Goal: Task Accomplishment & Management: Use online tool/utility

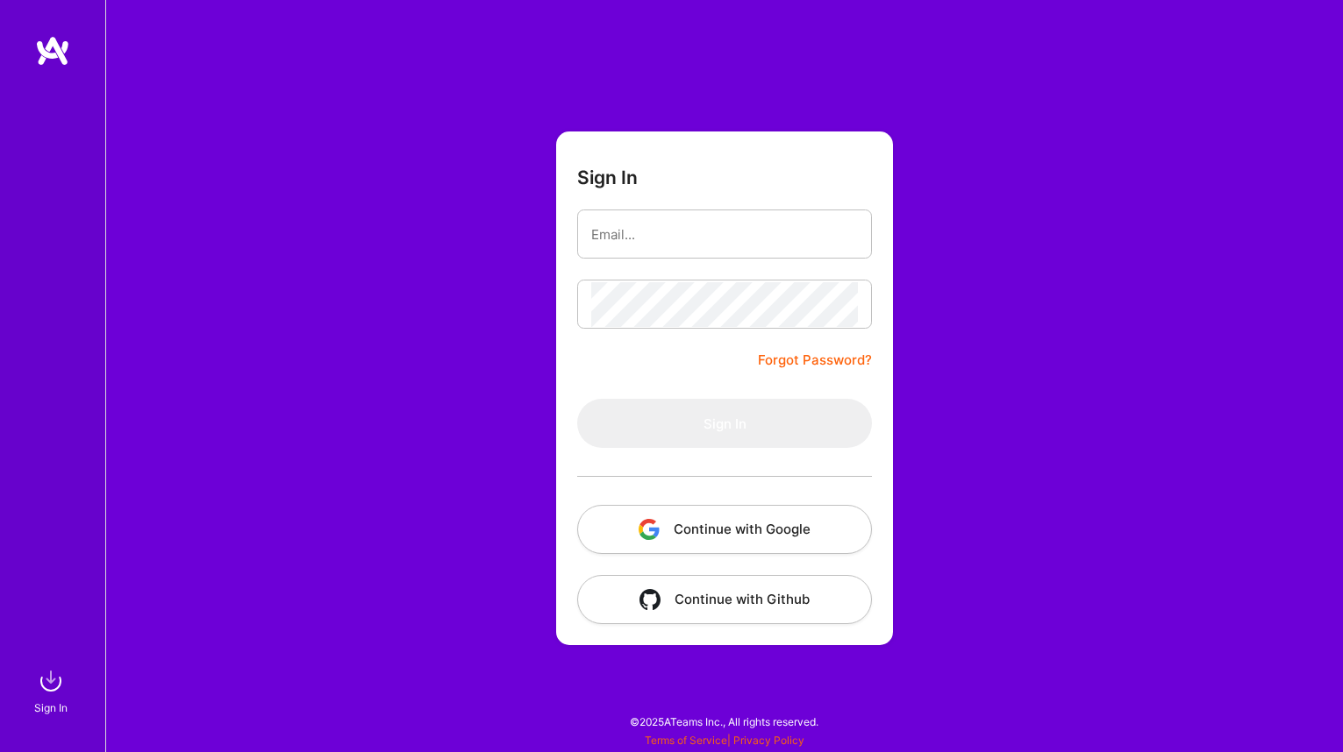
click at [717, 538] on button "Continue with Google" at bounding box center [724, 529] width 295 height 49
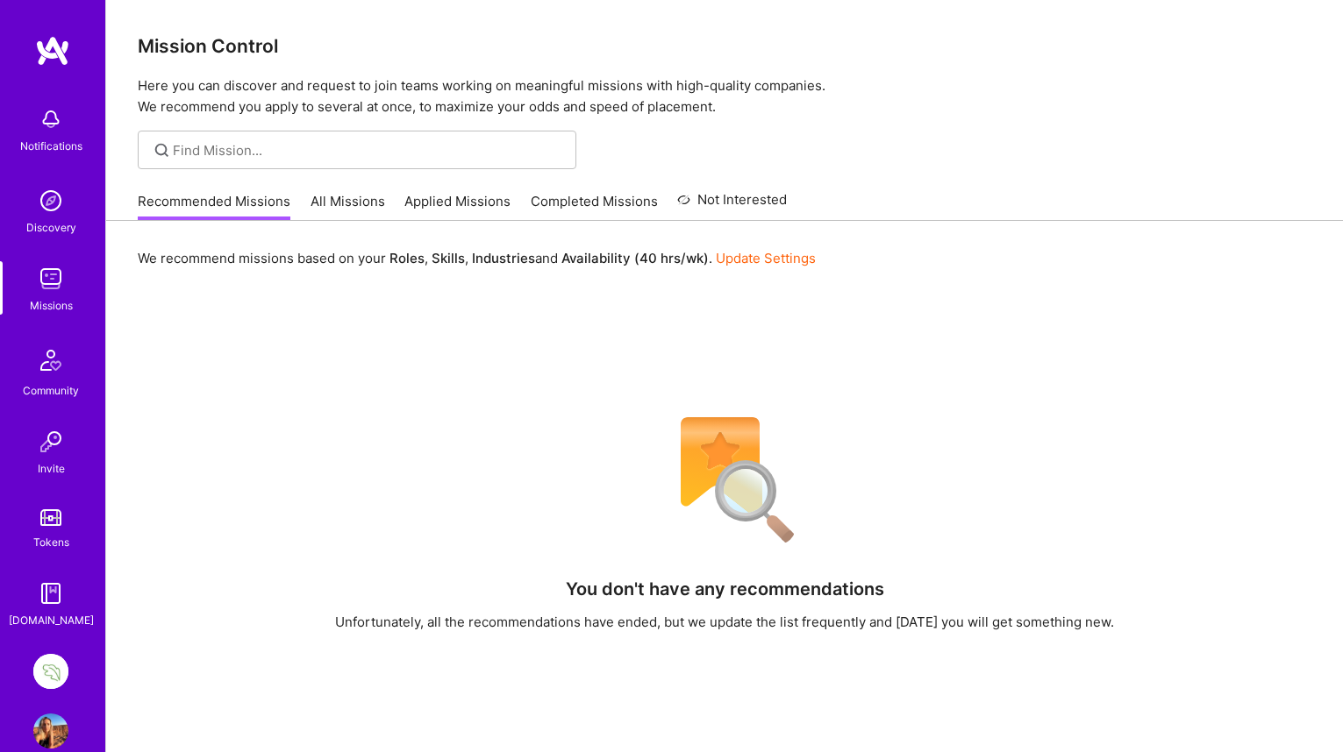
click at [53, 671] on img at bounding box center [50, 671] width 35 height 35
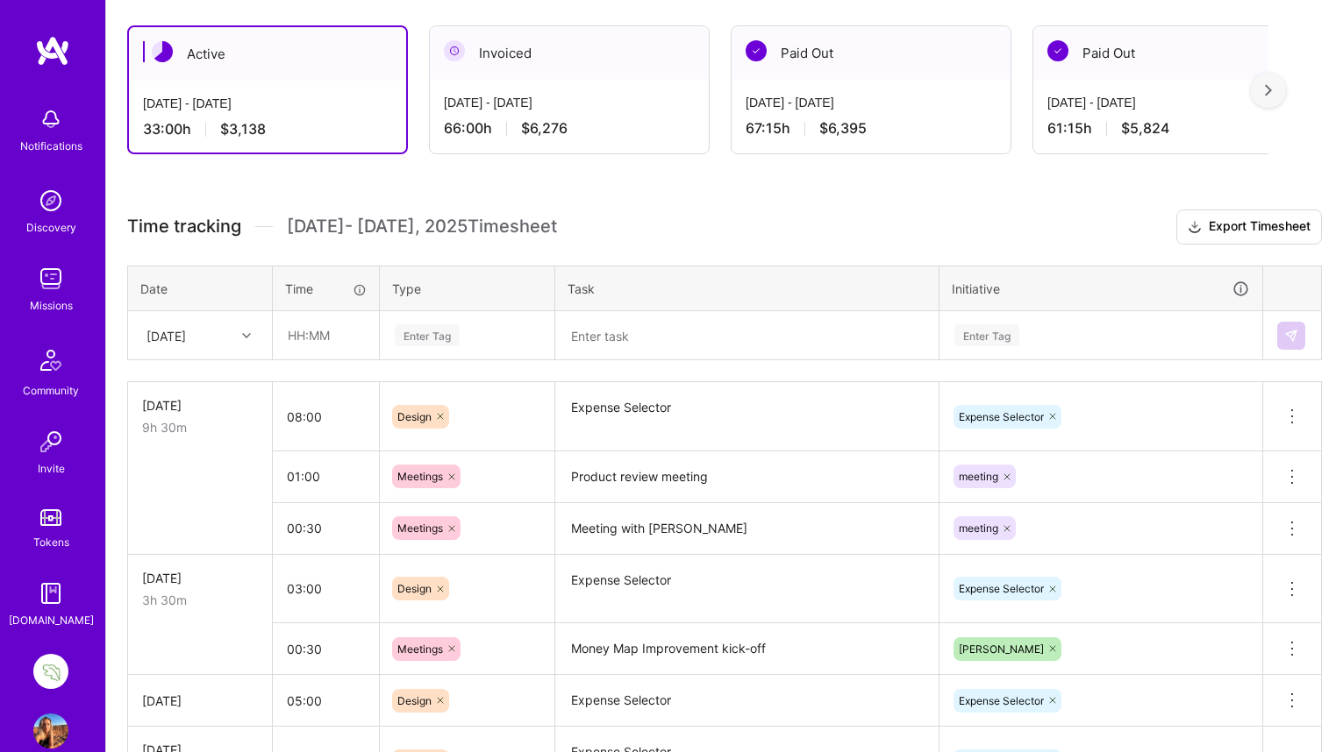
scroll to position [289, 0]
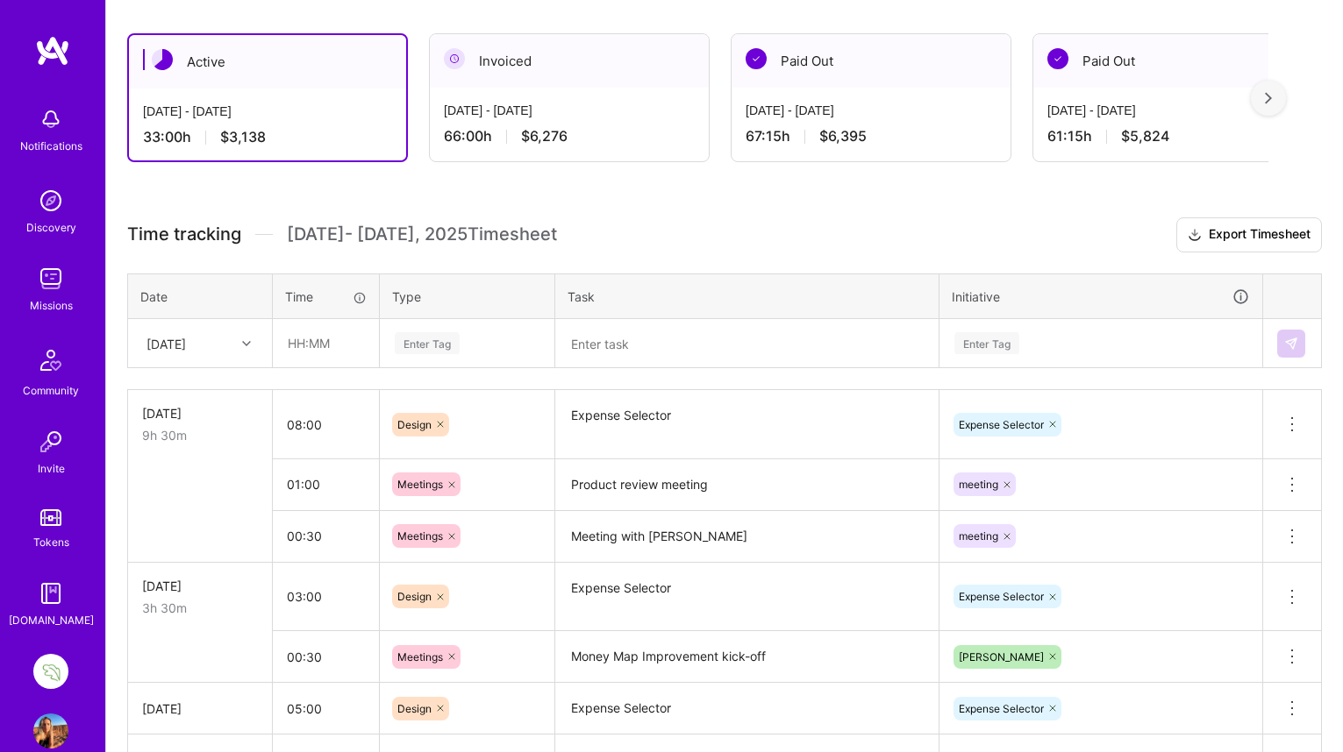
click at [245, 332] on div at bounding box center [248, 343] width 27 height 23
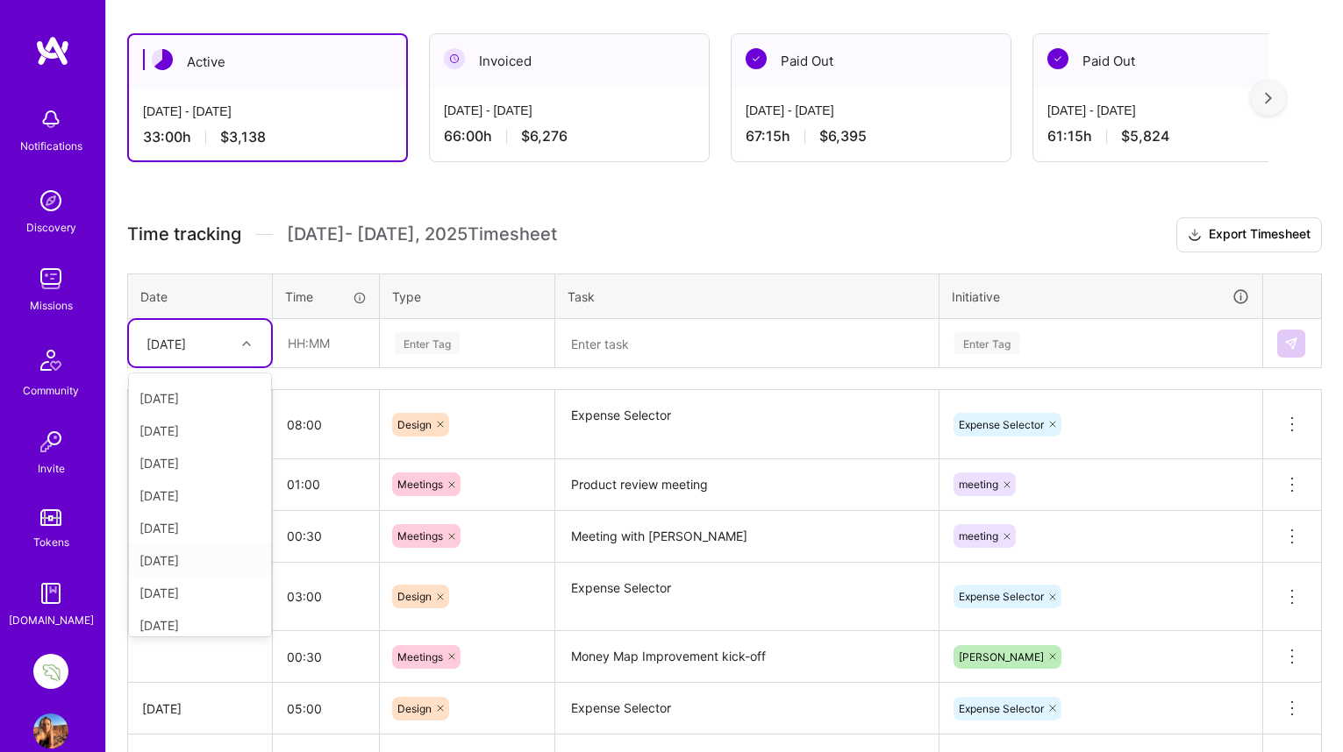
scroll to position [61, 0]
click at [211, 593] on div "[DATE]" at bounding box center [200, 592] width 142 height 32
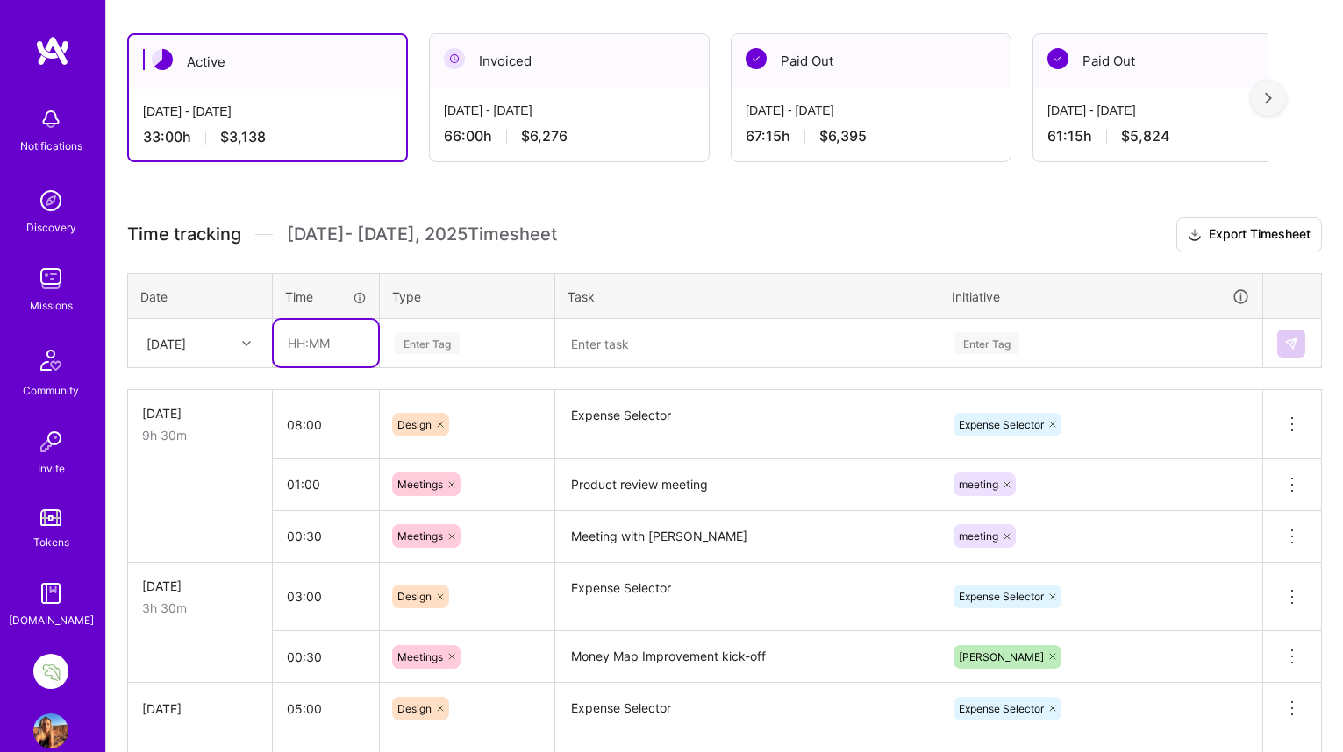
click at [300, 338] on input "text" at bounding box center [326, 343] width 104 height 46
type input "09:00"
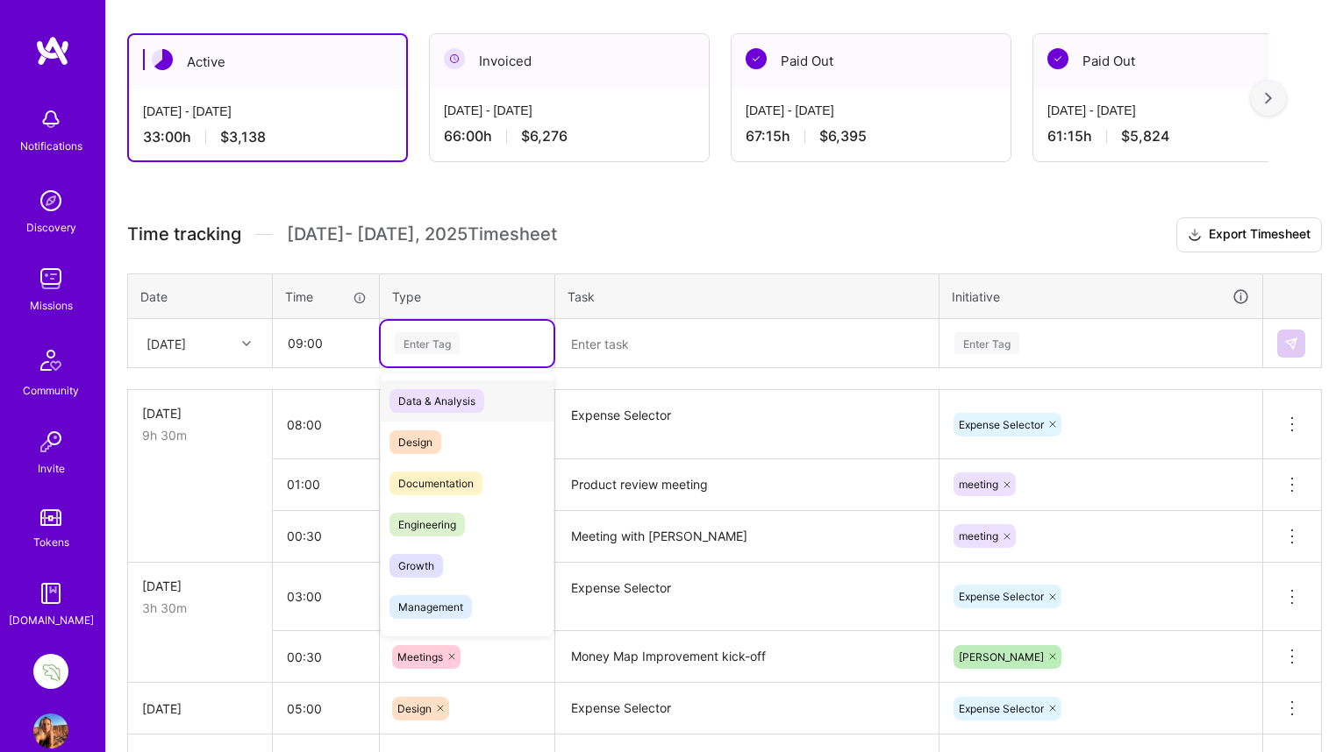
click at [427, 338] on div "Enter Tag" at bounding box center [427, 343] width 65 height 27
type input "de"
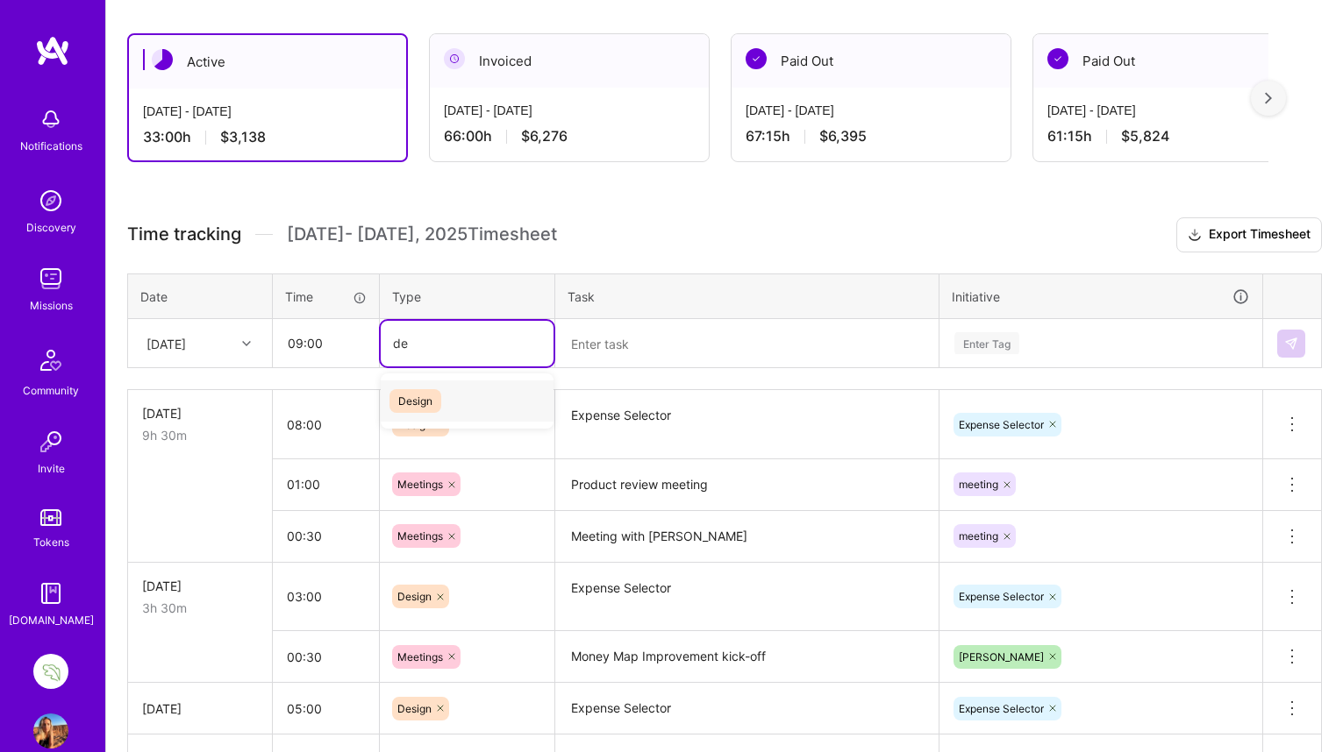
click at [418, 399] on span "Design" at bounding box center [415, 401] width 52 height 24
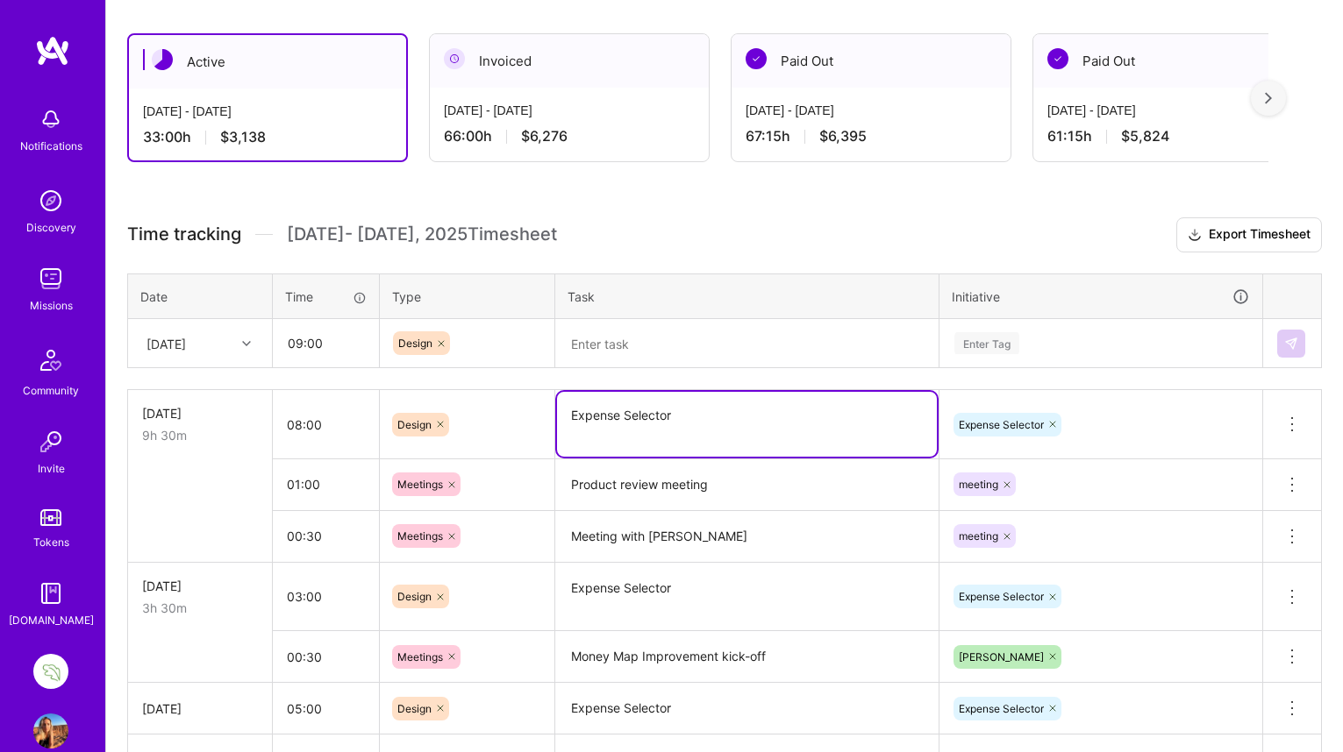
drag, startPoint x: 681, startPoint y: 425, endPoint x: 557, endPoint y: 416, distance: 124.9
click at [557, 416] on textarea "Expense Selector" at bounding box center [747, 424] width 380 height 65
click at [606, 345] on textarea at bounding box center [747, 344] width 380 height 46
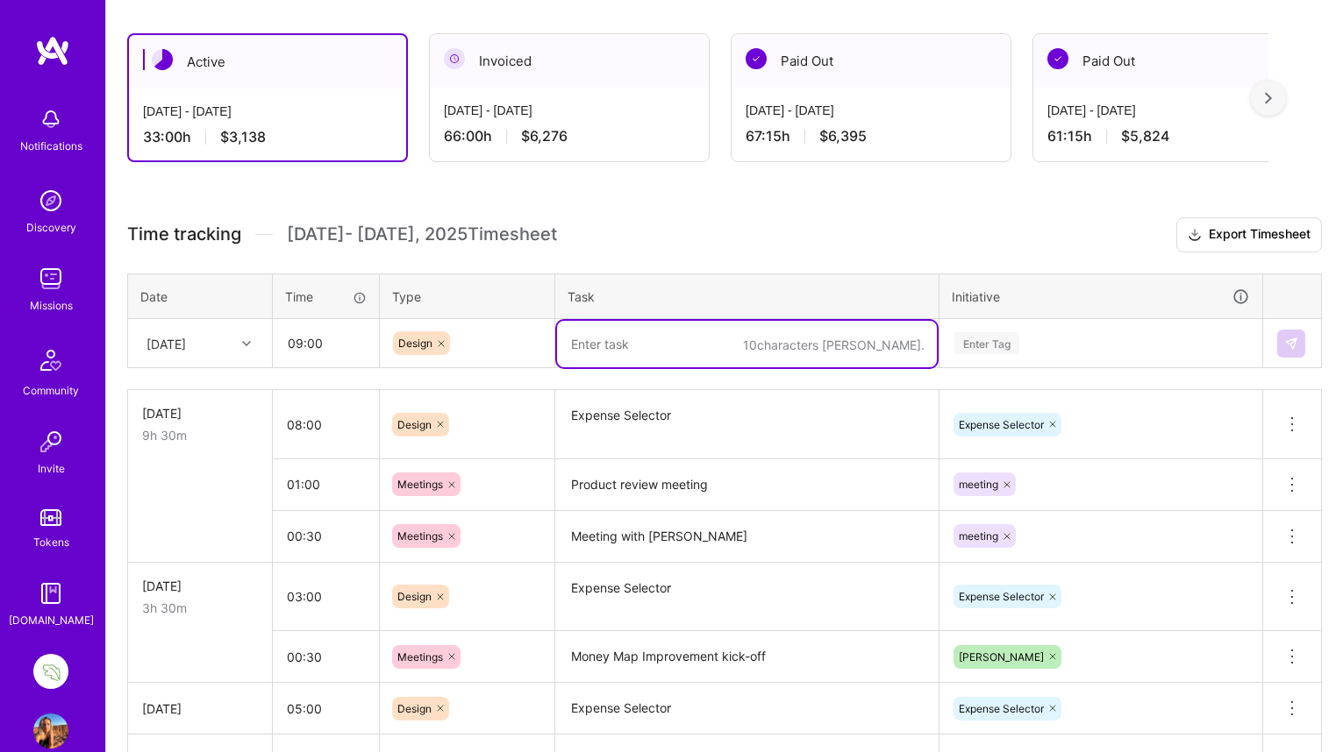
paste textarea "Expense Selector"
type textarea "Expense Selector"
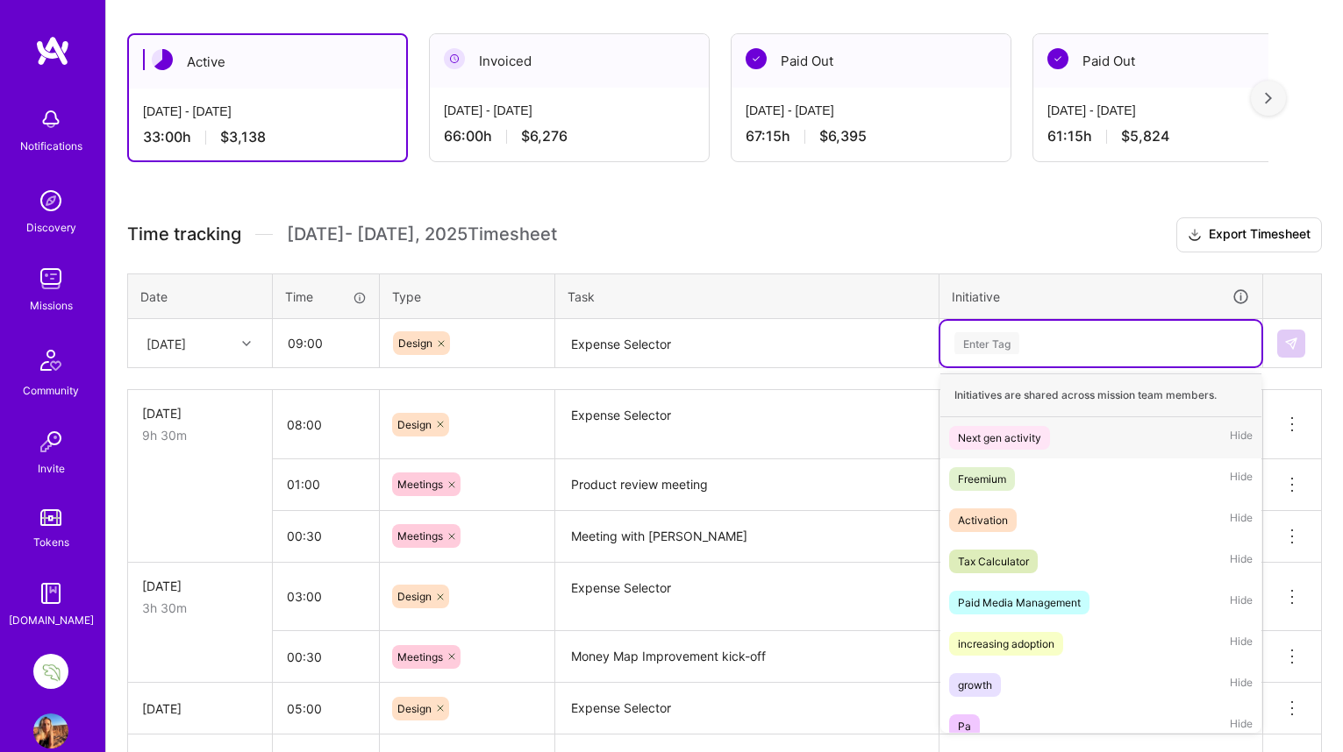
click at [982, 339] on div "Enter Tag" at bounding box center [986, 343] width 65 height 27
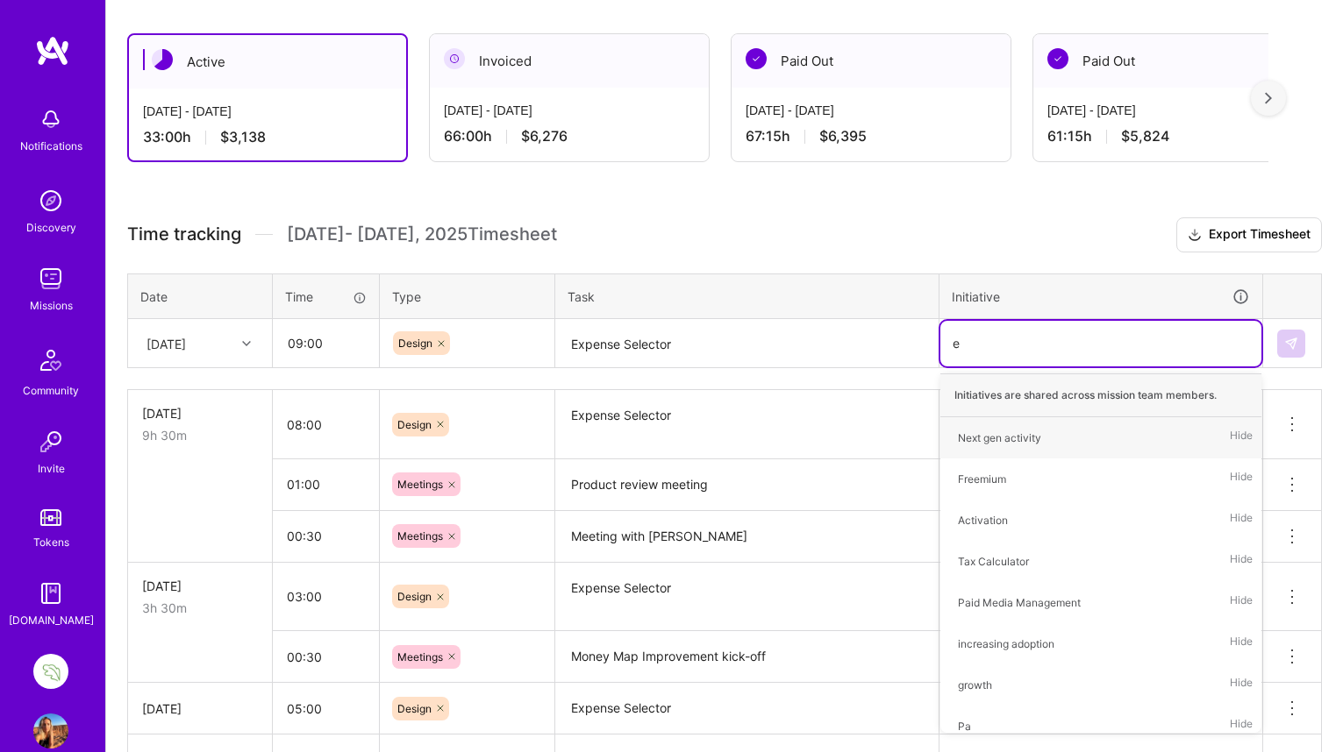
type input "ex"
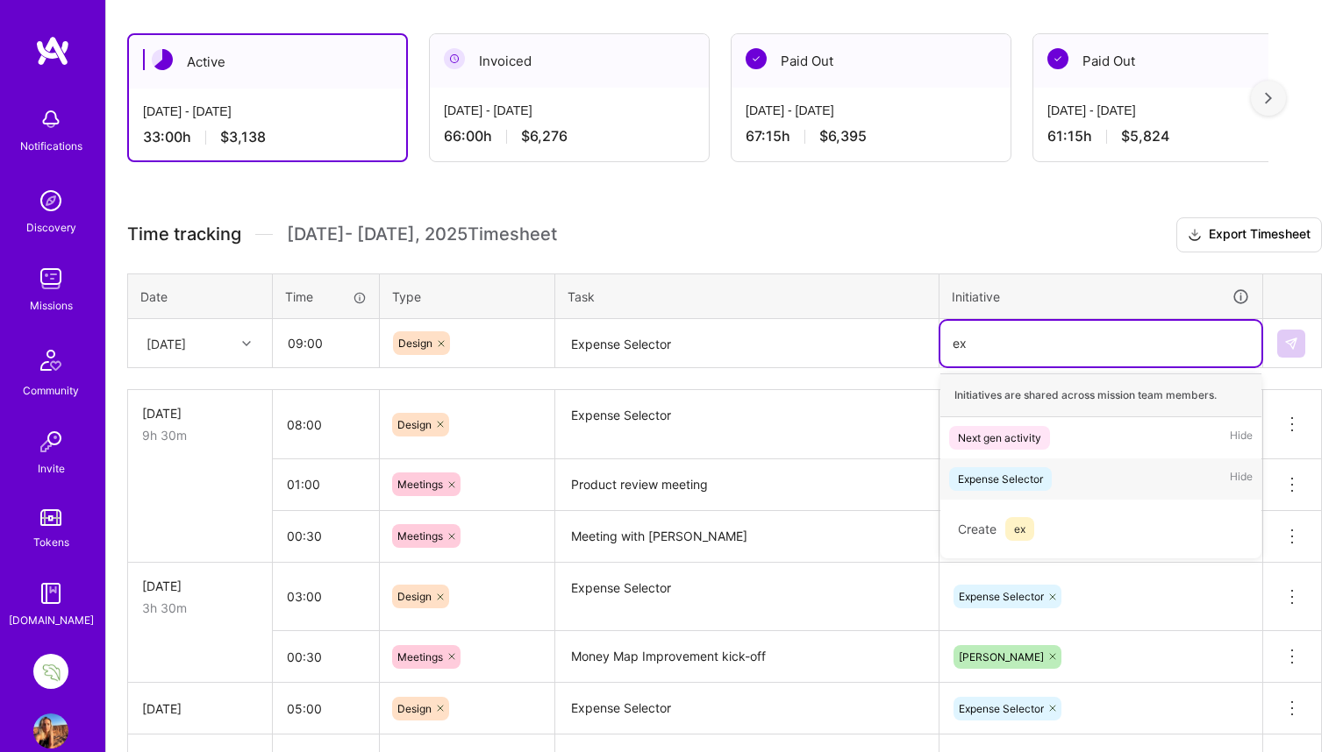
click at [993, 484] on div "Expense Selector" at bounding box center [1000, 479] width 85 height 18
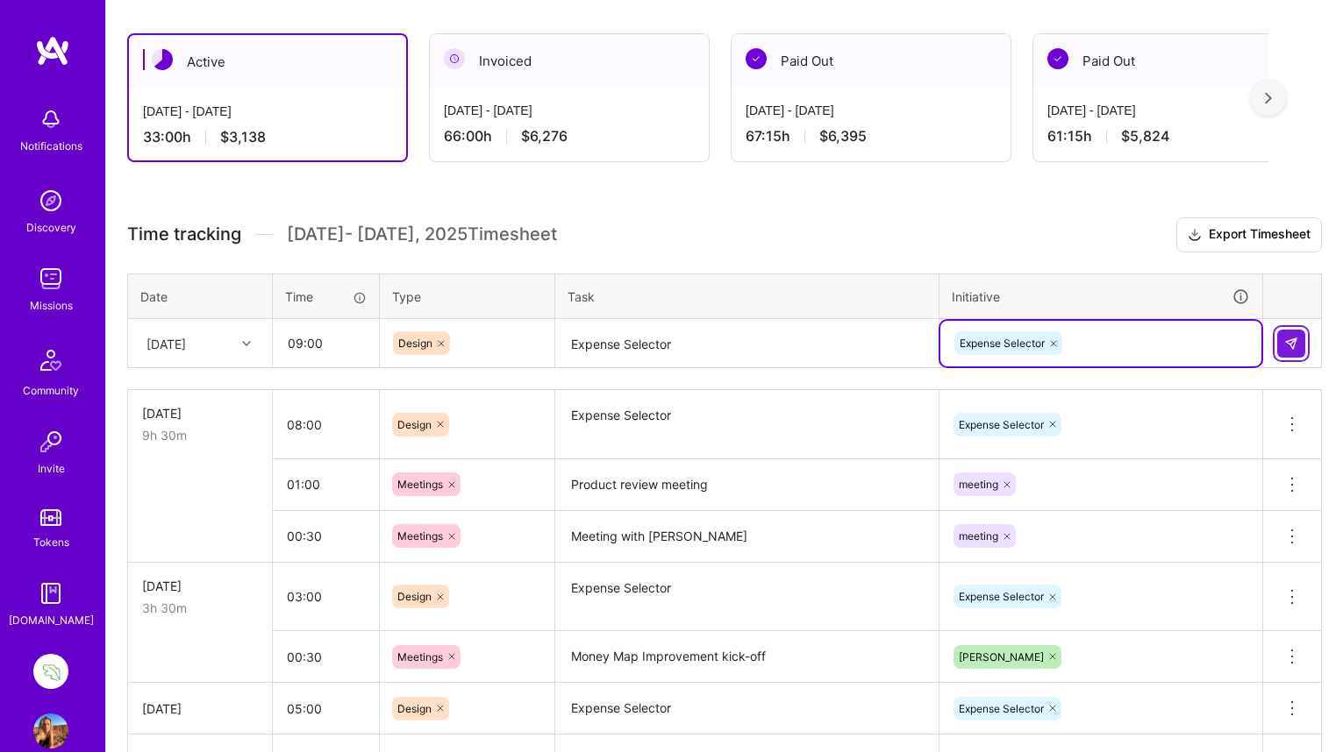
click at [1293, 339] on img at bounding box center [1291, 344] width 14 height 14
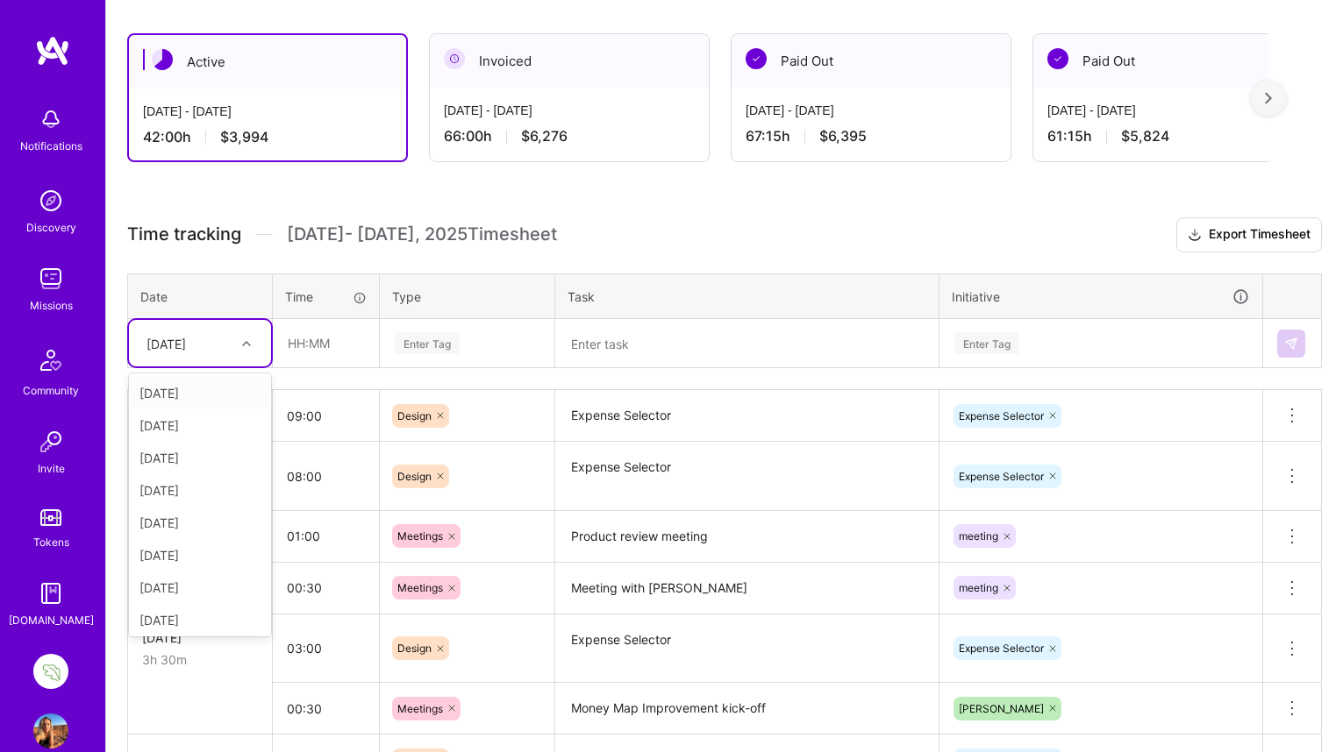
click at [245, 339] on icon at bounding box center [246, 343] width 9 height 9
click at [176, 559] on div "[DATE]" at bounding box center [200, 562] width 142 height 32
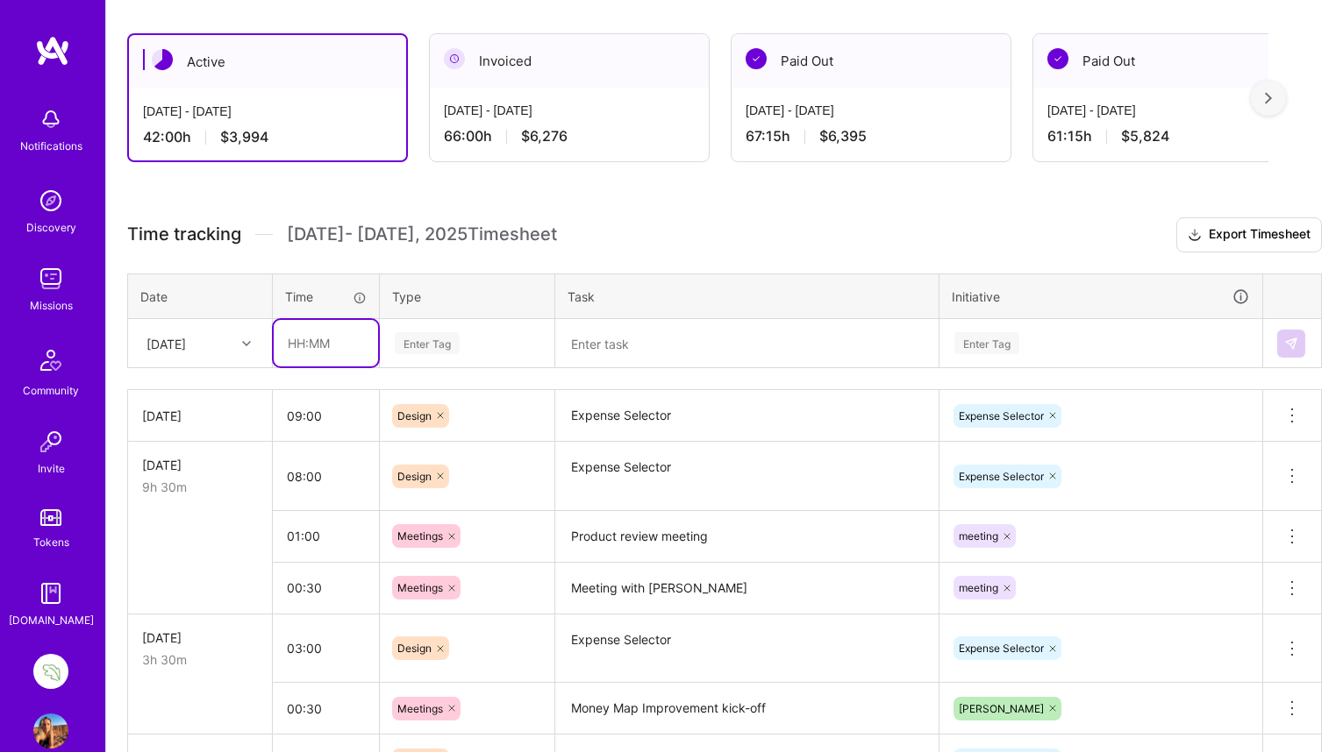
click at [316, 345] on input "text" at bounding box center [326, 343] width 104 height 46
type input "00:30"
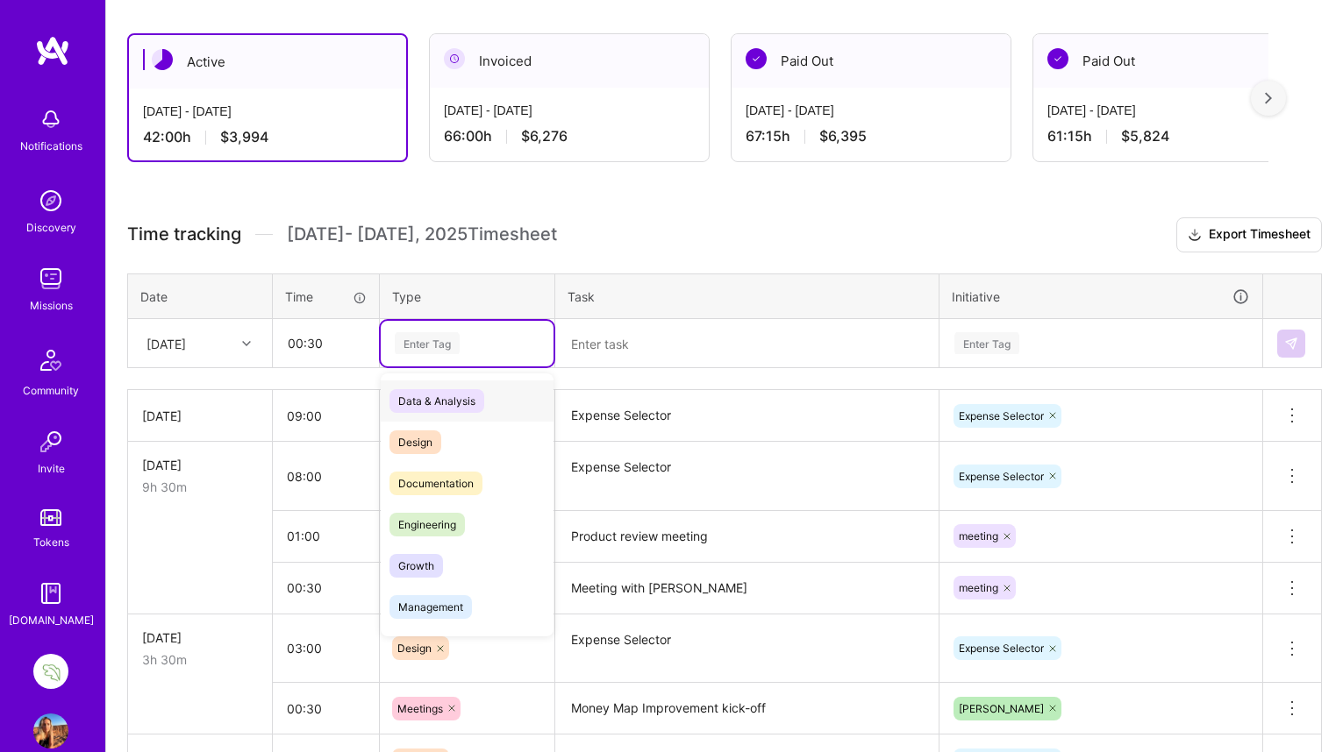
click at [431, 338] on div "Enter Tag" at bounding box center [427, 343] width 65 height 27
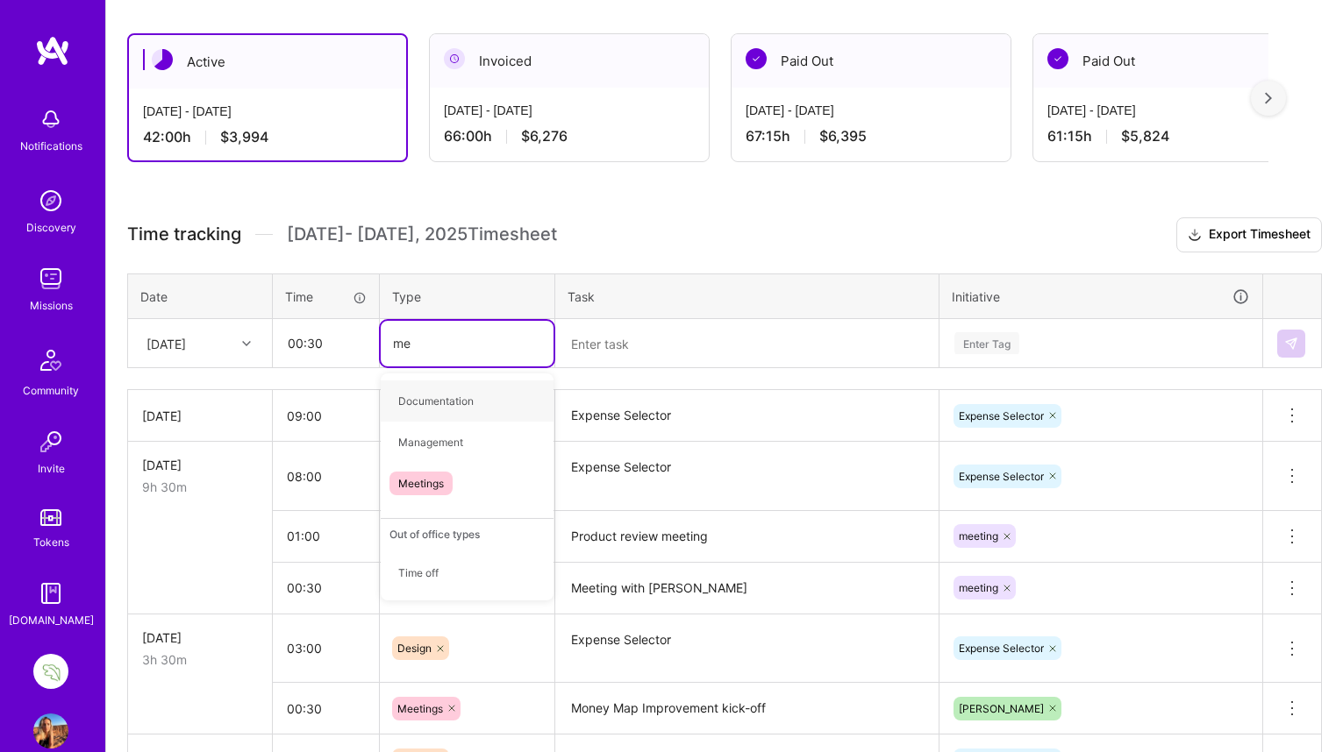
type input "mee"
click at [424, 408] on span "Meetings" at bounding box center [420, 401] width 63 height 24
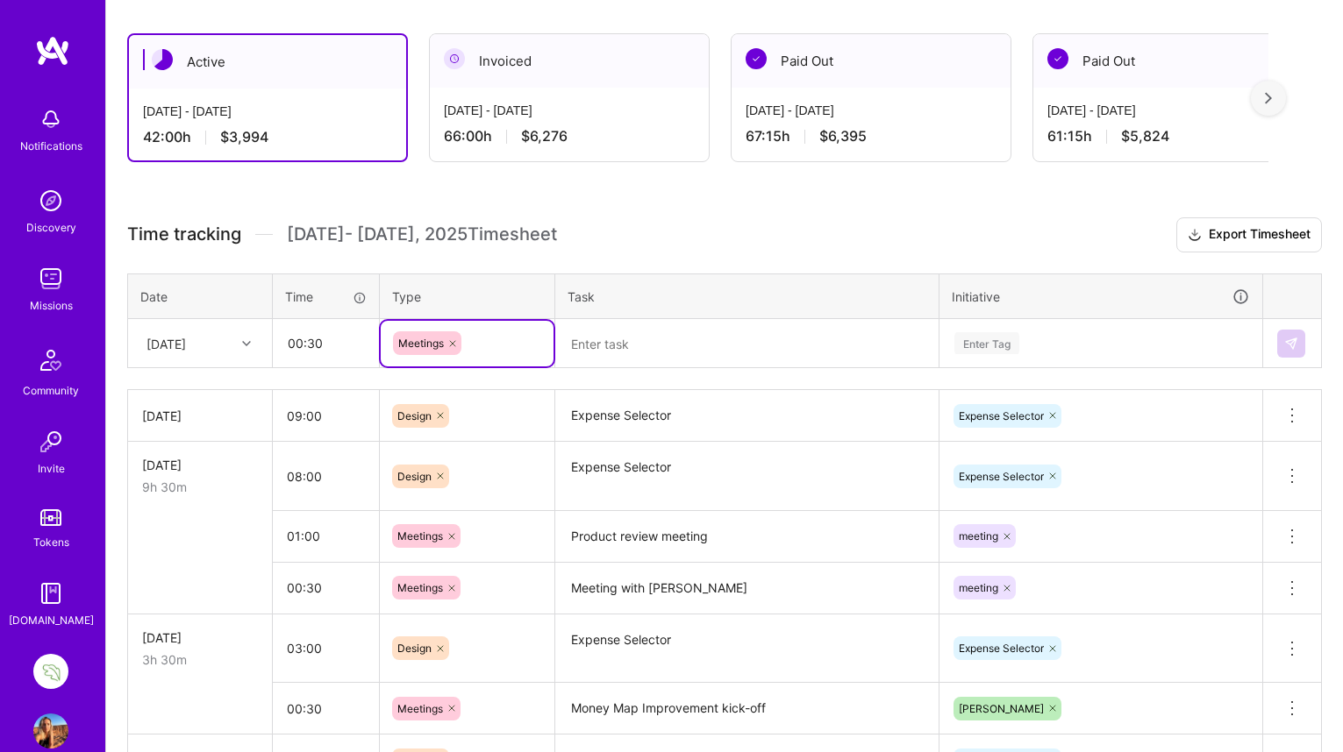
click at [586, 339] on textarea at bounding box center [747, 344] width 380 height 46
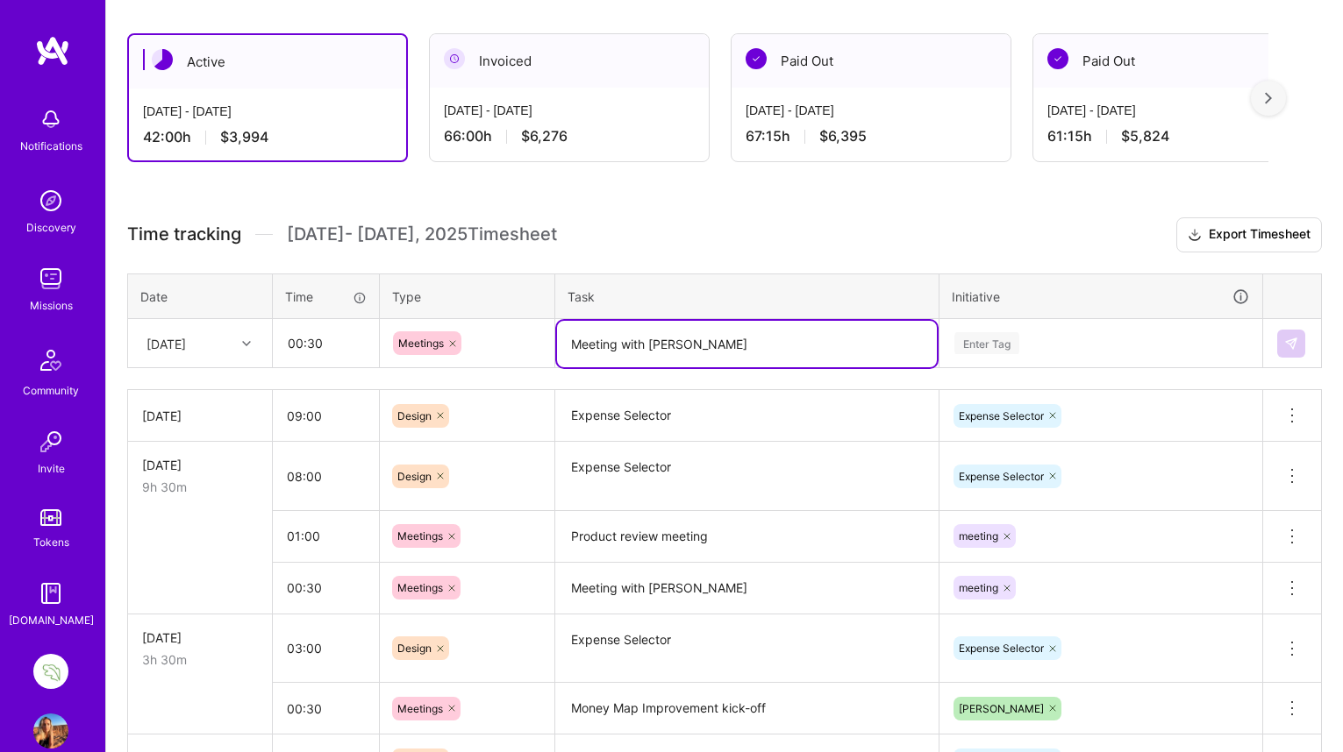
type textarea "Meeting with [PERSON_NAME]"
click at [981, 346] on div "Enter Tag" at bounding box center [986, 343] width 65 height 27
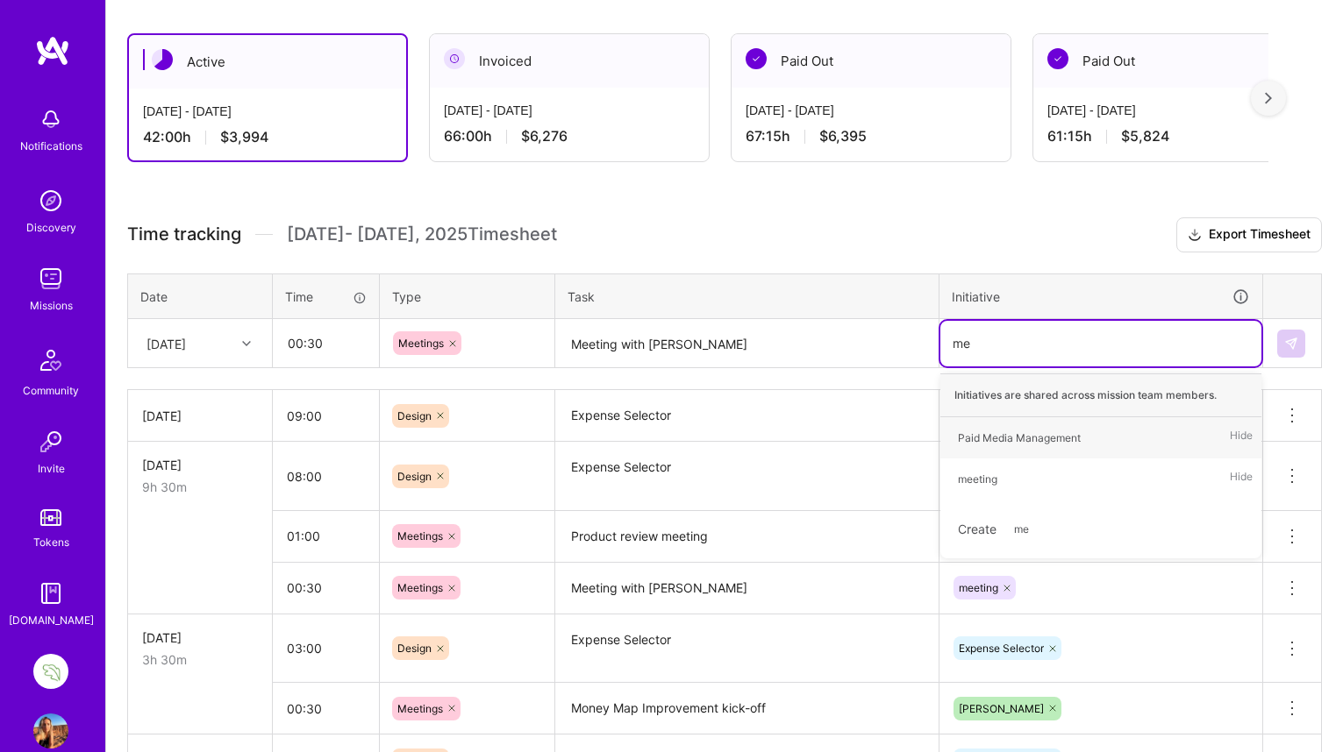
type input "mee"
click at [981, 431] on div "meeting" at bounding box center [977, 438] width 39 height 18
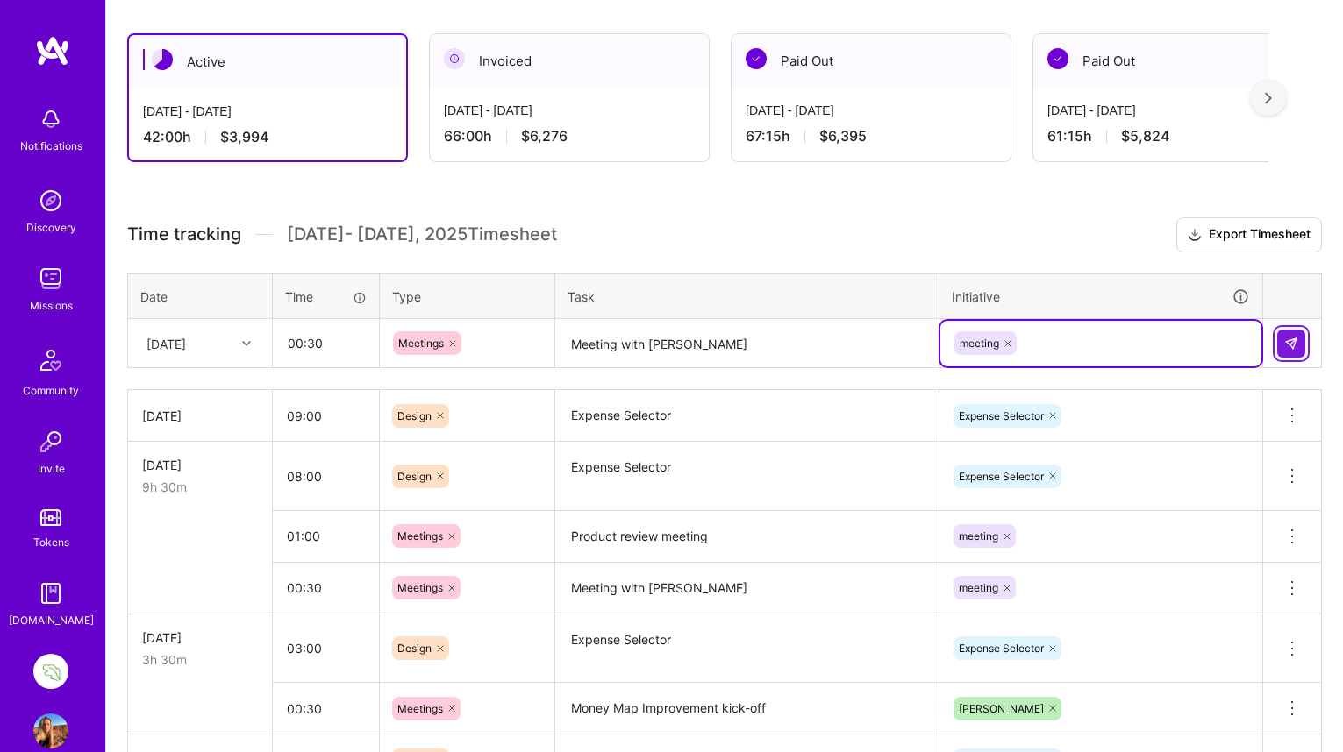
click at [1293, 339] on img at bounding box center [1291, 344] width 14 height 14
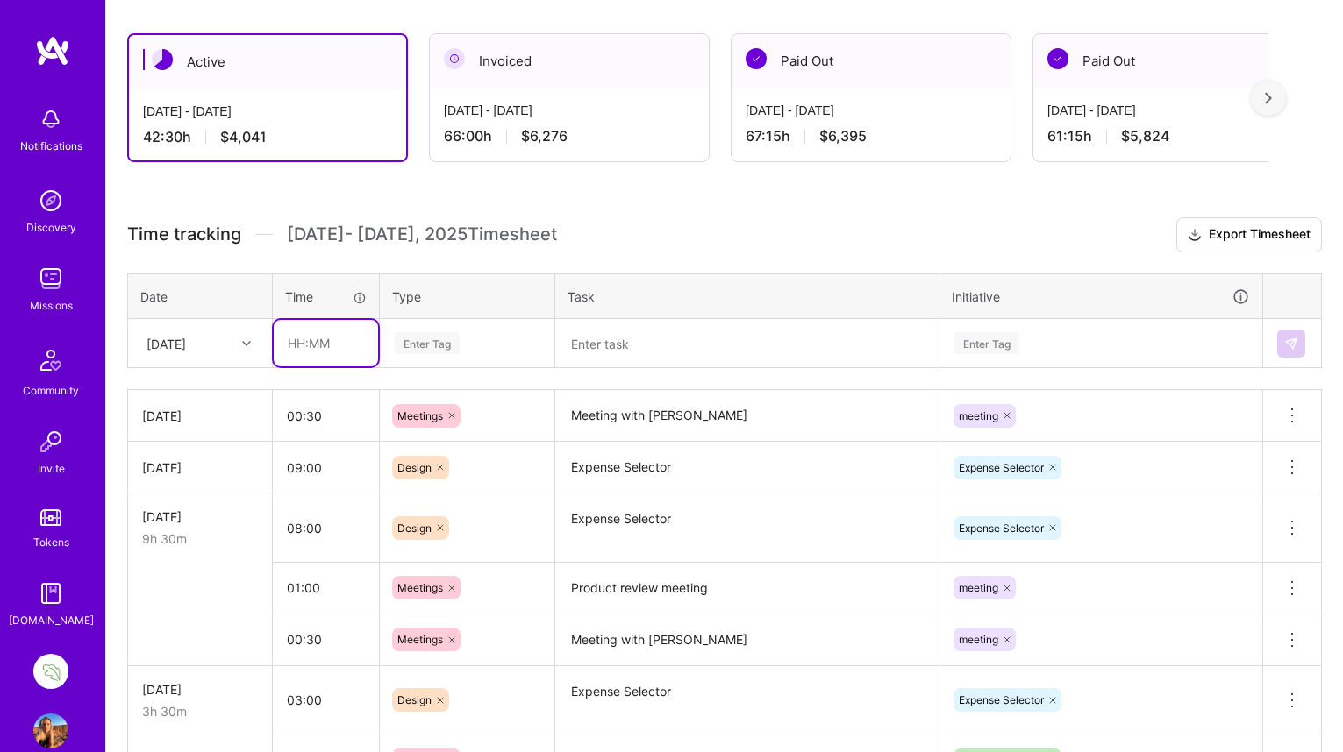
click at [307, 345] on input "text" at bounding box center [326, 343] width 104 height 46
type input "01:00"
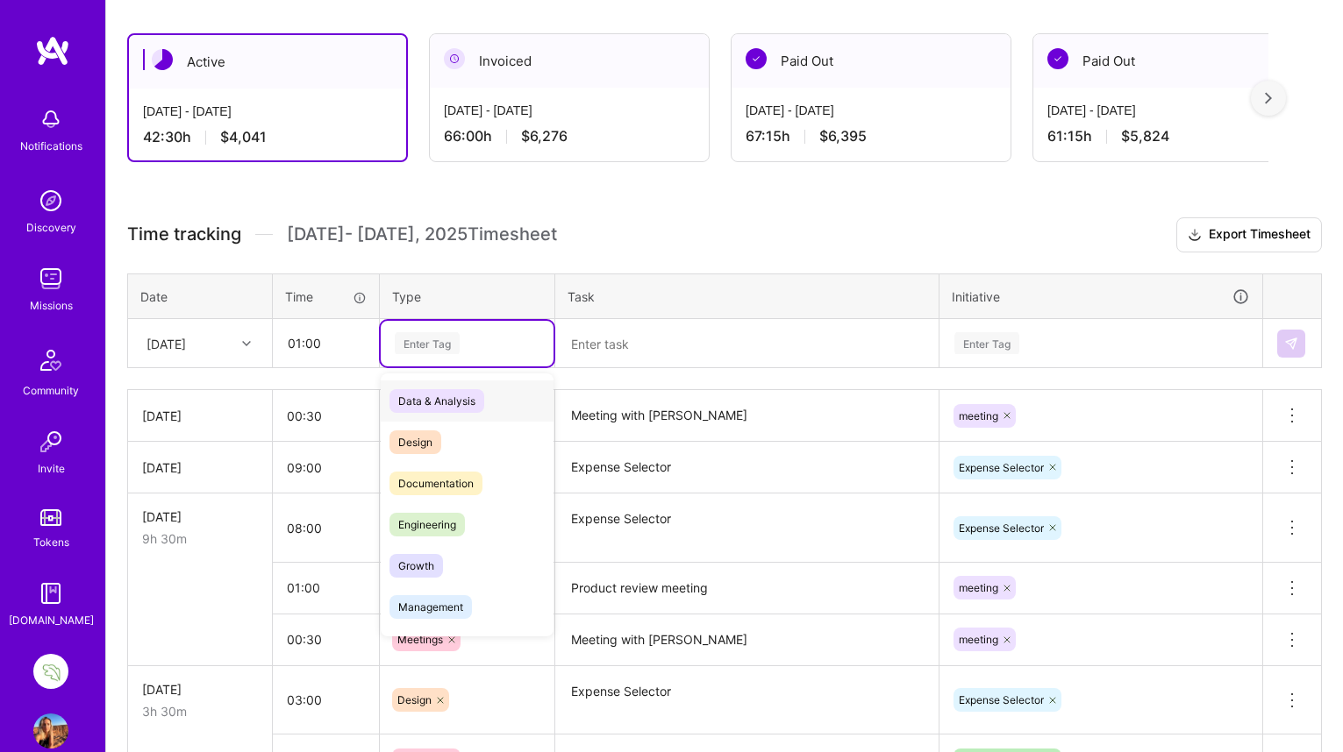
click at [442, 338] on div "Enter Tag" at bounding box center [427, 343] width 65 height 27
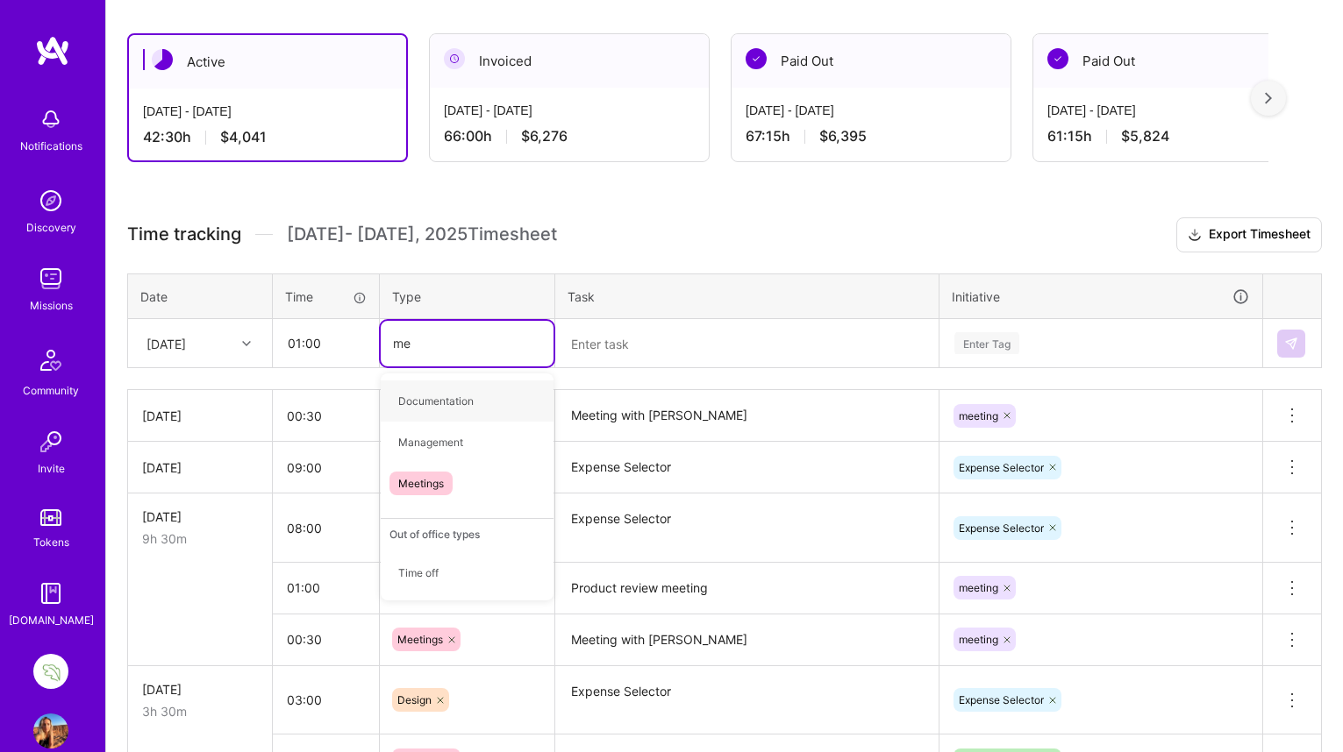
type input "mee"
click at [416, 401] on span "Meetings" at bounding box center [420, 401] width 63 height 24
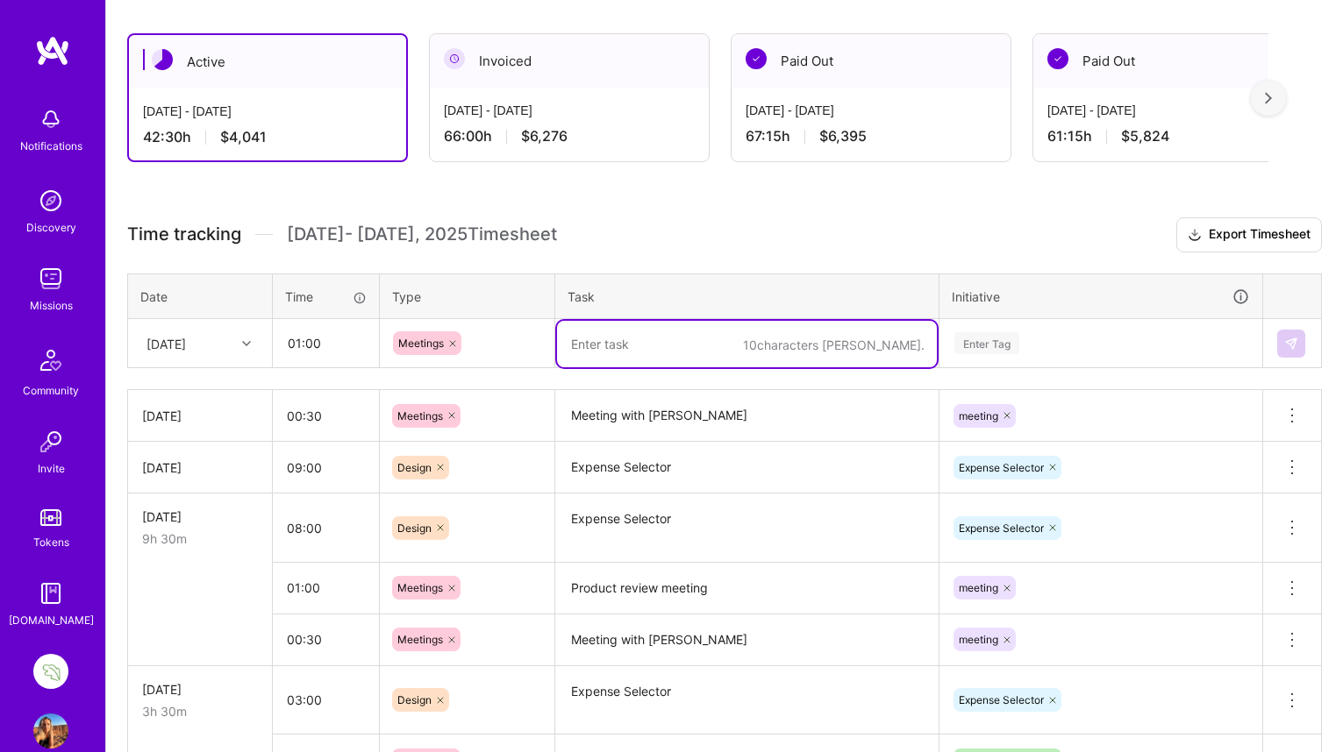
click at [615, 350] on textarea at bounding box center [747, 344] width 380 height 46
type textarea "Design review / meeting"
click at [989, 336] on div "Enter Tag" at bounding box center [986, 343] width 65 height 27
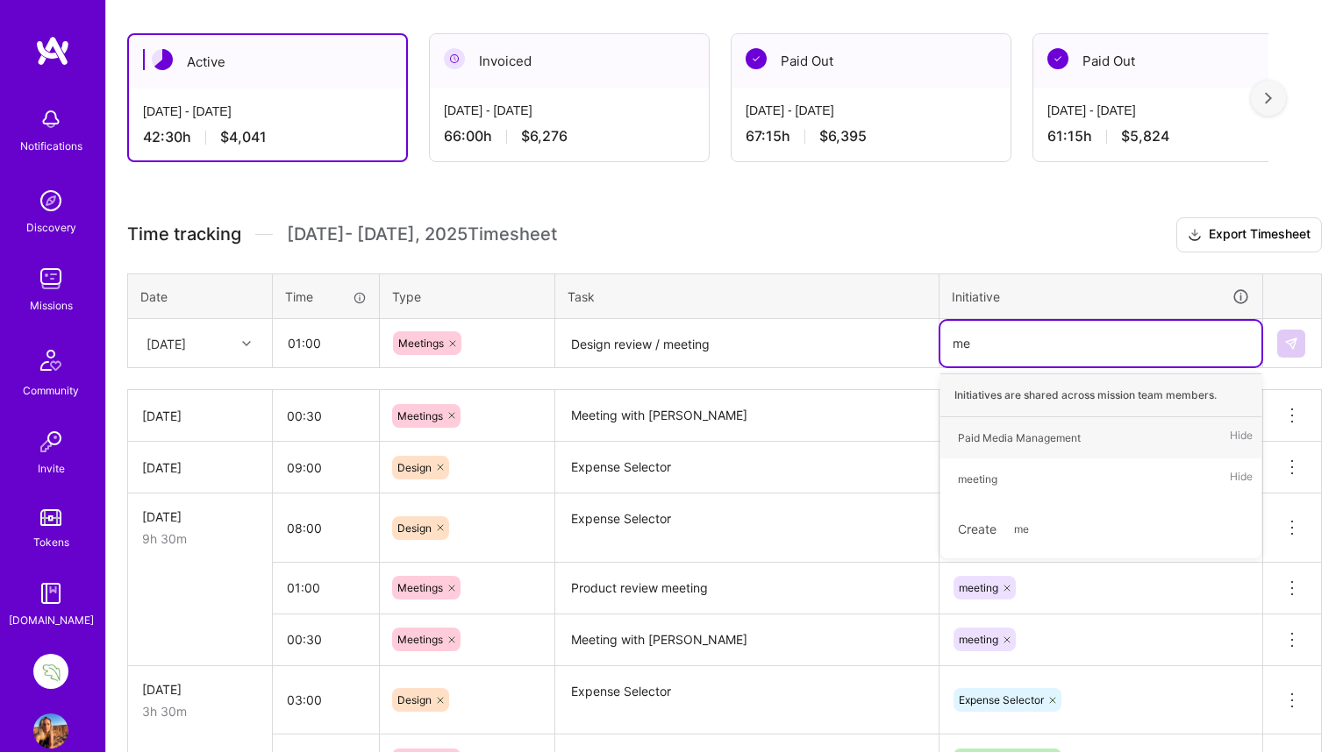
type input "mee"
click at [972, 440] on div "meeting" at bounding box center [977, 438] width 39 height 18
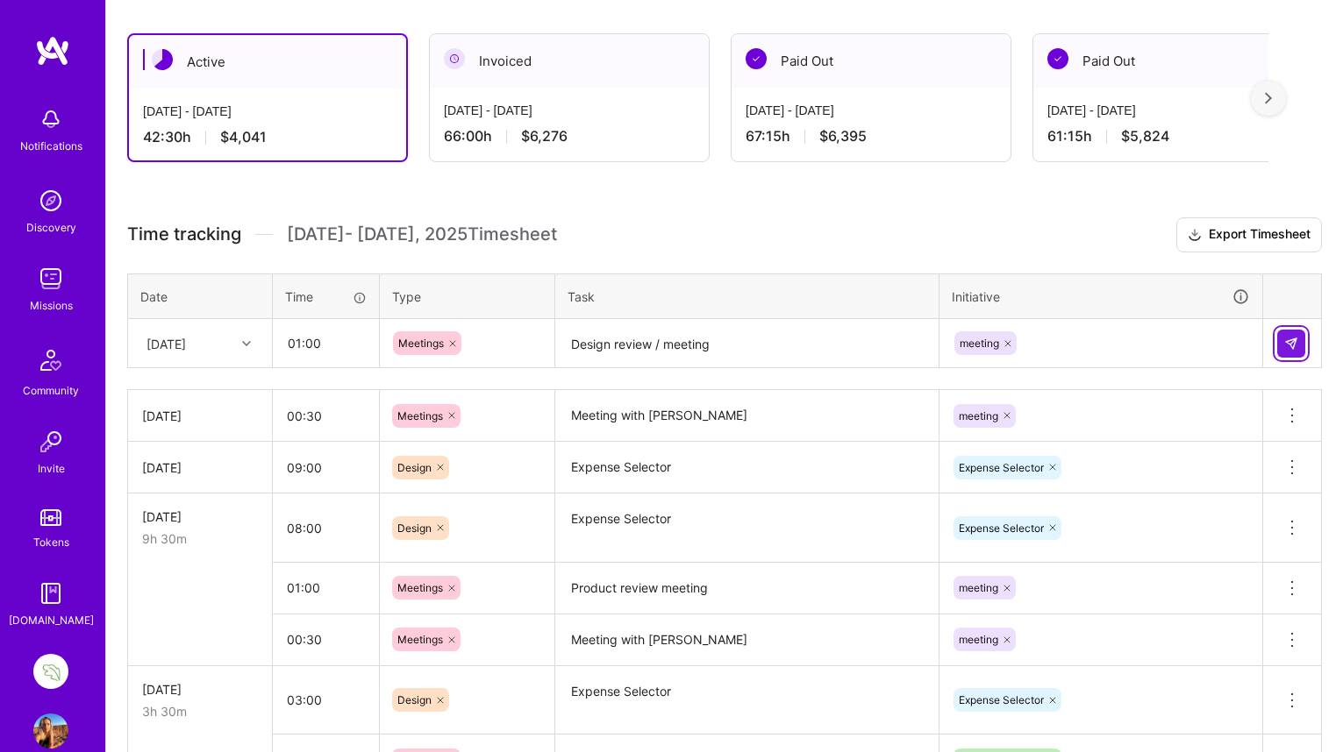
click at [1286, 338] on img at bounding box center [1291, 344] width 14 height 14
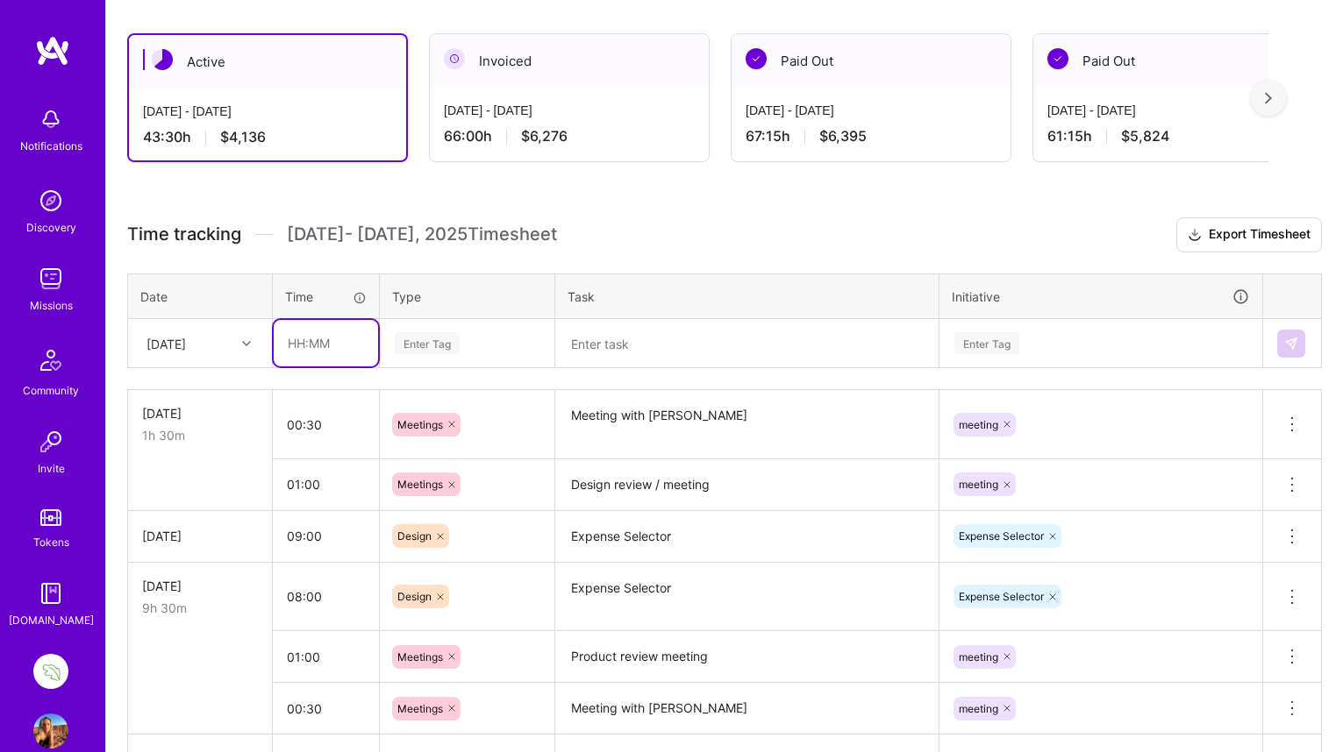
click at [300, 331] on input "text" at bounding box center [326, 343] width 104 height 46
type input "01:00"
click at [435, 338] on div "Enter Tag" at bounding box center [427, 343] width 65 height 27
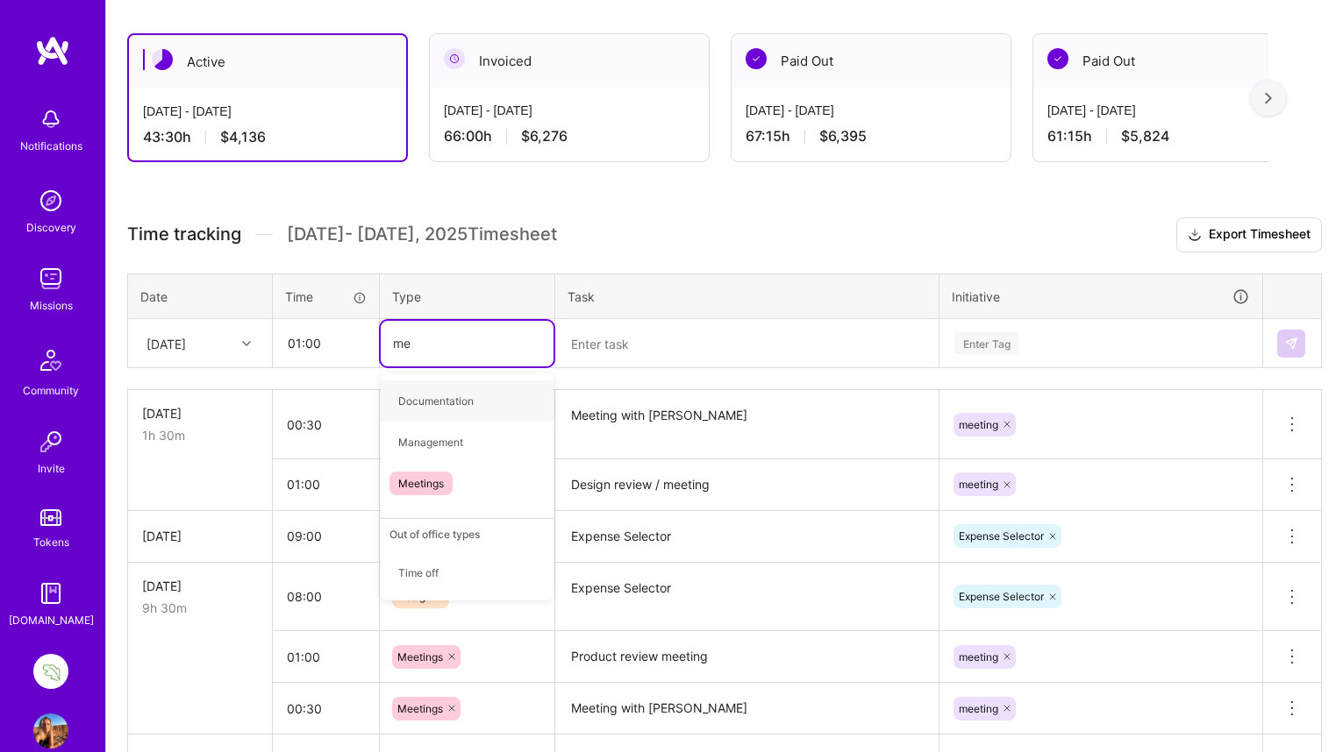
type input "mee"
click at [417, 403] on span "Meetings" at bounding box center [420, 401] width 63 height 24
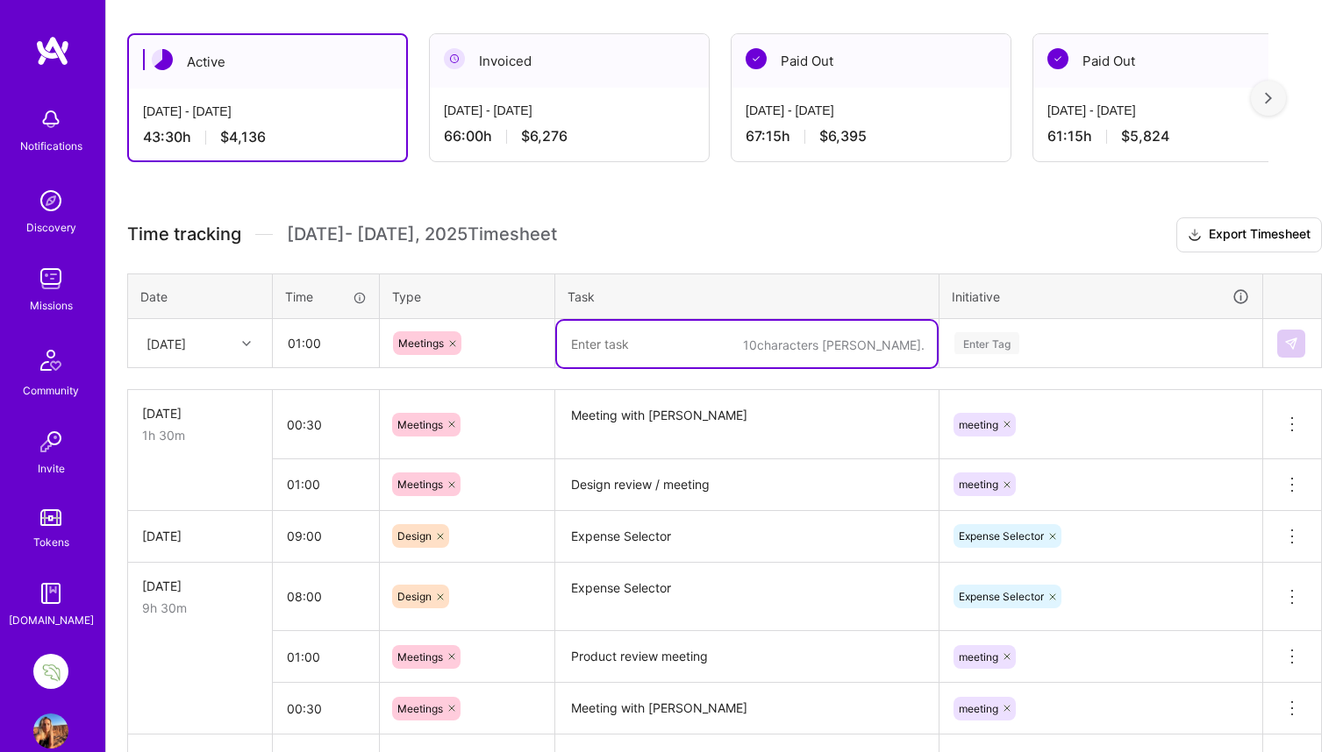
click at [590, 343] on textarea at bounding box center [747, 344] width 380 height 46
type textarea "Company meeting"
click at [991, 338] on div "Enter Tag" at bounding box center [986, 343] width 65 height 27
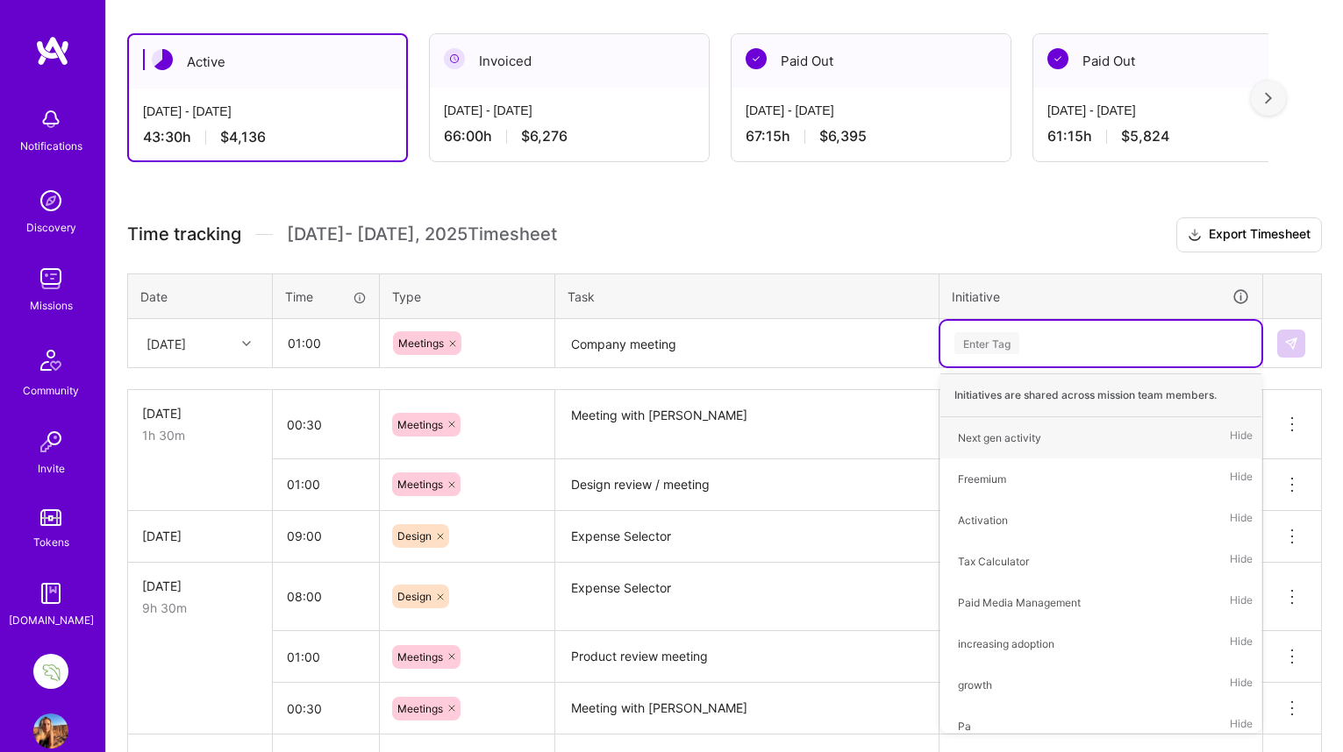
type input ","
type input "me"
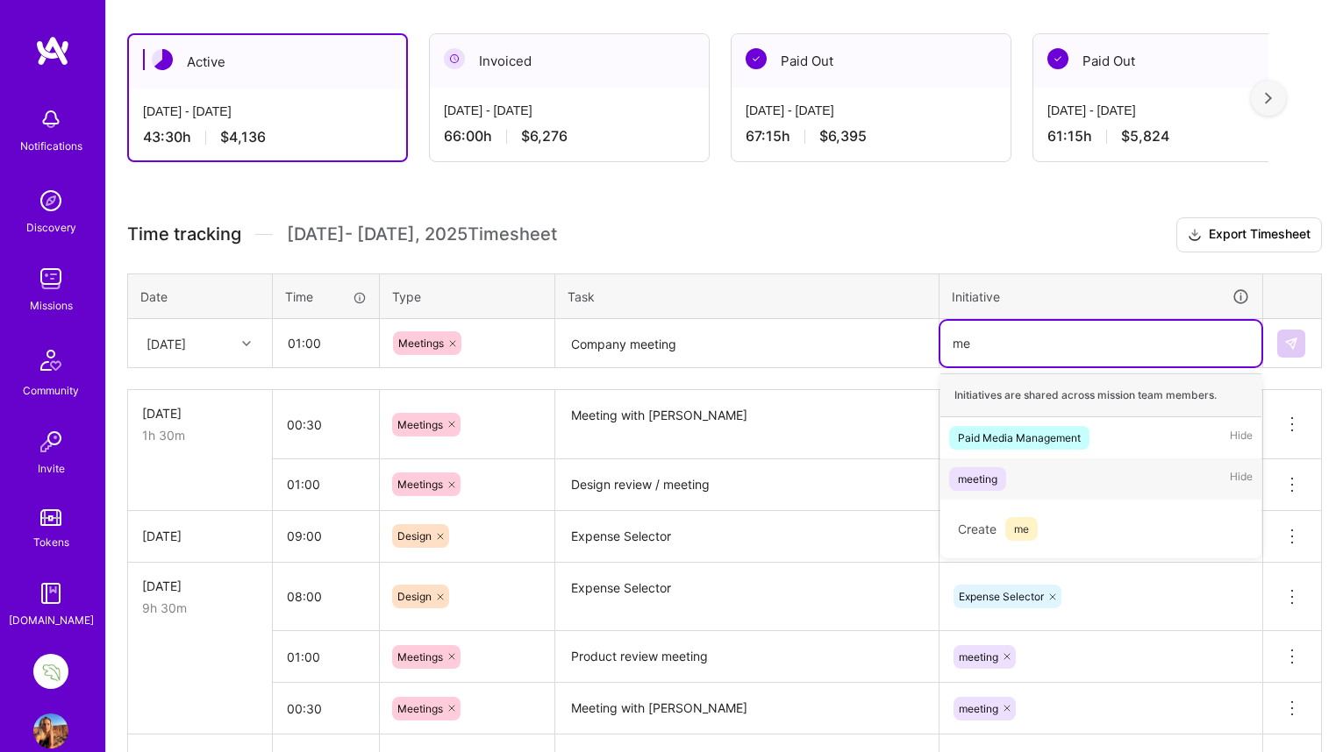
click at [980, 480] on div "meeting" at bounding box center [977, 479] width 39 height 18
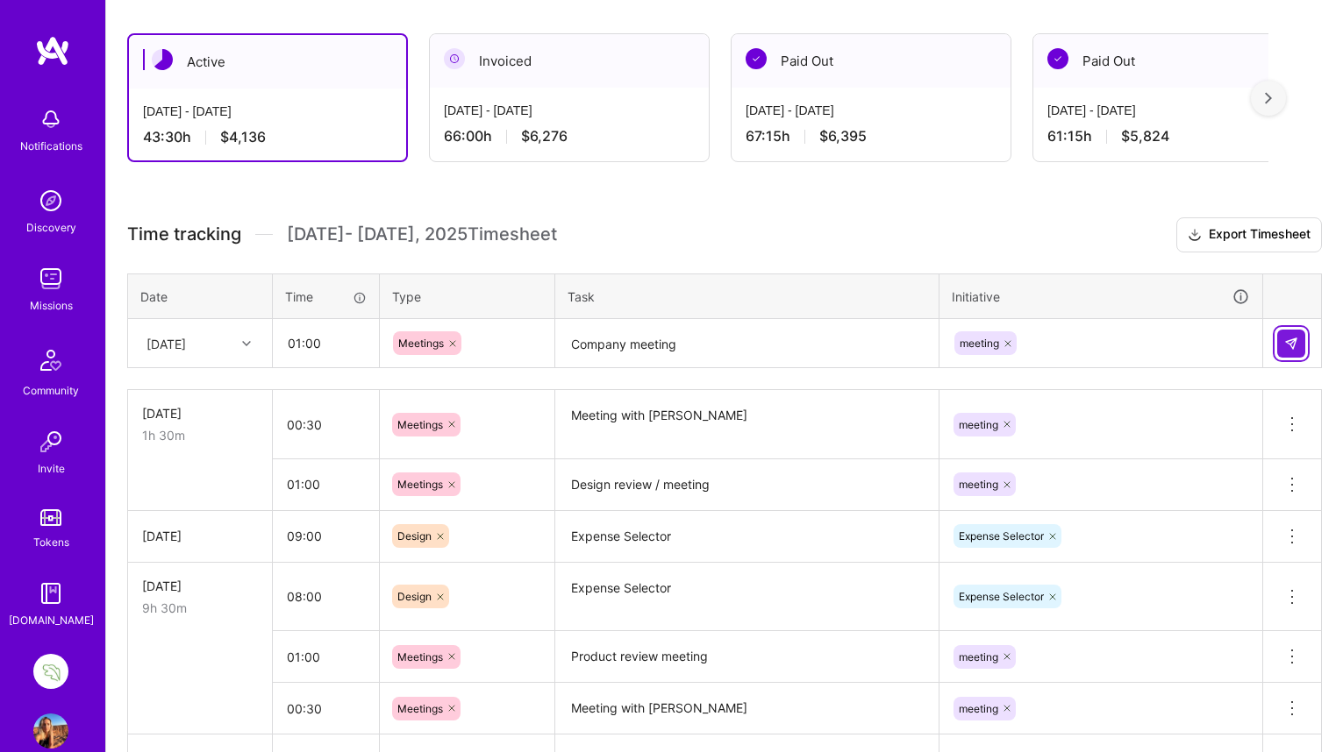
click at [1286, 341] on img at bounding box center [1291, 344] width 14 height 14
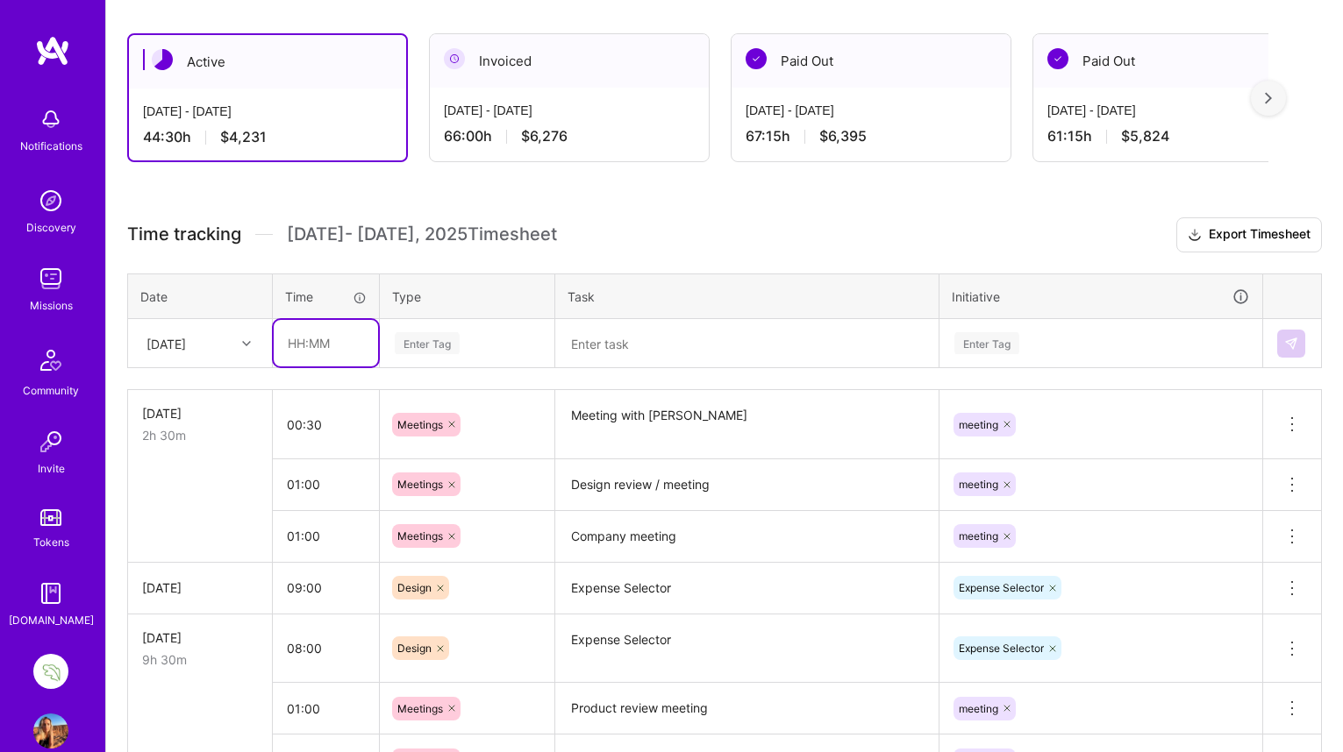
click at [296, 346] on input "text" at bounding box center [326, 343] width 104 height 46
type input "05:00"
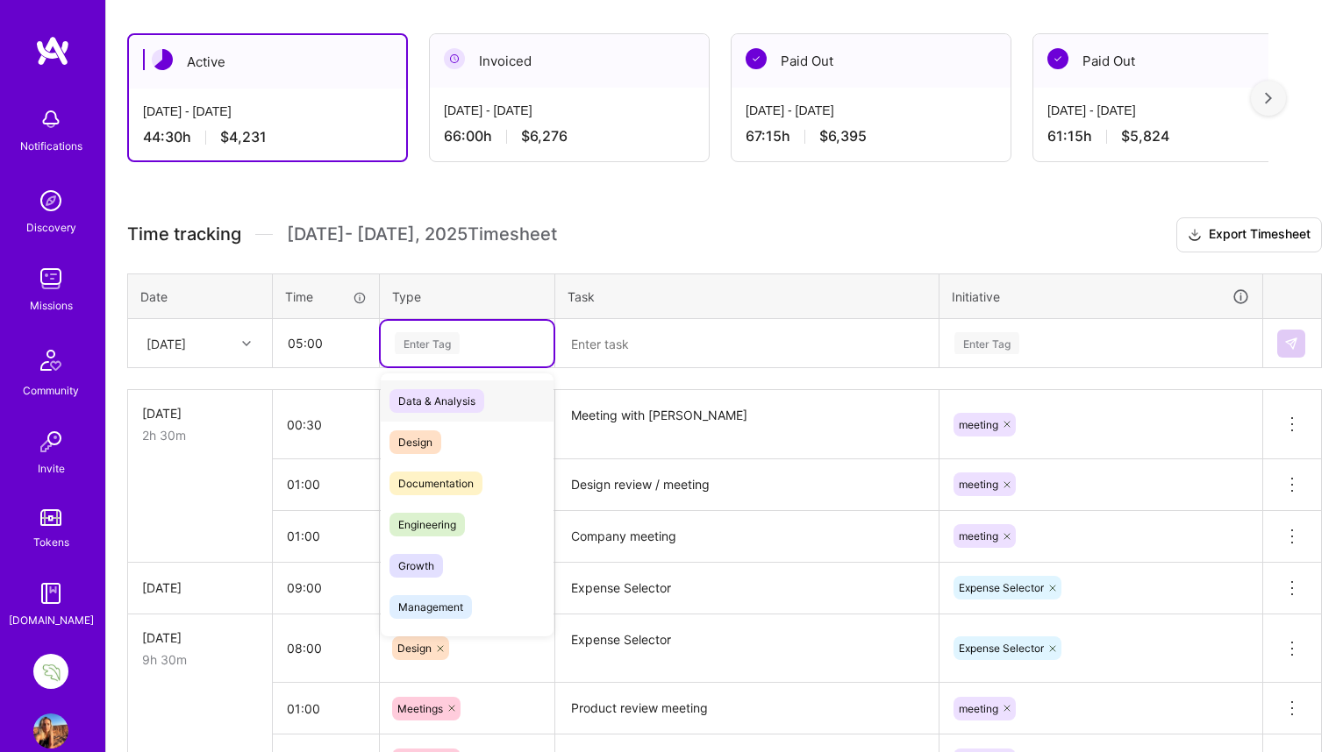
click at [435, 337] on div "Enter Tag" at bounding box center [427, 343] width 65 height 27
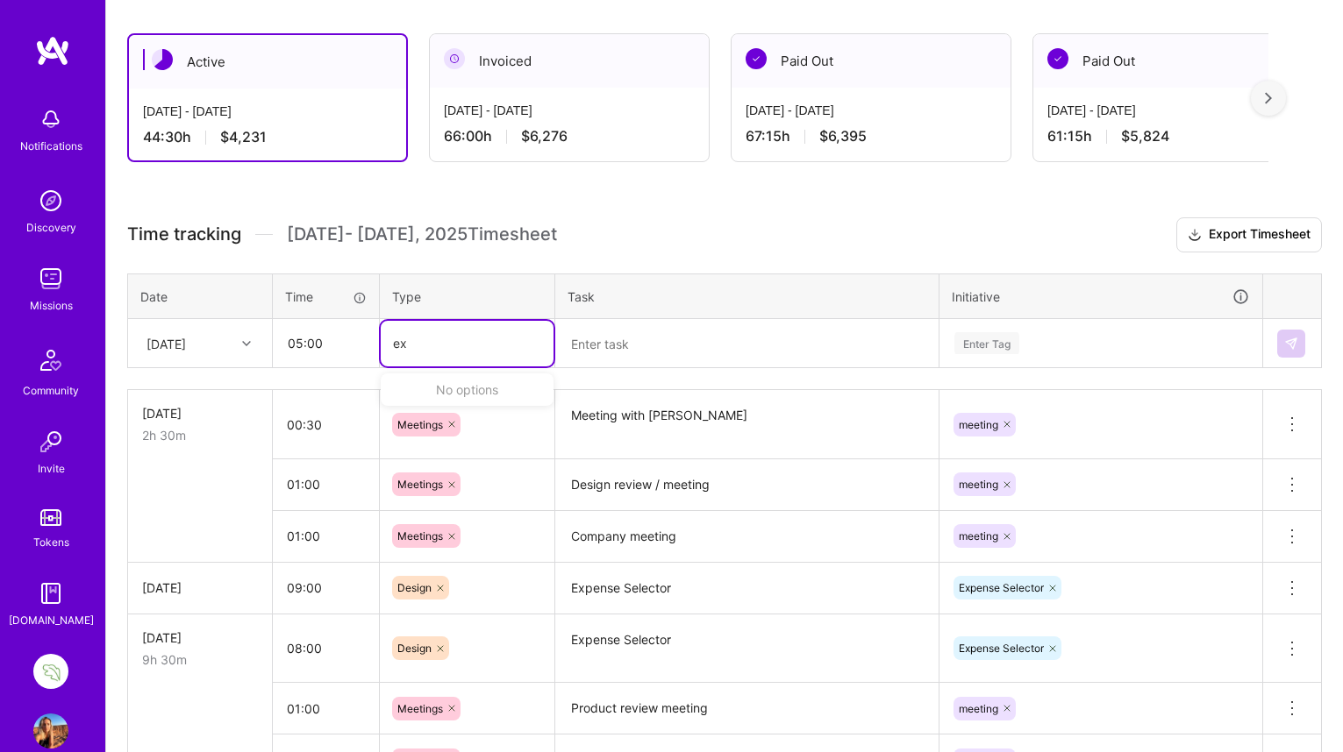
type input "e"
type input "de"
click at [417, 395] on span "Design" at bounding box center [415, 401] width 52 height 24
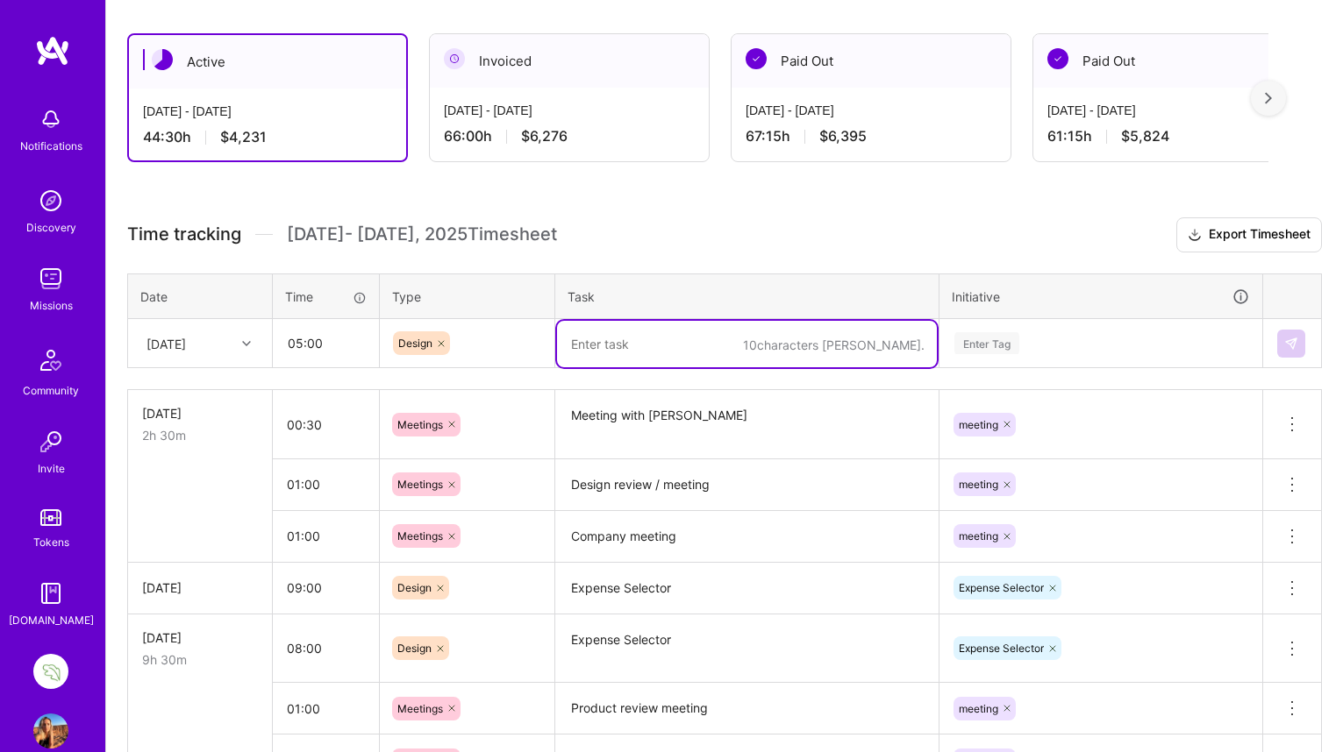
click at [593, 337] on textarea at bounding box center [747, 344] width 380 height 46
paste textarea "Expense Selector"
type textarea "Expense Selector"
click at [982, 340] on div "Enter Tag" at bounding box center [986, 343] width 65 height 27
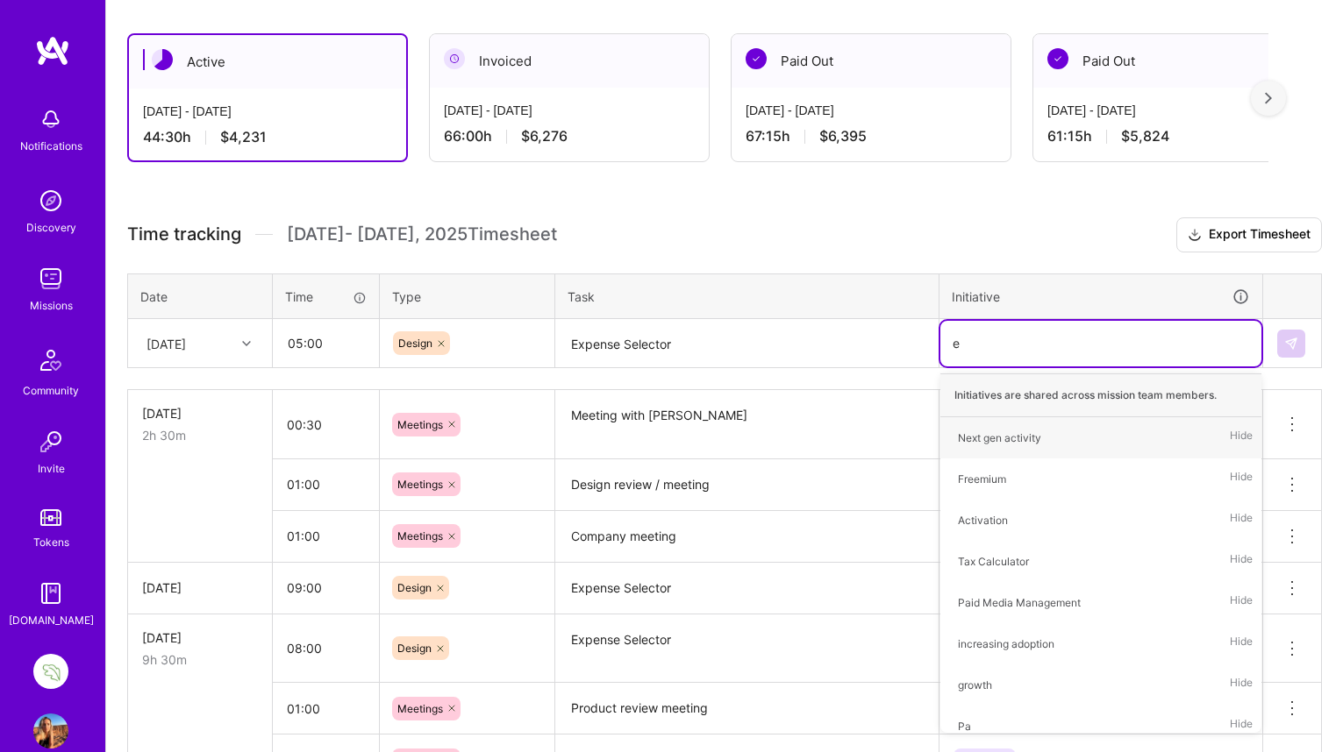
type input "ex"
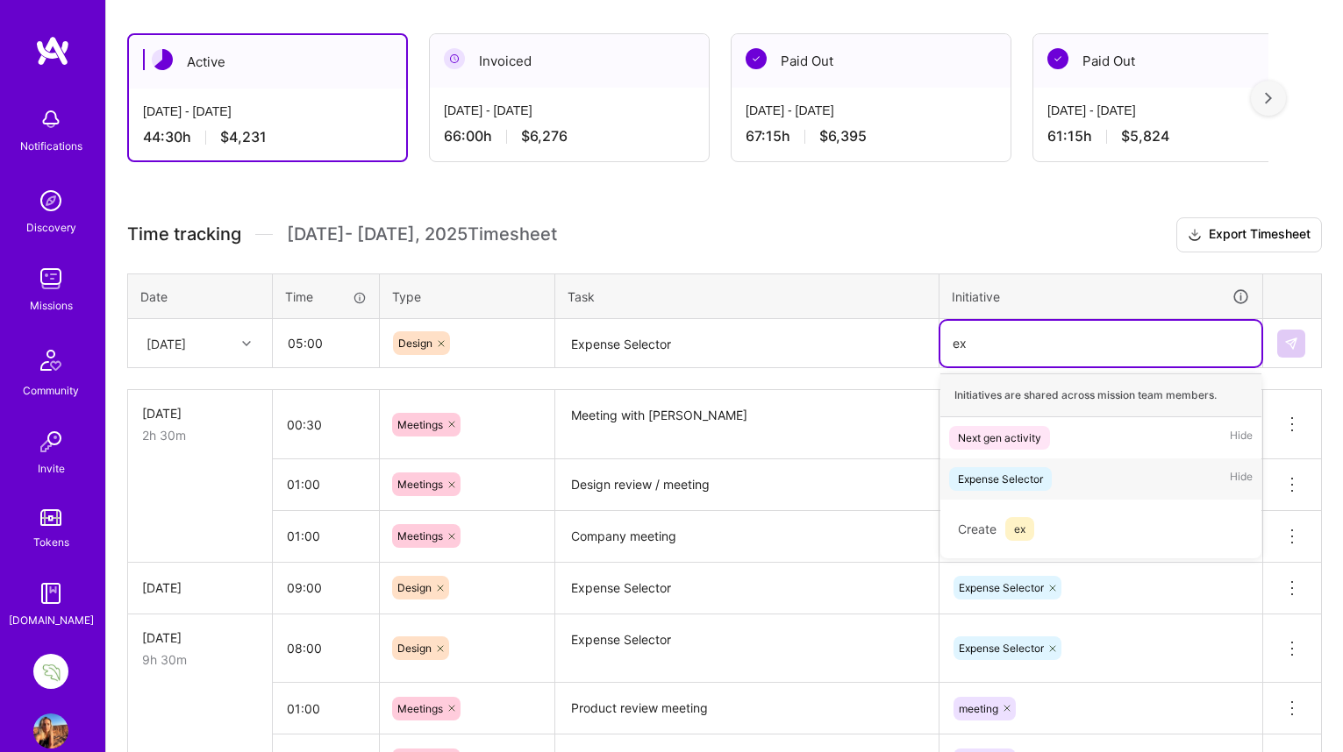
click at [997, 477] on div "Expense Selector" at bounding box center [1000, 479] width 85 height 18
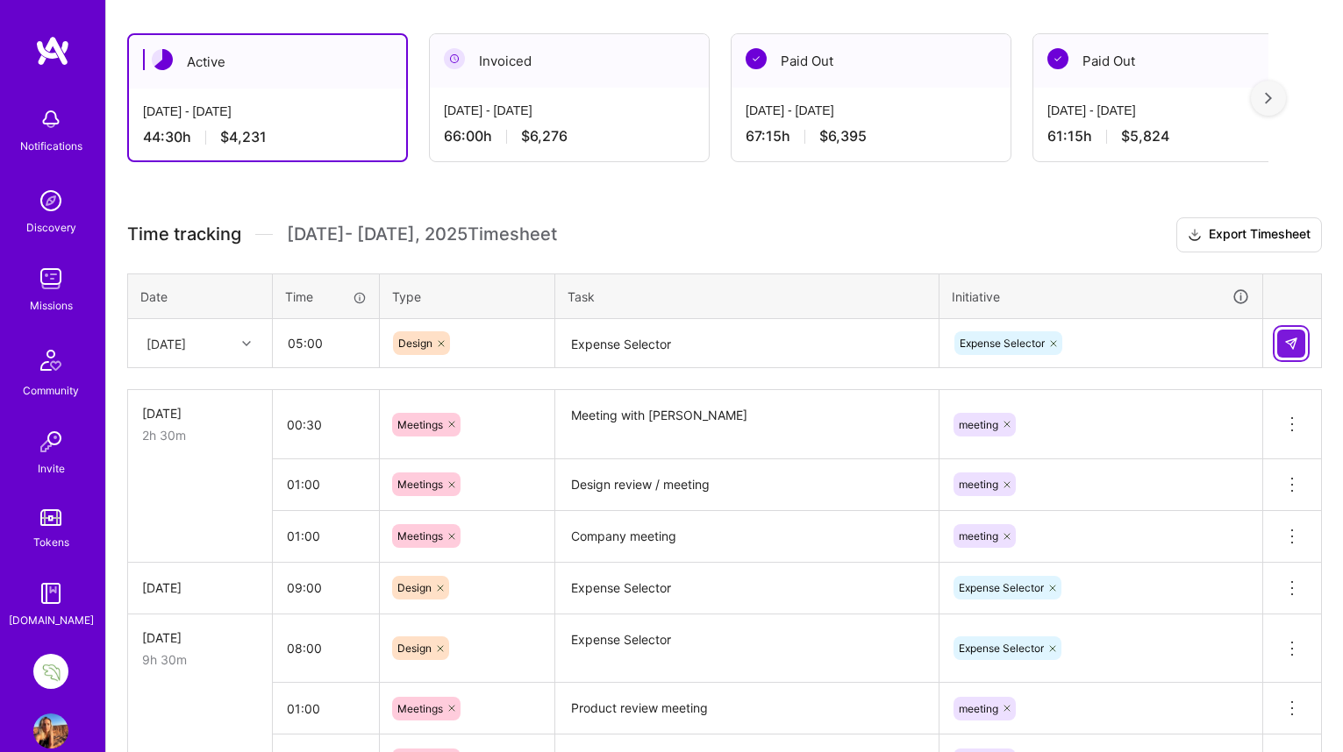
click at [1286, 339] on img at bounding box center [1291, 344] width 14 height 14
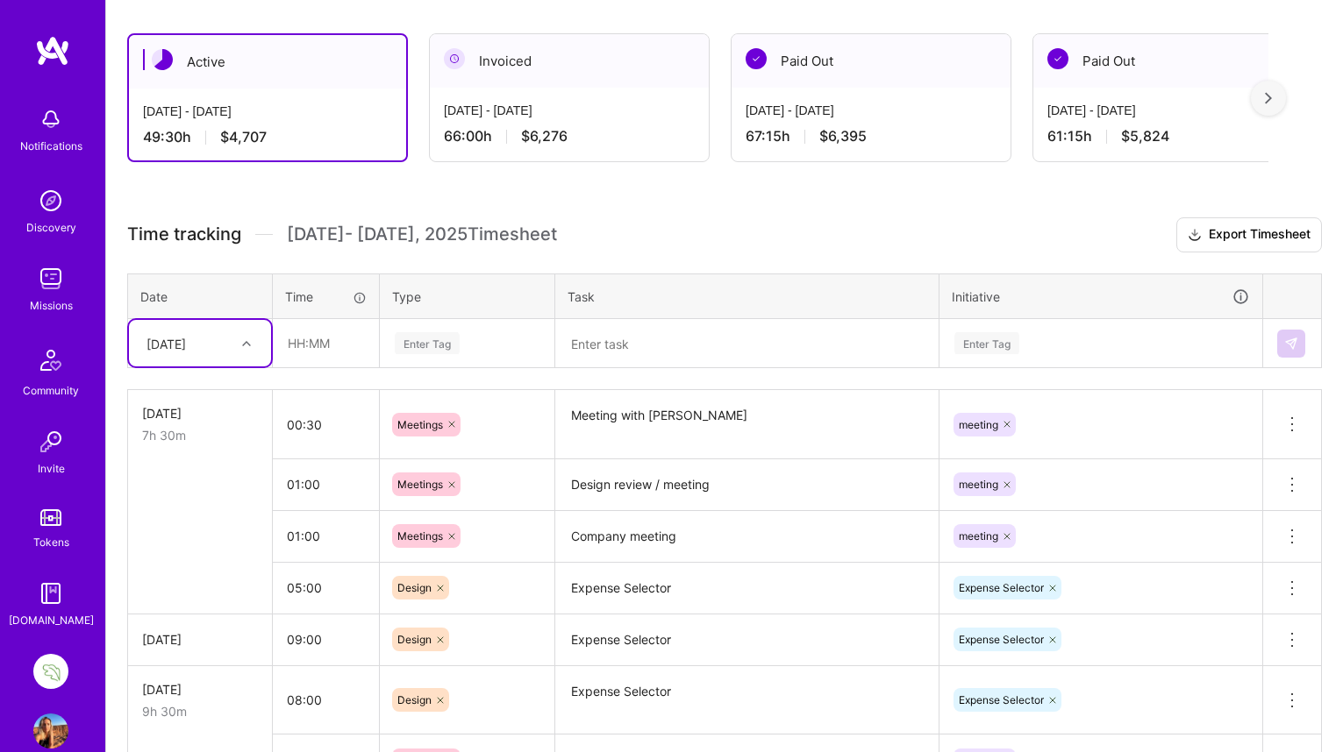
click at [1286, 339] on img at bounding box center [1291, 344] width 14 height 14
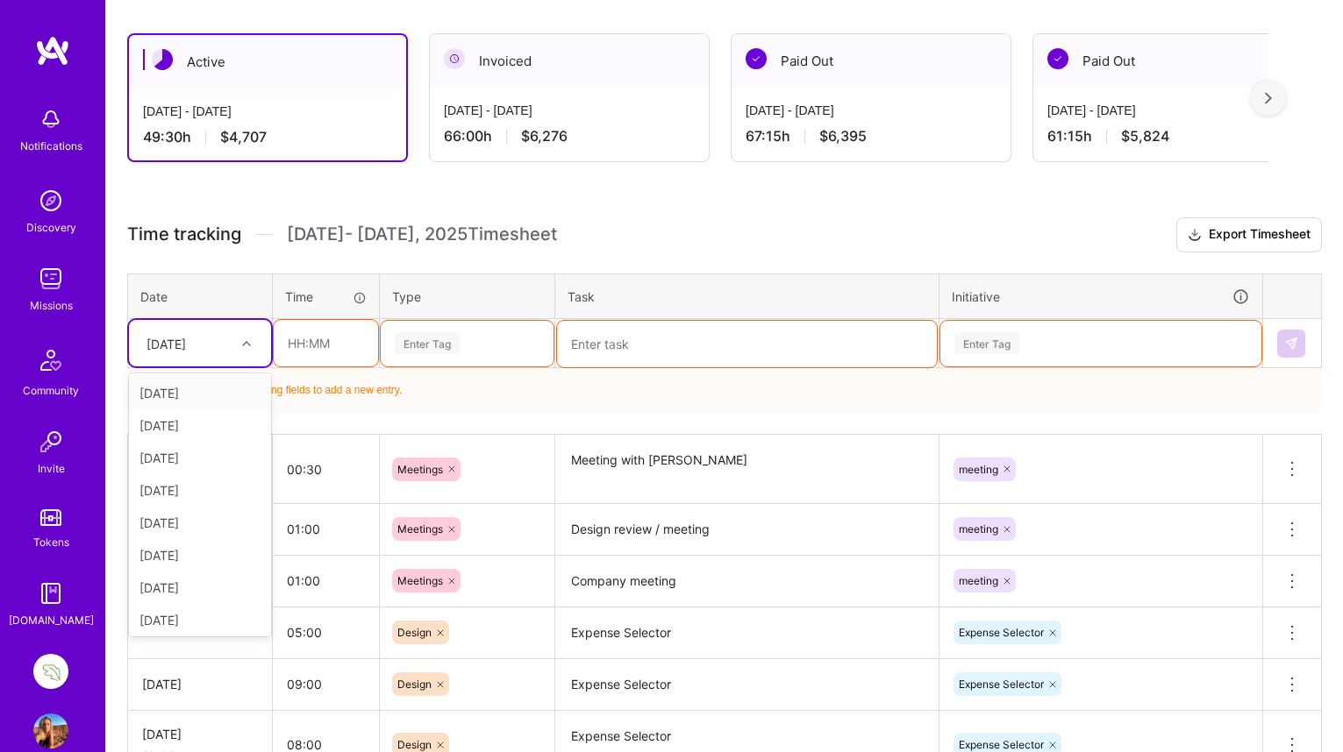
click at [242, 341] on icon at bounding box center [246, 343] width 9 height 9
click at [181, 564] on div "[DATE]" at bounding box center [200, 561] width 142 height 32
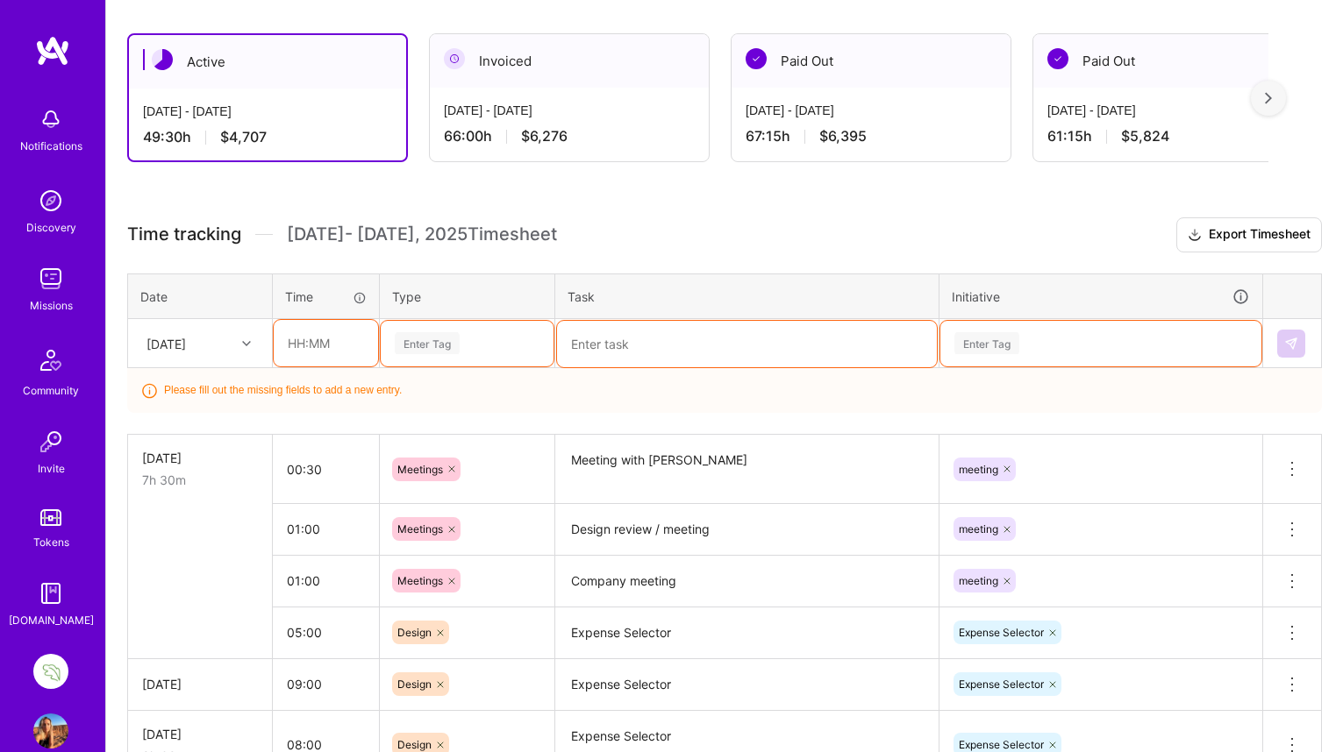
click at [298, 344] on input "text" at bounding box center [326, 343] width 104 height 46
type input "02:30"
click at [457, 339] on div "Enter Tag" at bounding box center [427, 343] width 65 height 27
type input "des"
click at [415, 404] on span "Design" at bounding box center [415, 401] width 52 height 24
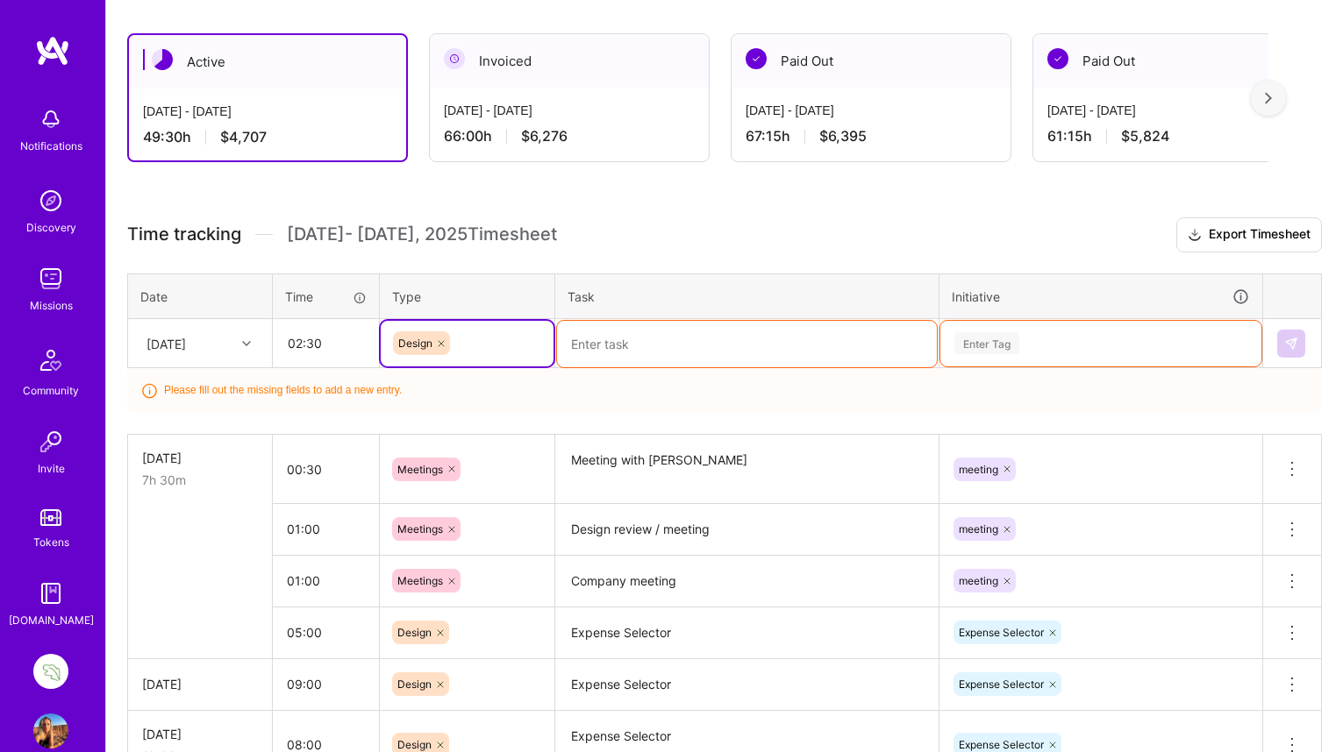
click at [629, 340] on textarea at bounding box center [747, 344] width 380 height 46
paste textarea "Expense Selector"
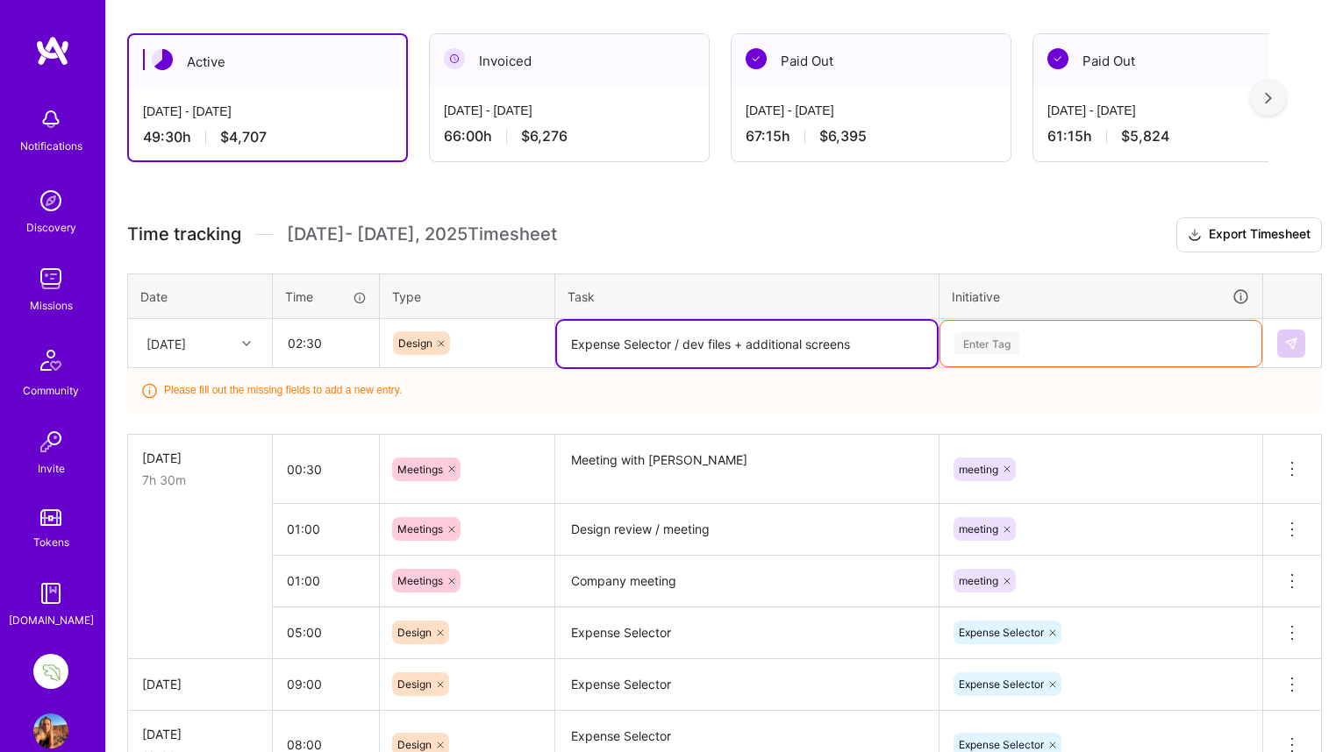
type textarea "Expense Selector / dev files + additional screens"
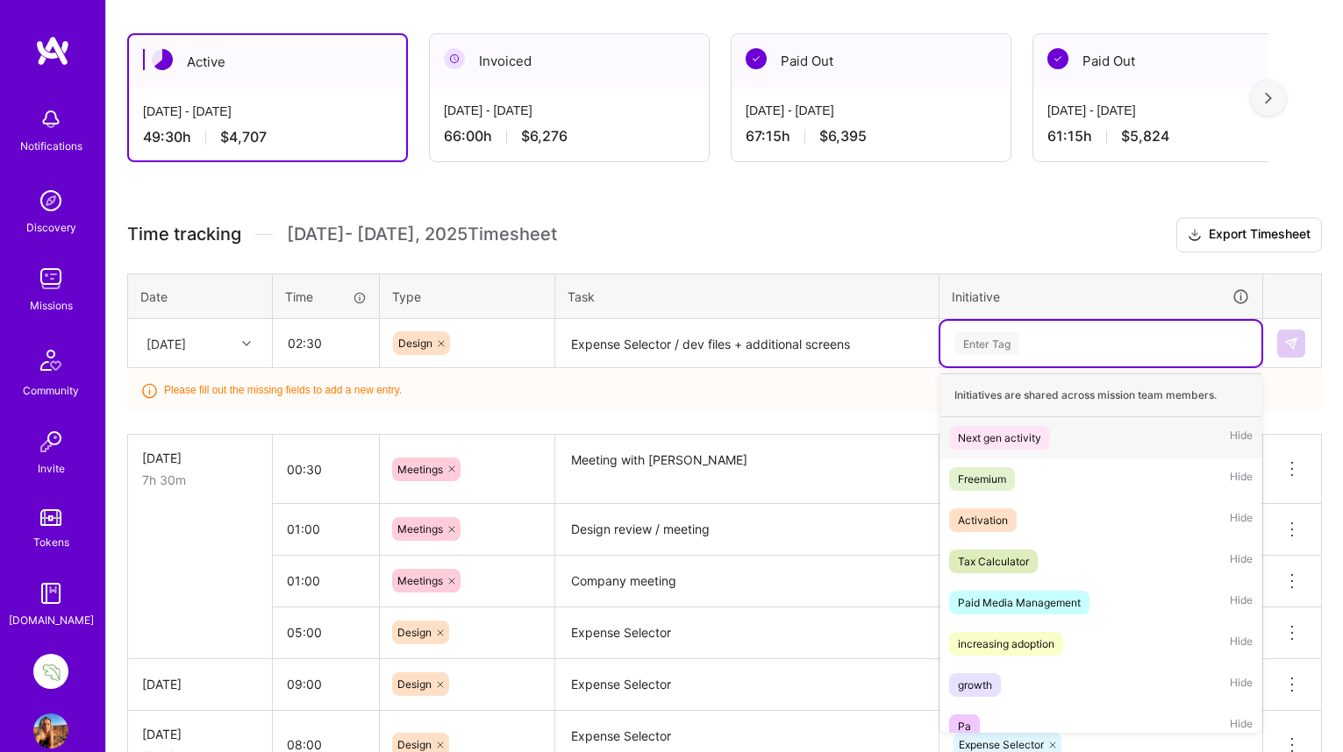
click at [989, 337] on div "Enter Tag" at bounding box center [986, 343] width 65 height 27
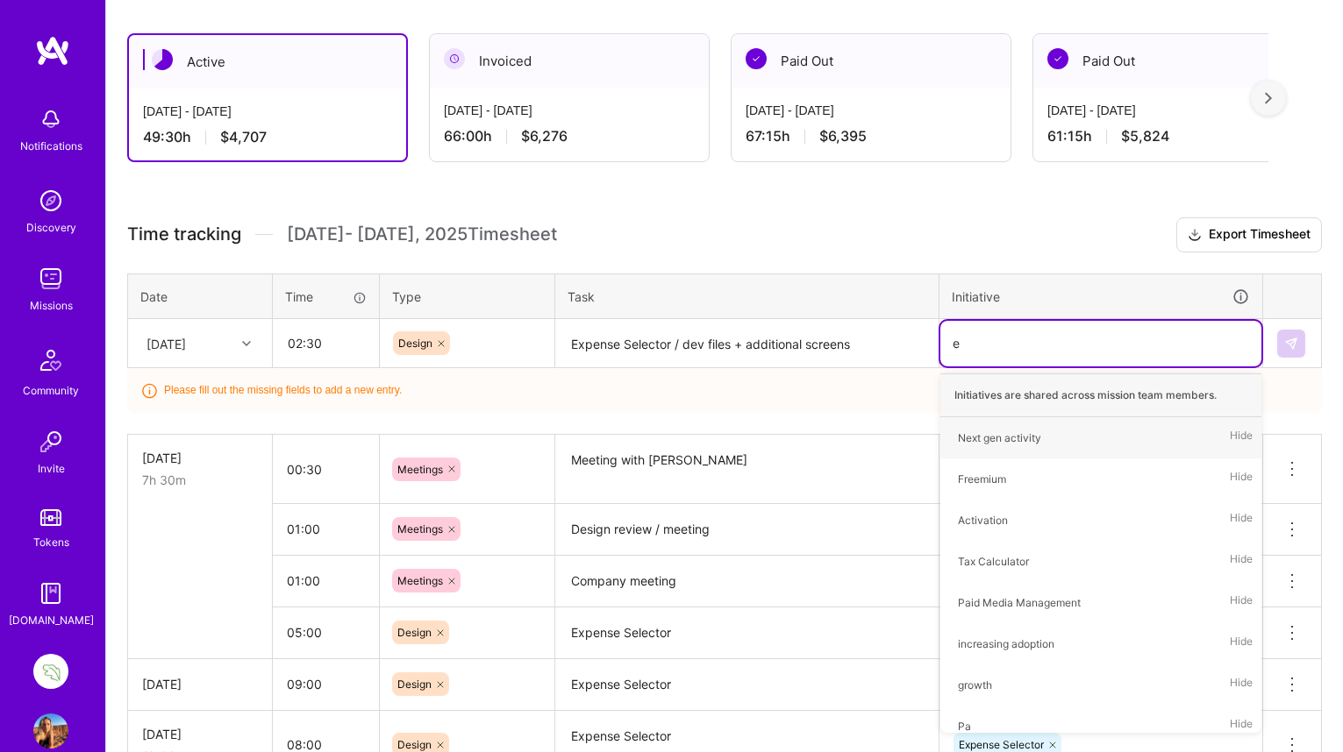
type input "ex"
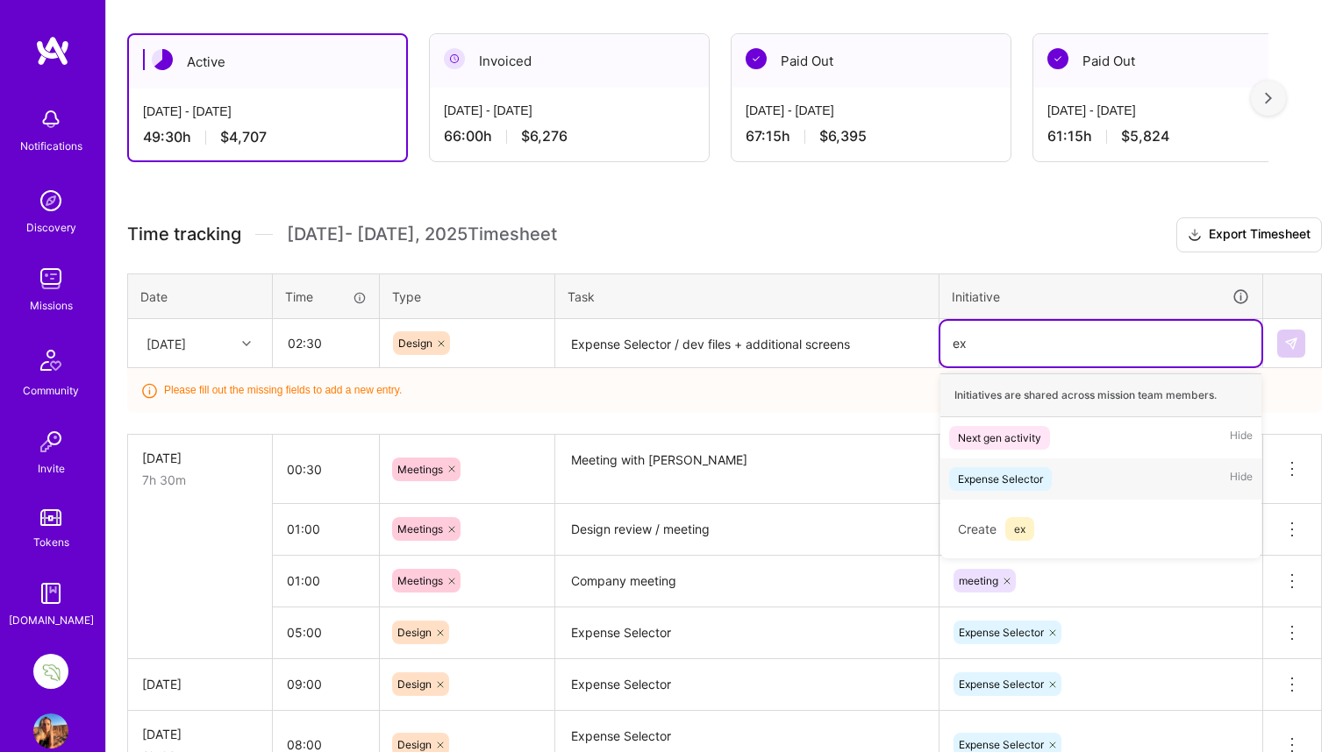
click at [987, 481] on div "Expense Selector" at bounding box center [1000, 479] width 85 height 18
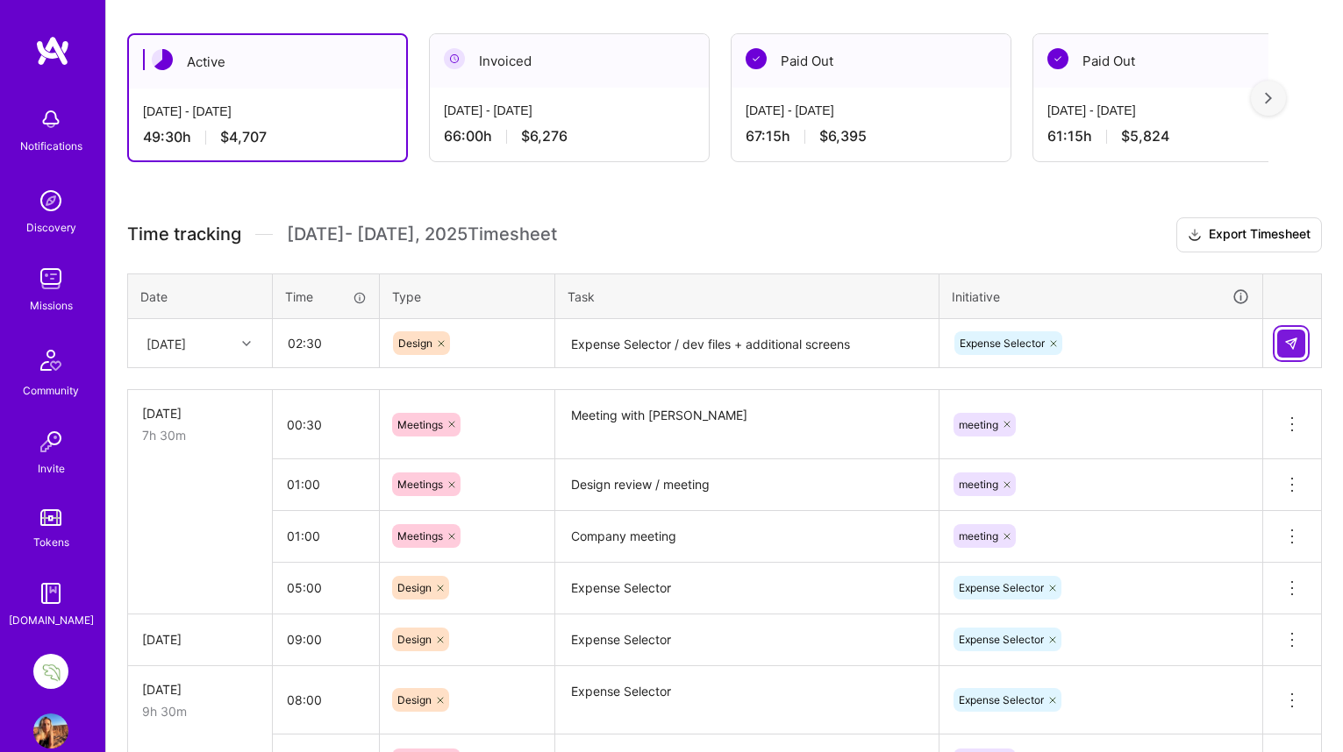
click at [1288, 337] on img at bounding box center [1291, 344] width 14 height 14
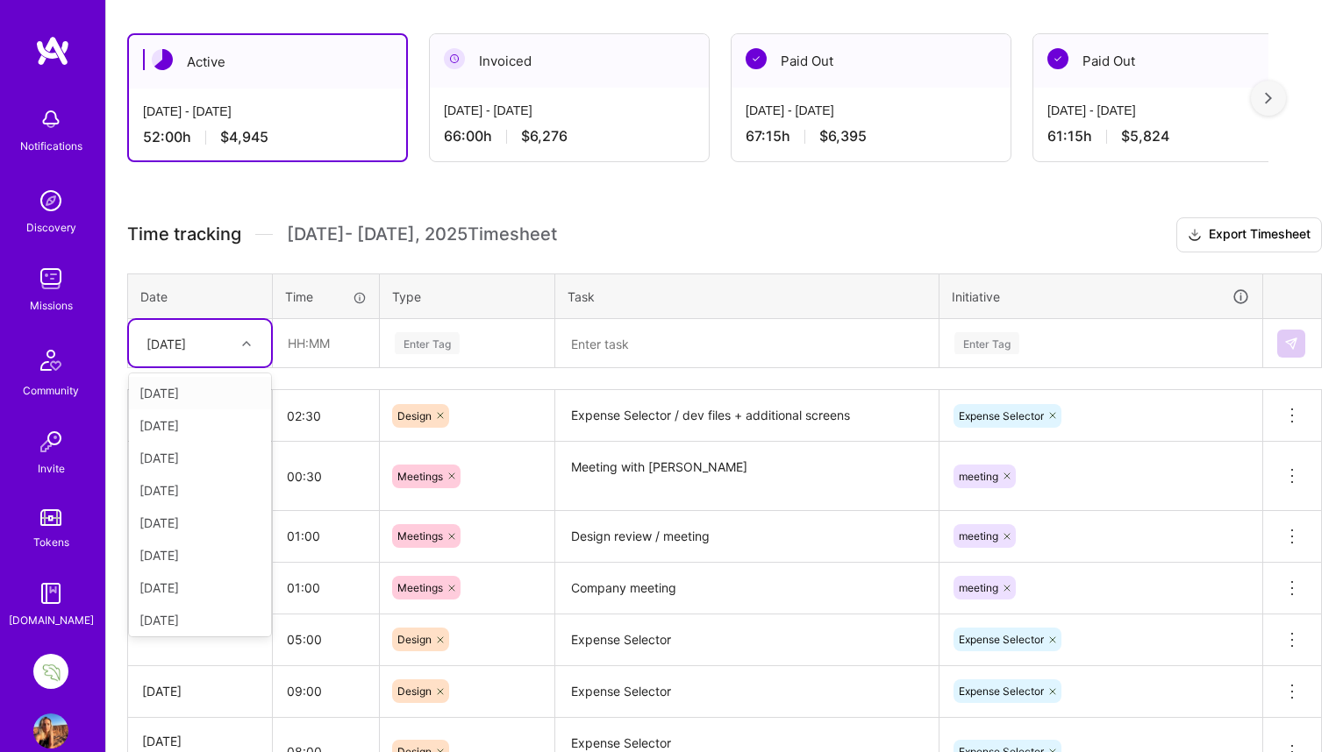
click at [249, 343] on icon at bounding box center [246, 343] width 9 height 9
click at [189, 588] on div "[DATE]" at bounding box center [200, 584] width 142 height 32
click at [297, 346] on input "text" at bounding box center [326, 343] width 104 height 46
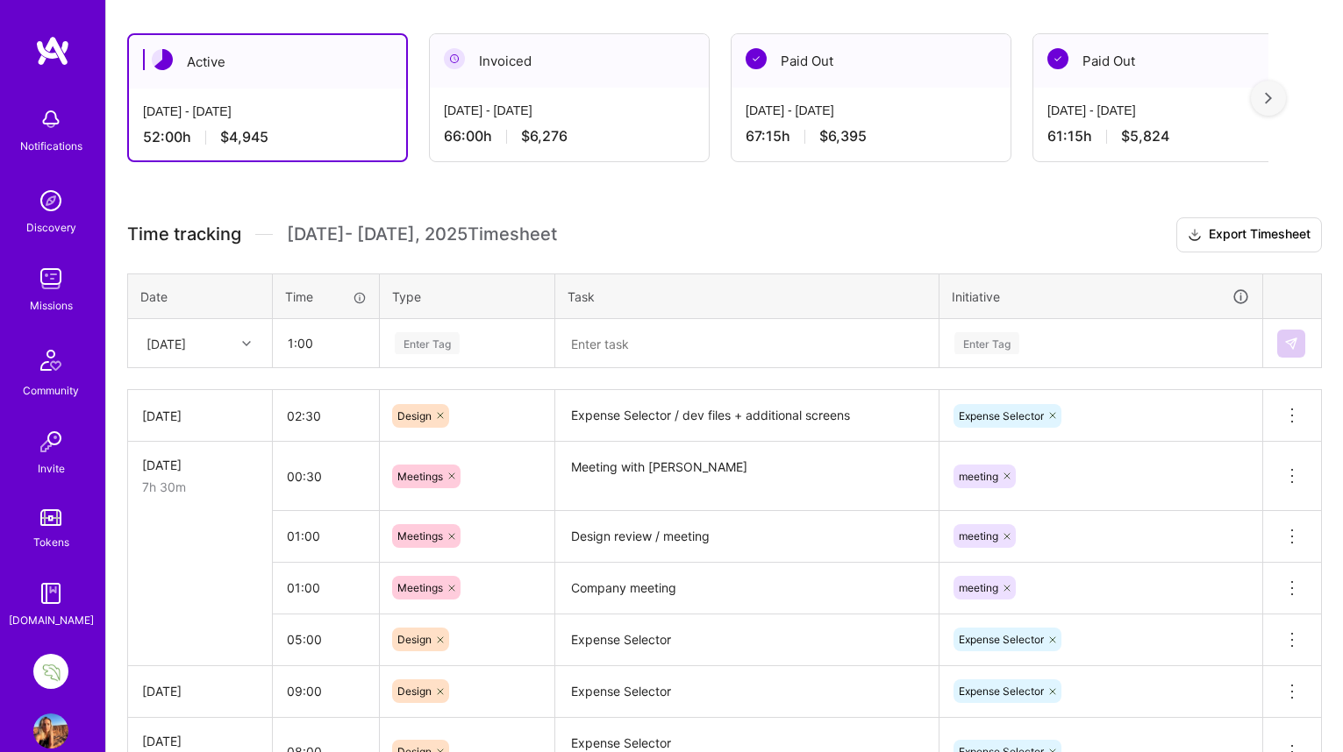
type input "01:00"
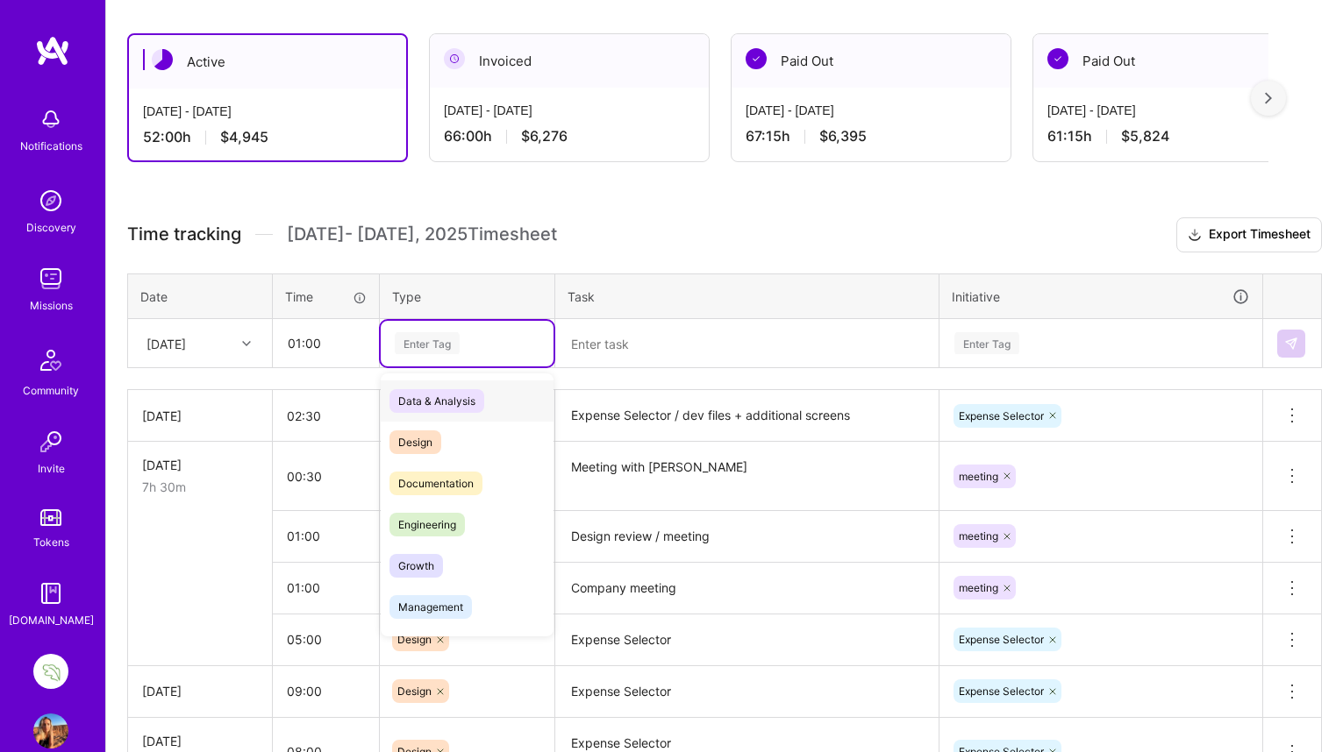
click at [425, 342] on div "Enter Tag" at bounding box center [427, 343] width 65 height 27
click at [448, 488] on span "Documentation" at bounding box center [435, 484] width 93 height 24
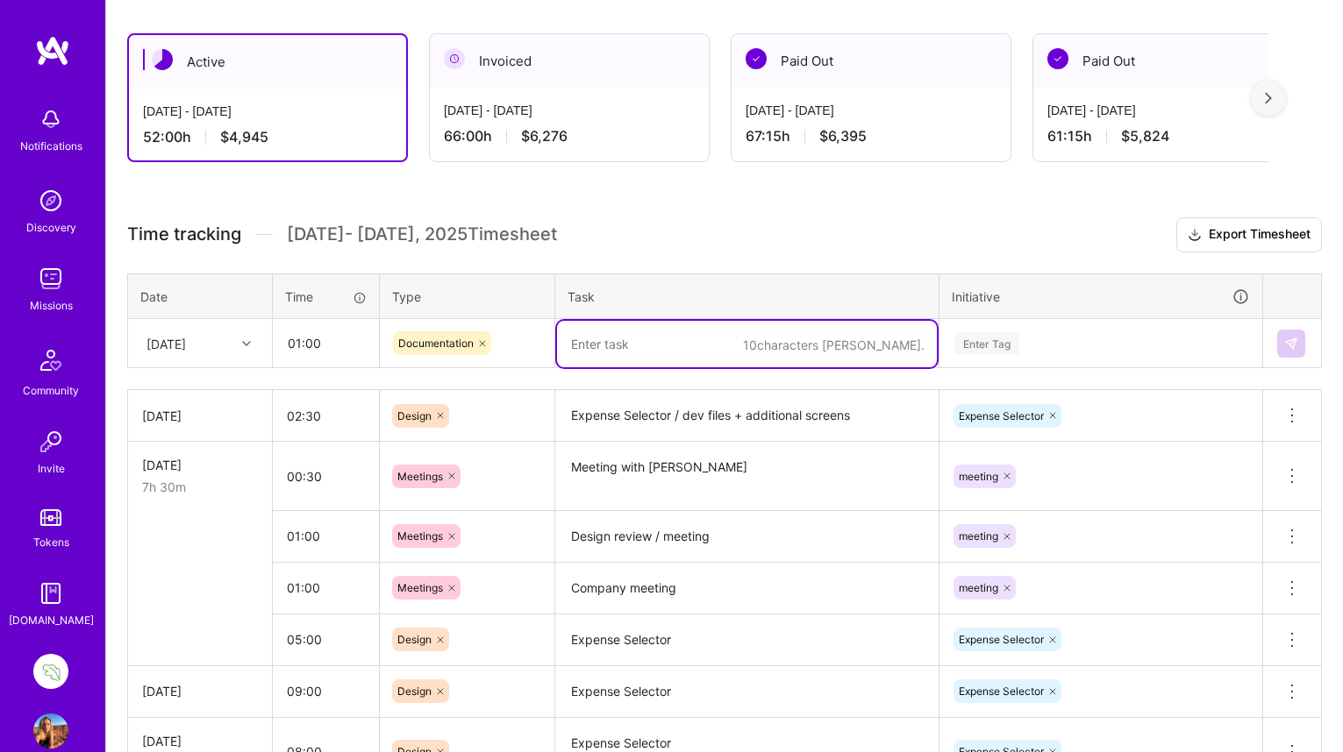
click at [600, 338] on textarea at bounding box center [747, 344] width 380 height 46
click at [482, 343] on icon at bounding box center [482, 343] width 5 height 5
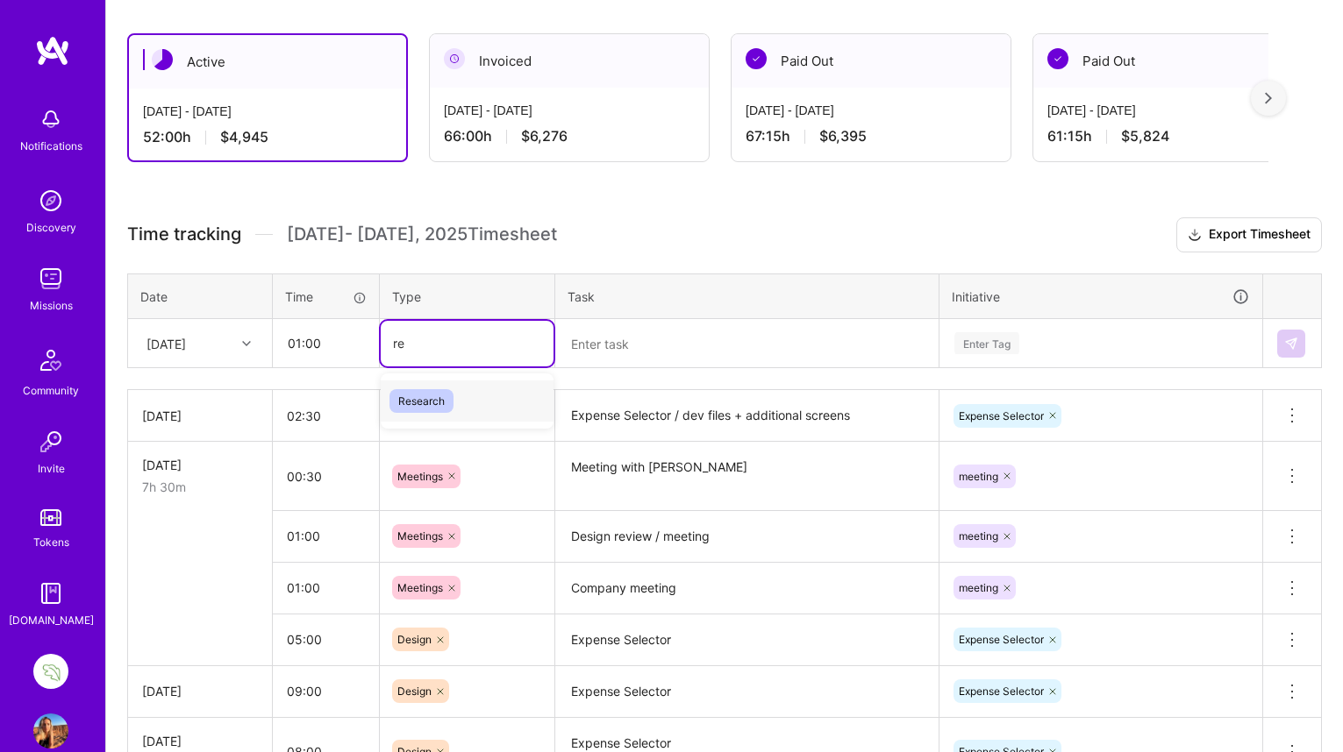
type input "res"
click at [437, 404] on span "Research" at bounding box center [421, 401] width 64 height 24
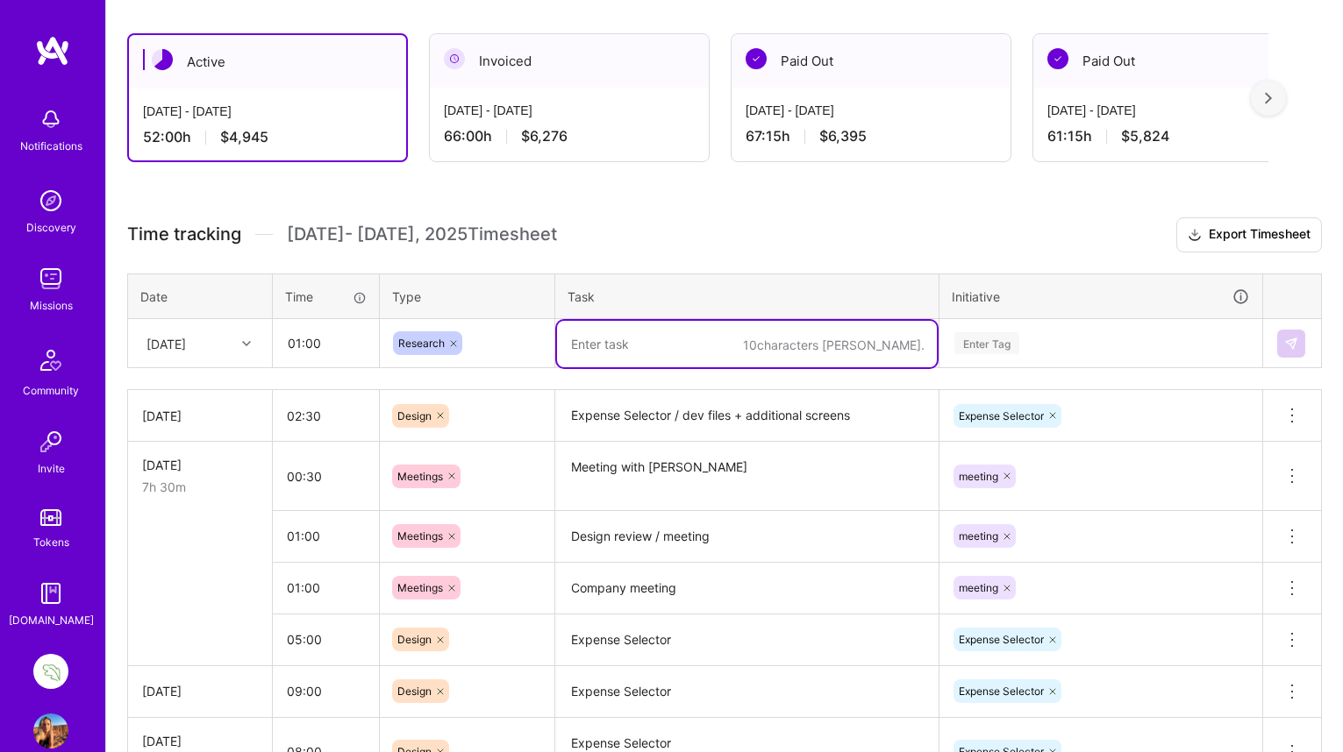
click at [601, 350] on textarea at bounding box center [747, 344] width 380 height 46
type textarea "Health Benefits / new spec review + research"
click at [997, 340] on div "Enter Tag" at bounding box center [986, 343] width 65 height 27
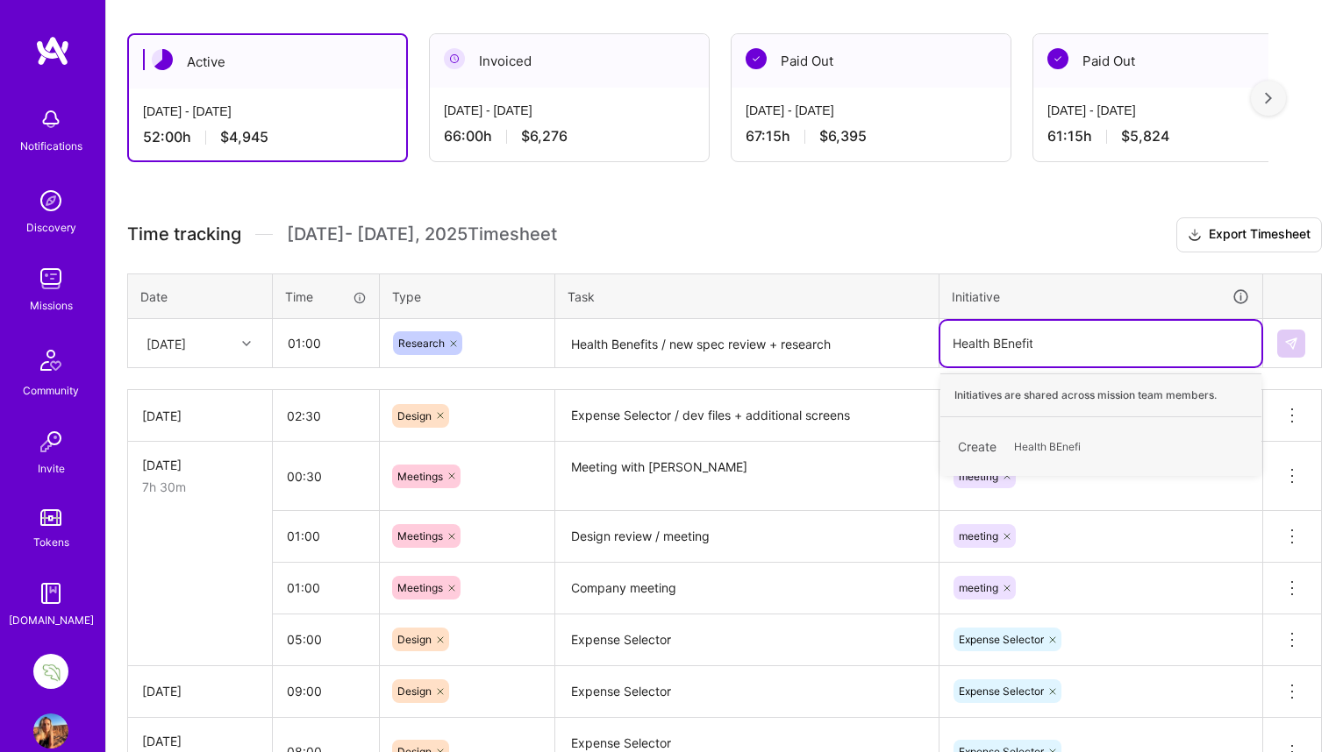
type input "Health BEnefits"
click at [1035, 441] on span "Health BEnefits" at bounding box center [1051, 447] width 93 height 24
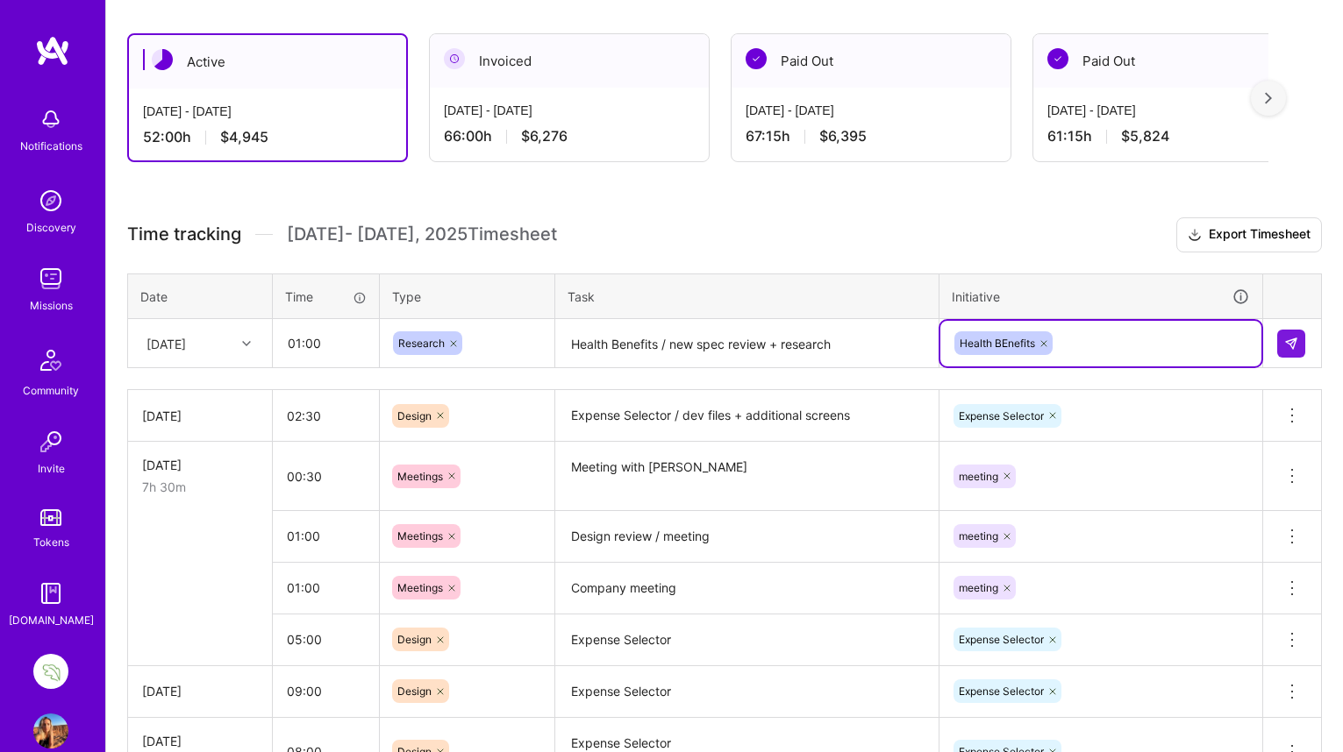
click at [1044, 339] on icon at bounding box center [1043, 343] width 11 height 11
click at [1044, 339] on div "Enter Tag" at bounding box center [1100, 343] width 296 height 22
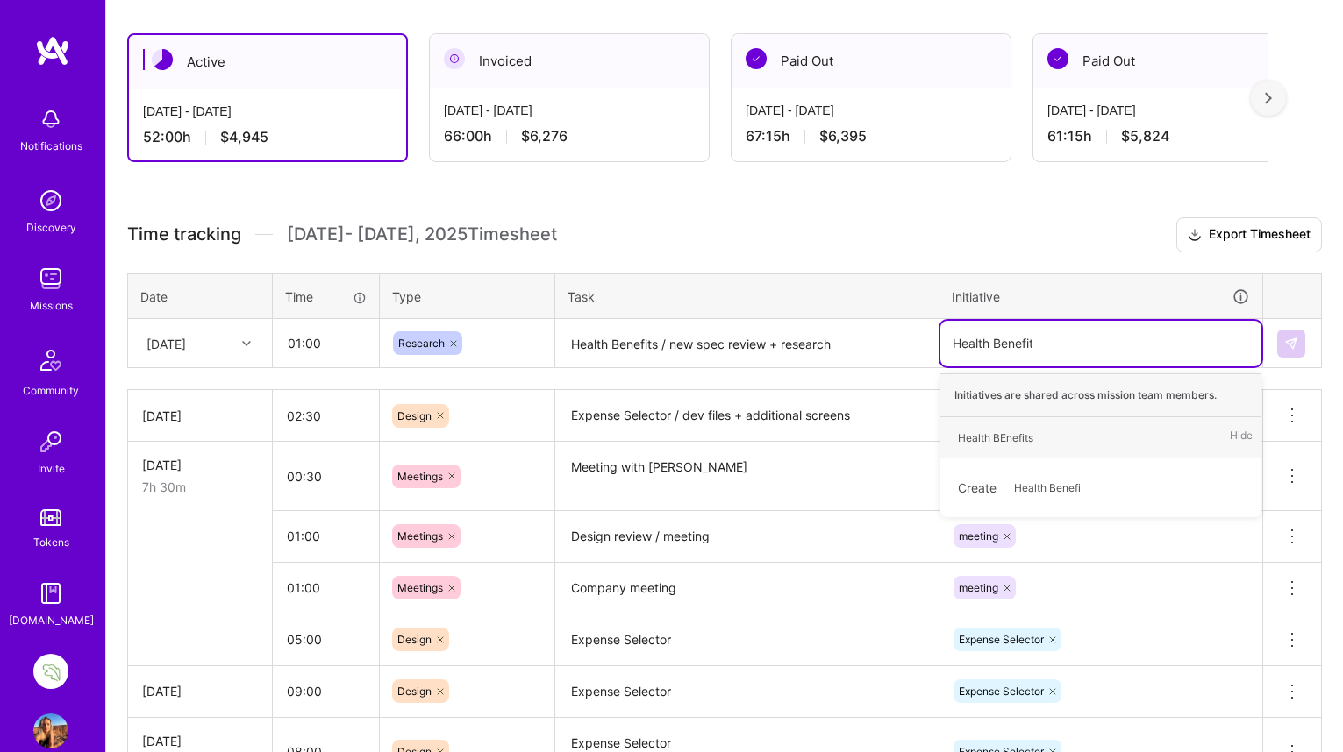
type input "Health Benefits"
click at [1236, 431] on span "Hide" at bounding box center [1240, 438] width 23 height 24
click at [1243, 432] on span "Hide" at bounding box center [1240, 438] width 23 height 24
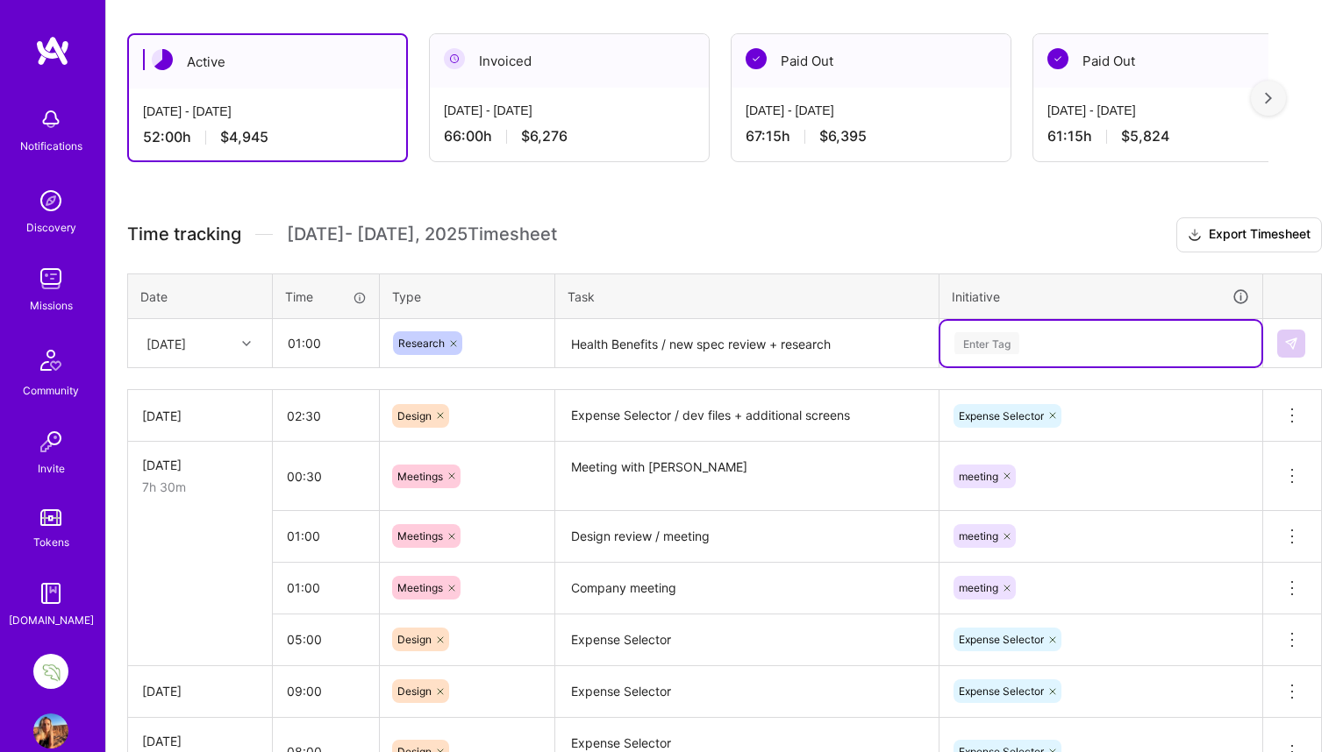
click at [1058, 342] on div "Enter Tag" at bounding box center [1100, 343] width 296 height 22
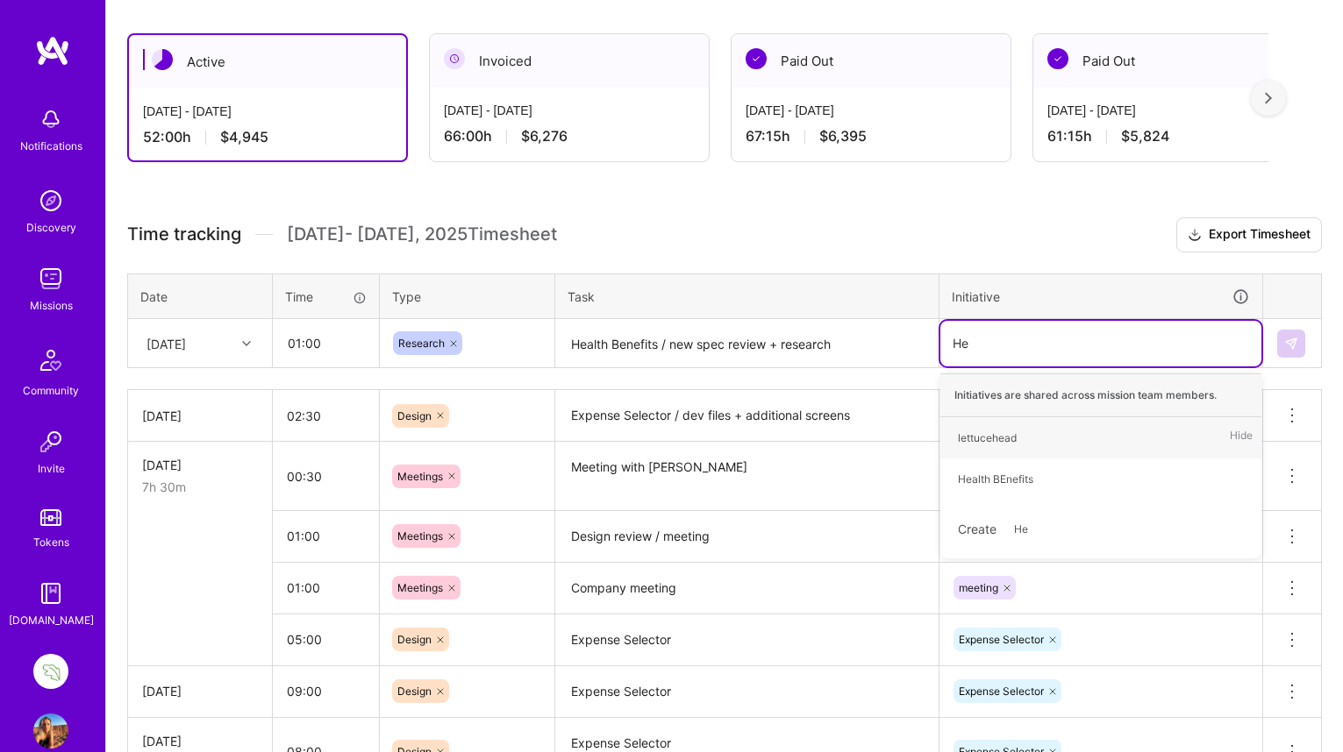
type input "Hea"
click at [980, 531] on div "Create Hea" at bounding box center [1100, 529] width 303 height 41
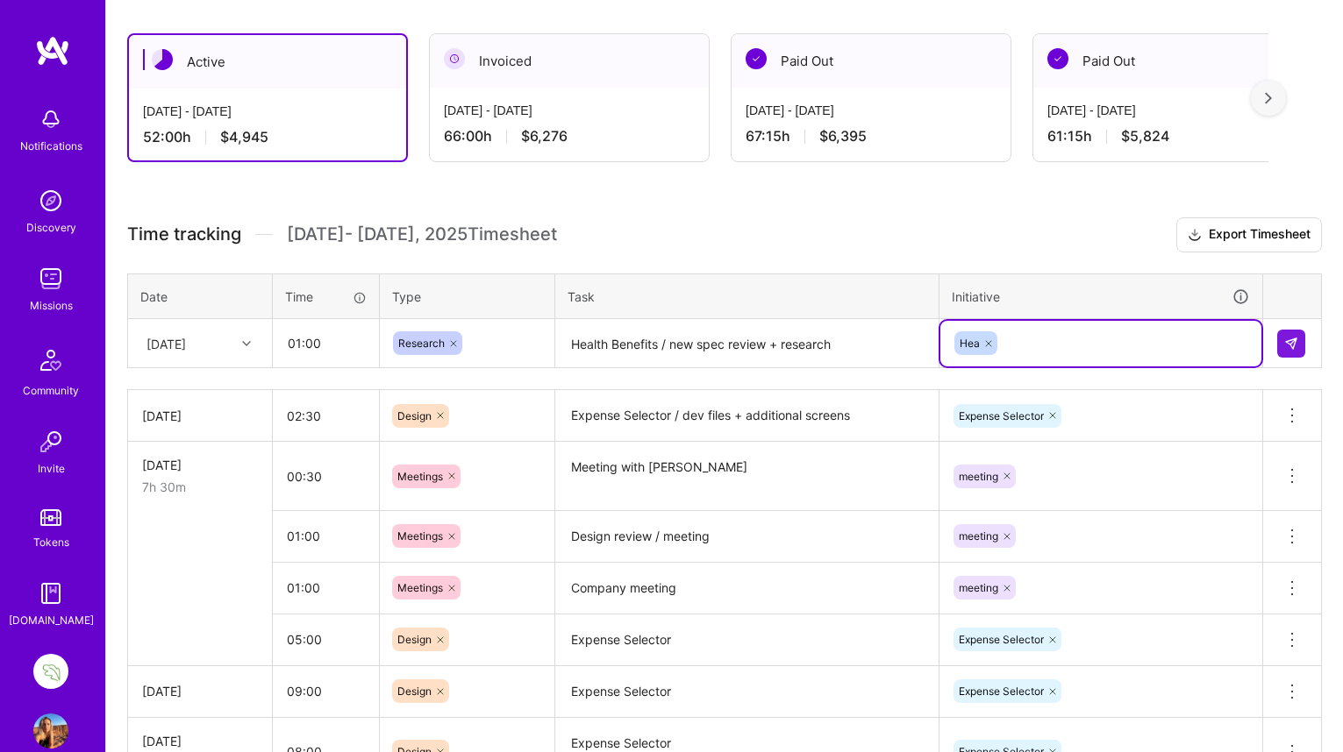
click at [986, 342] on icon at bounding box center [988, 343] width 11 height 11
click at [986, 342] on div "Enter Tag" at bounding box center [986, 343] width 65 height 27
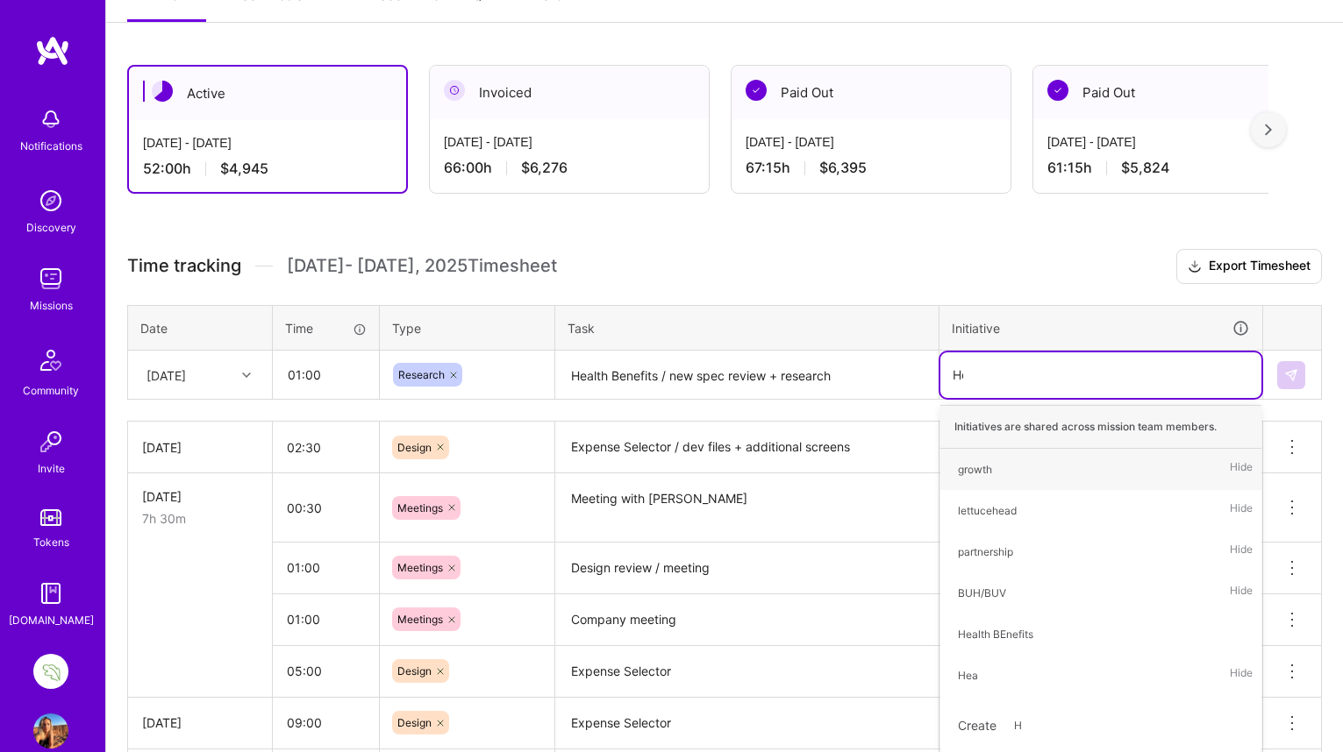
scroll to position [267, 0]
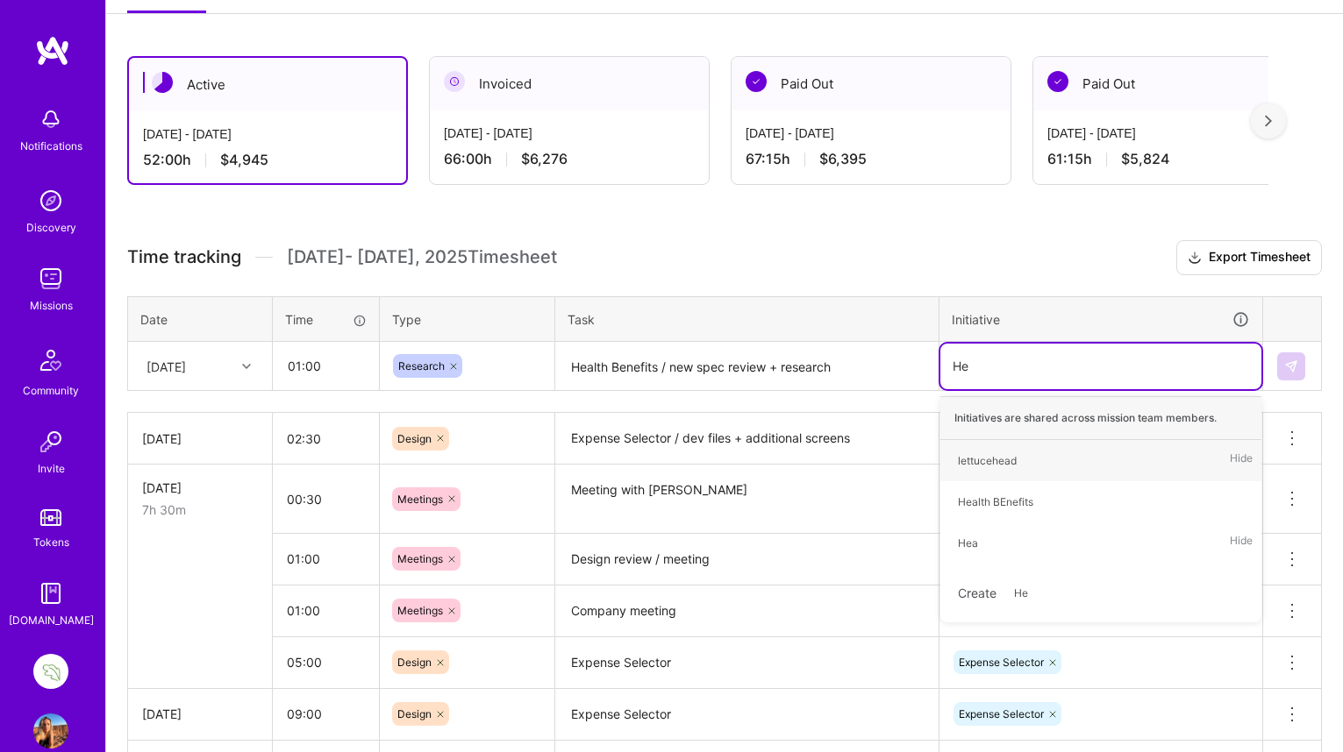
type input "Hea"
click at [1016, 500] on div "Health BEnefits" at bounding box center [995, 502] width 75 height 18
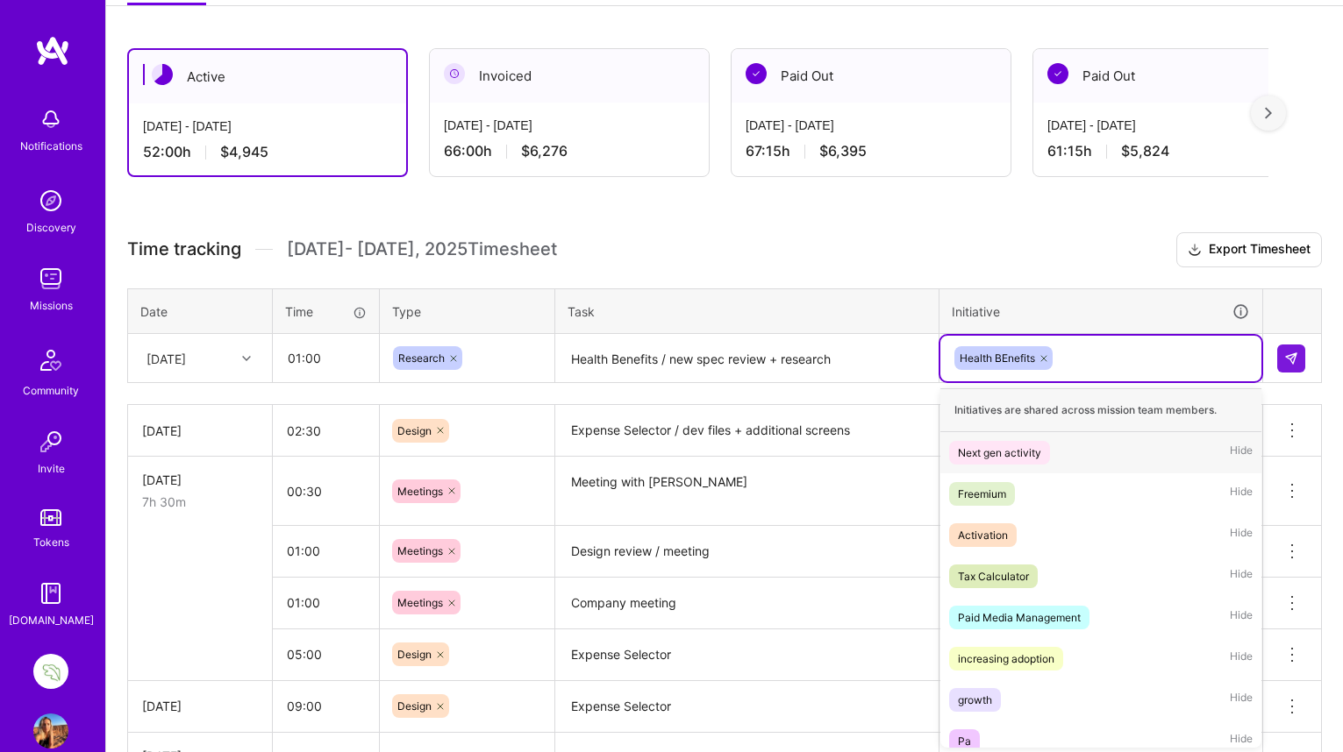
scroll to position [276, 0]
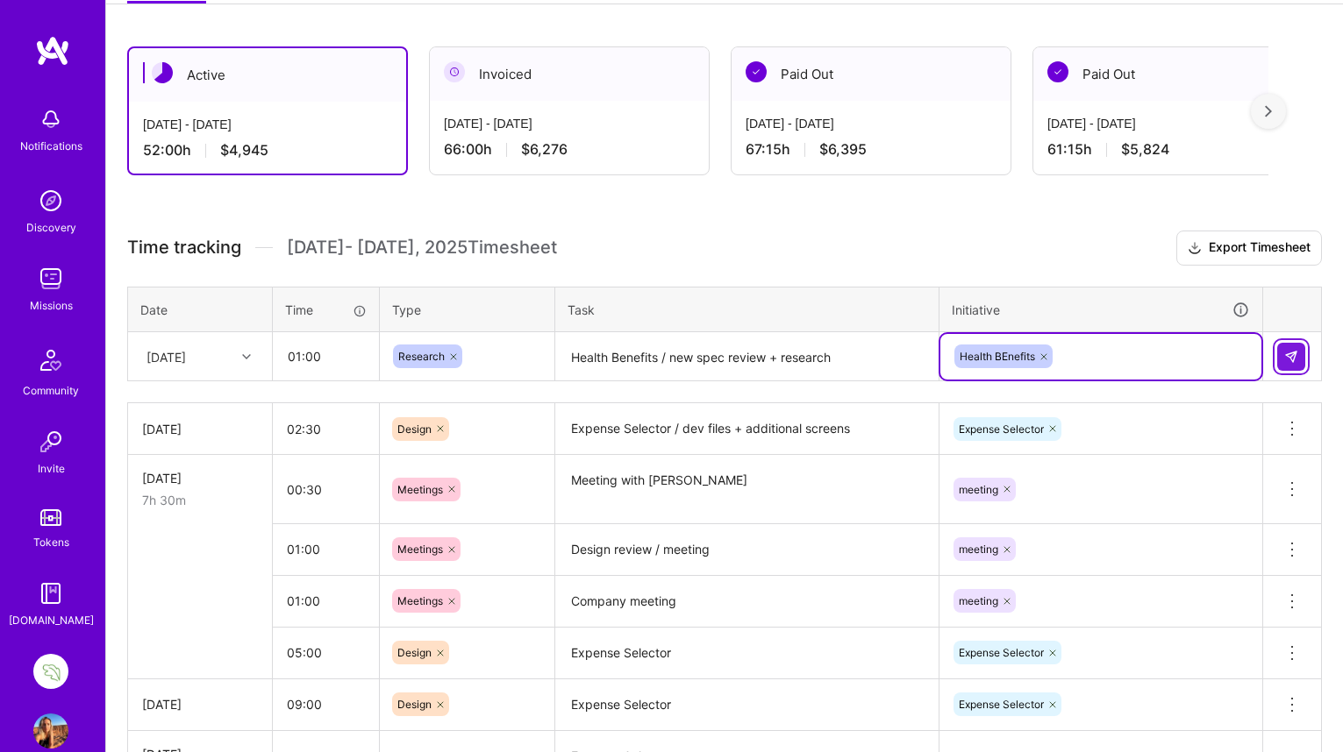
click at [1293, 353] on img at bounding box center [1291, 357] width 14 height 14
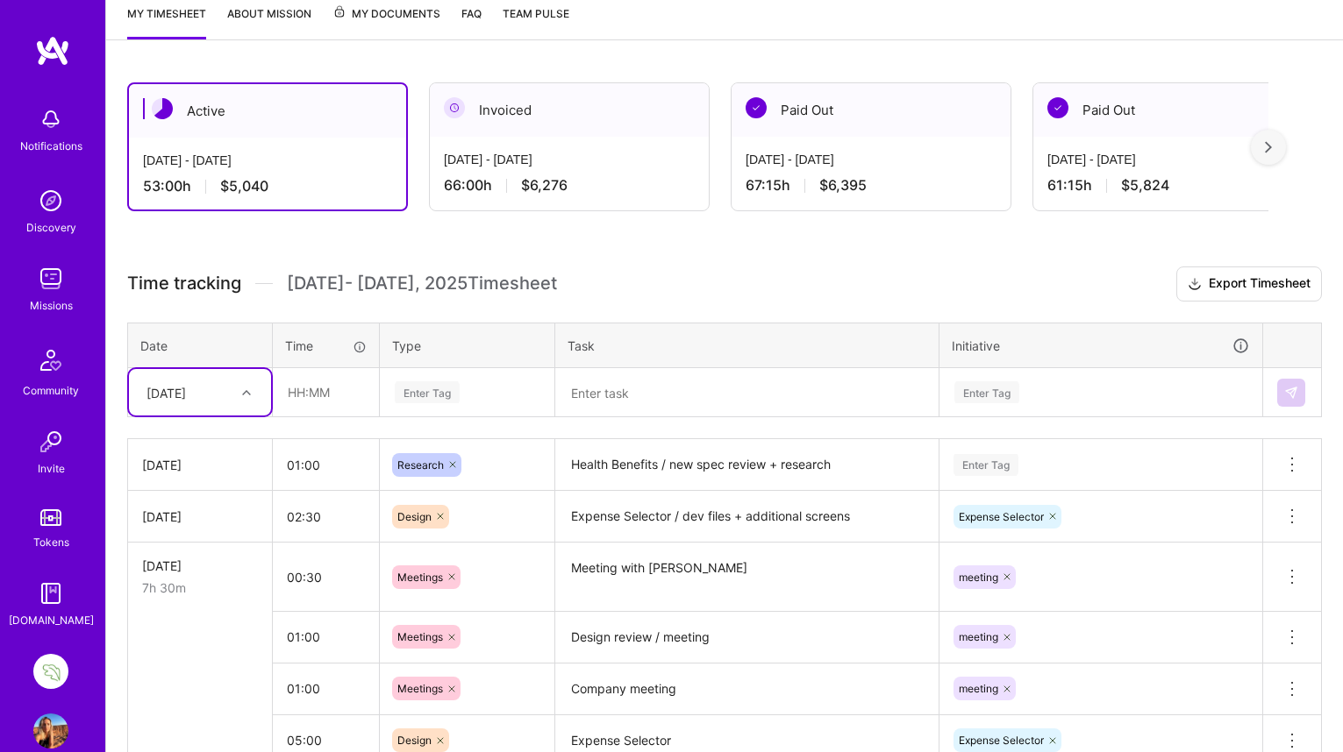
scroll to position [239, 0]
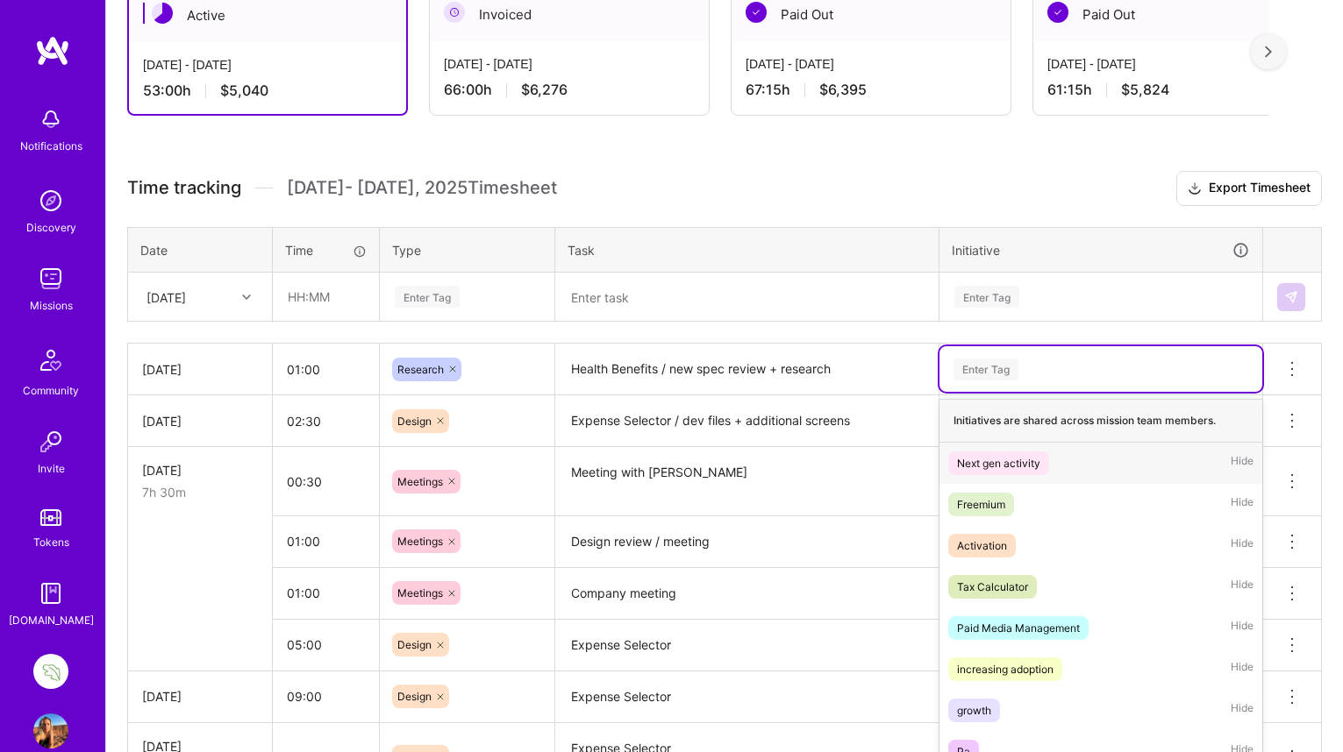
click at [992, 392] on div "option Next gen activity focused, 1 of 21. 21 results available. Use Up and Dow…" at bounding box center [1100, 369] width 323 height 46
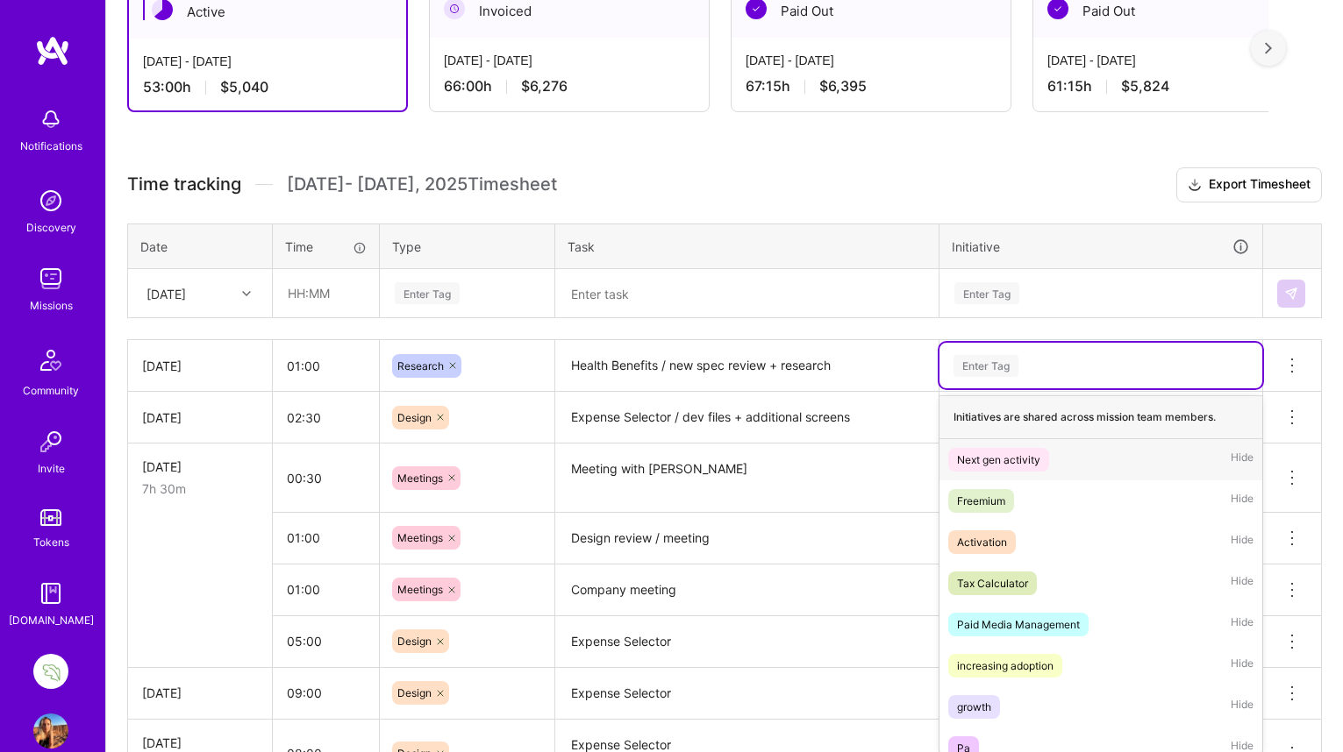
scroll to position [348, 0]
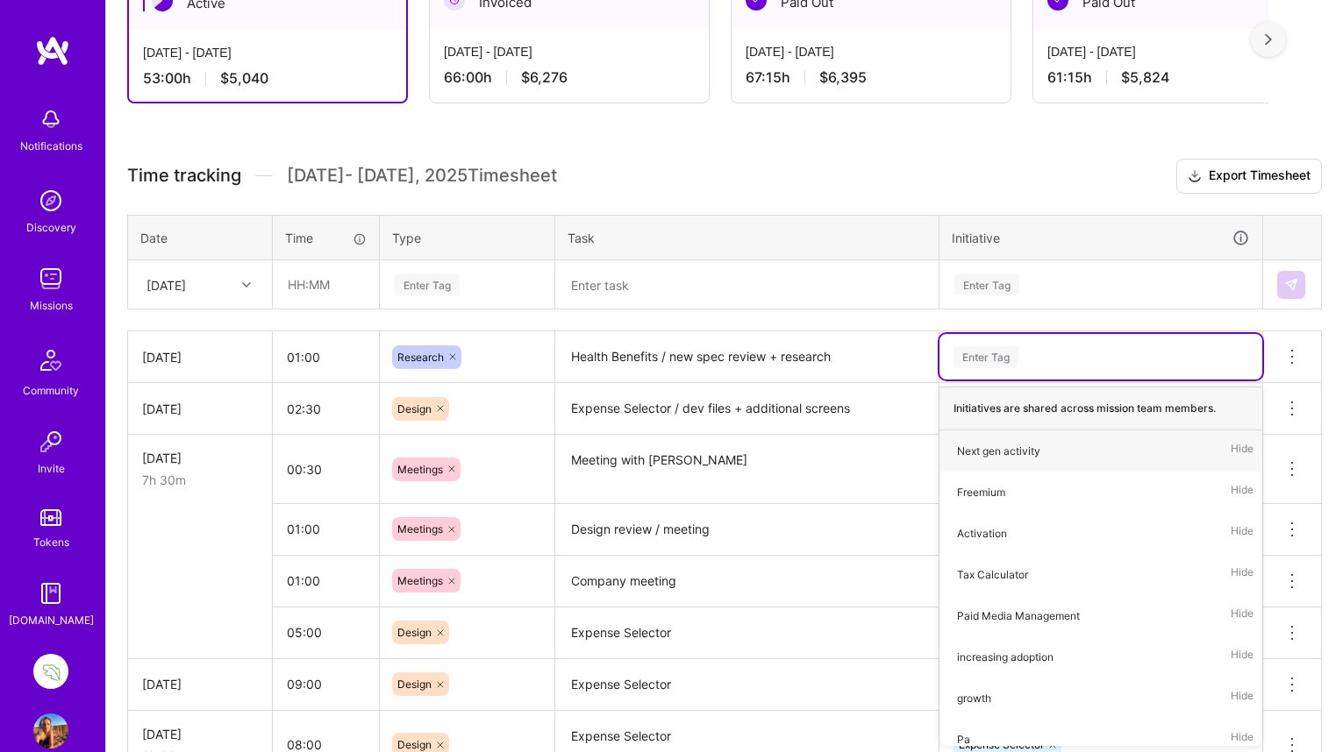
click at [1134, 349] on div "Enter Tag" at bounding box center [1100, 357] width 298 height 22
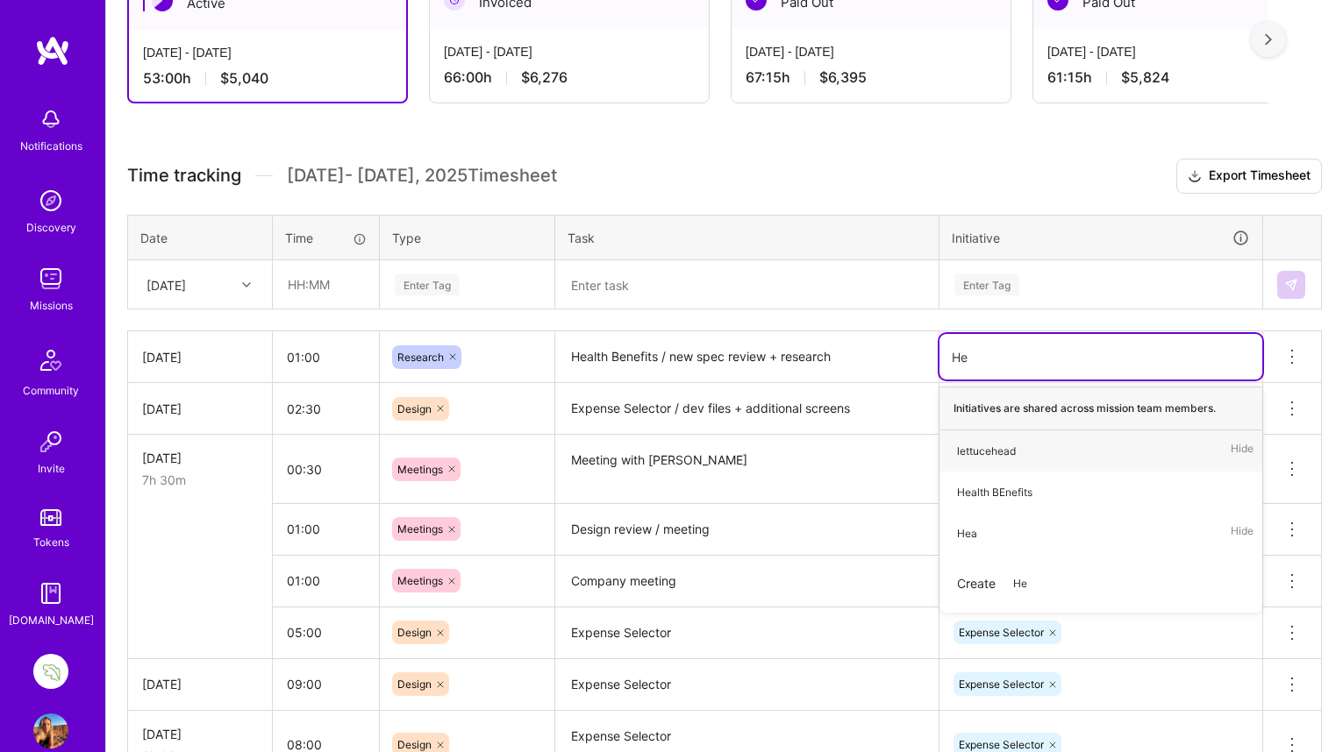
type input "Hea"
click at [994, 493] on div "Health BEnefits" at bounding box center [994, 492] width 75 height 18
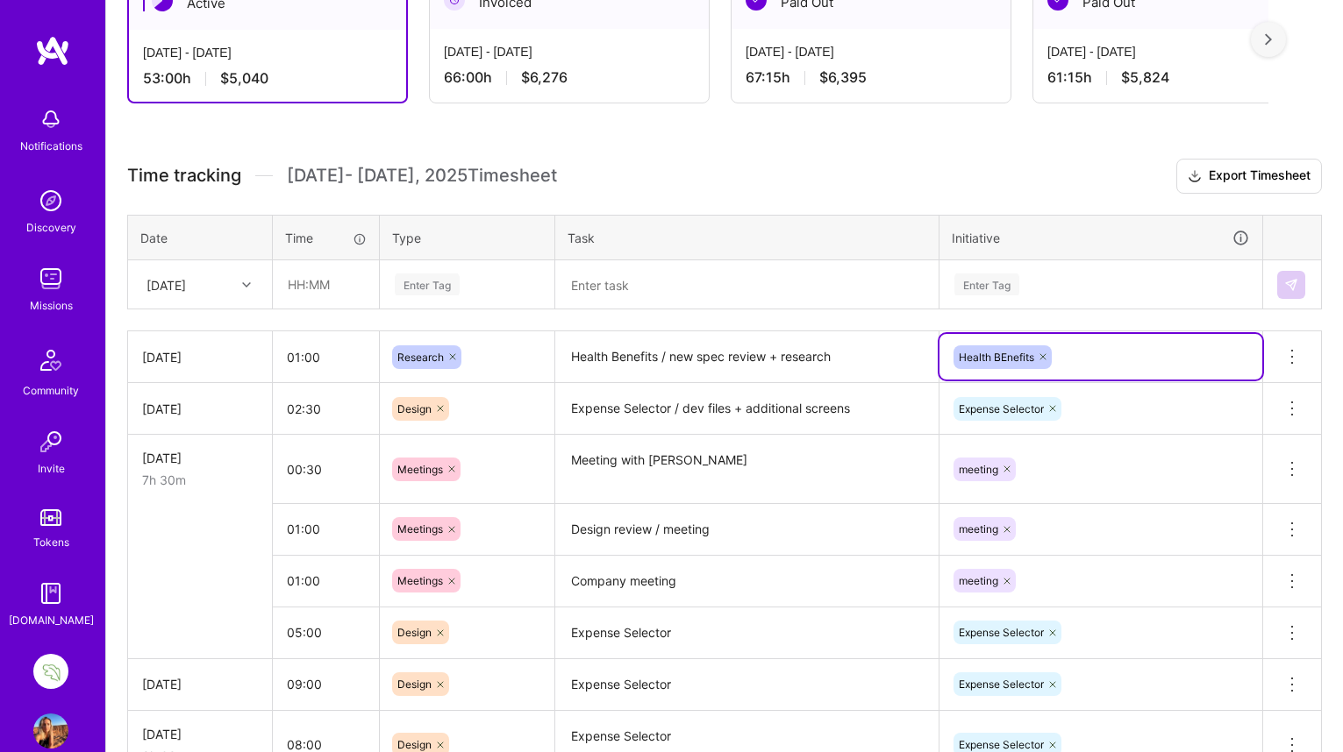
click at [1164, 183] on h3 "Time tracking [DATE] - [DATE] Timesheet Export Timesheet" at bounding box center [724, 176] width 1194 height 35
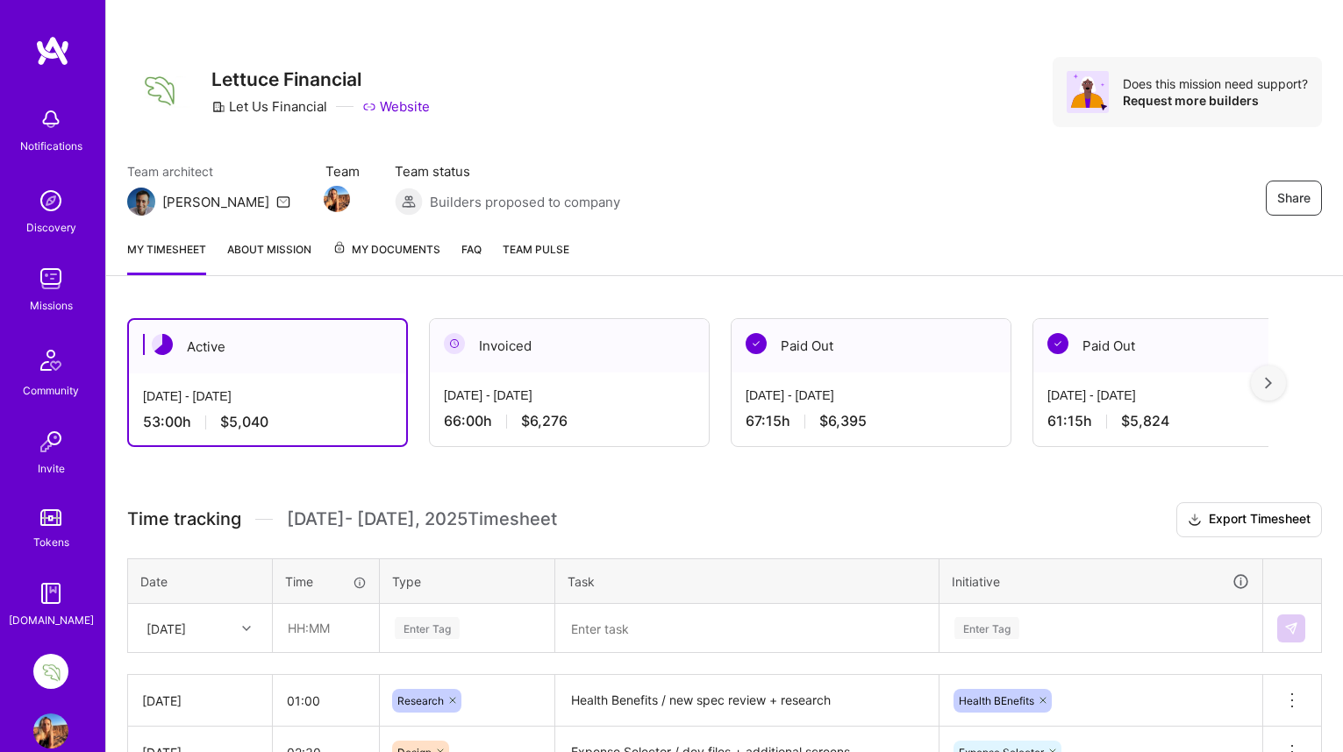
scroll to position [5, 0]
click at [50, 276] on img at bounding box center [50, 278] width 35 height 35
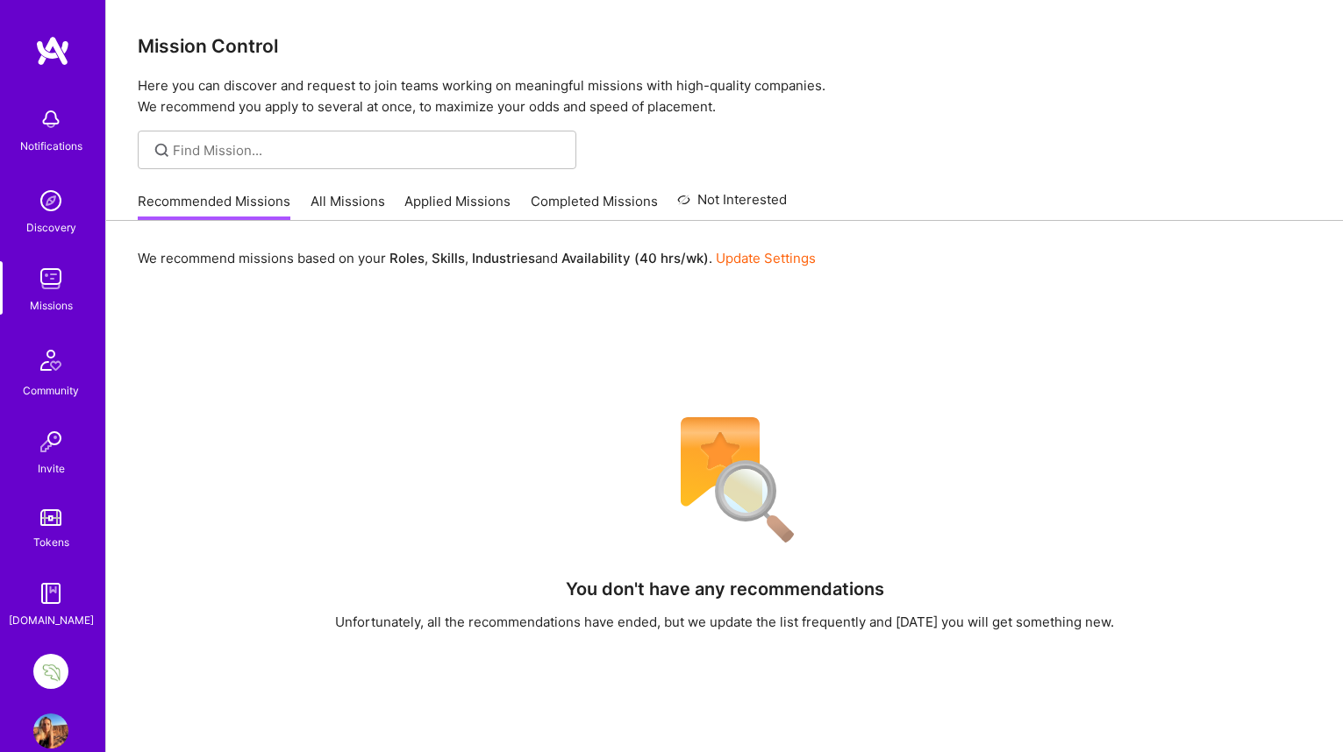
click at [340, 198] on link "All Missions" at bounding box center [347, 206] width 75 height 29
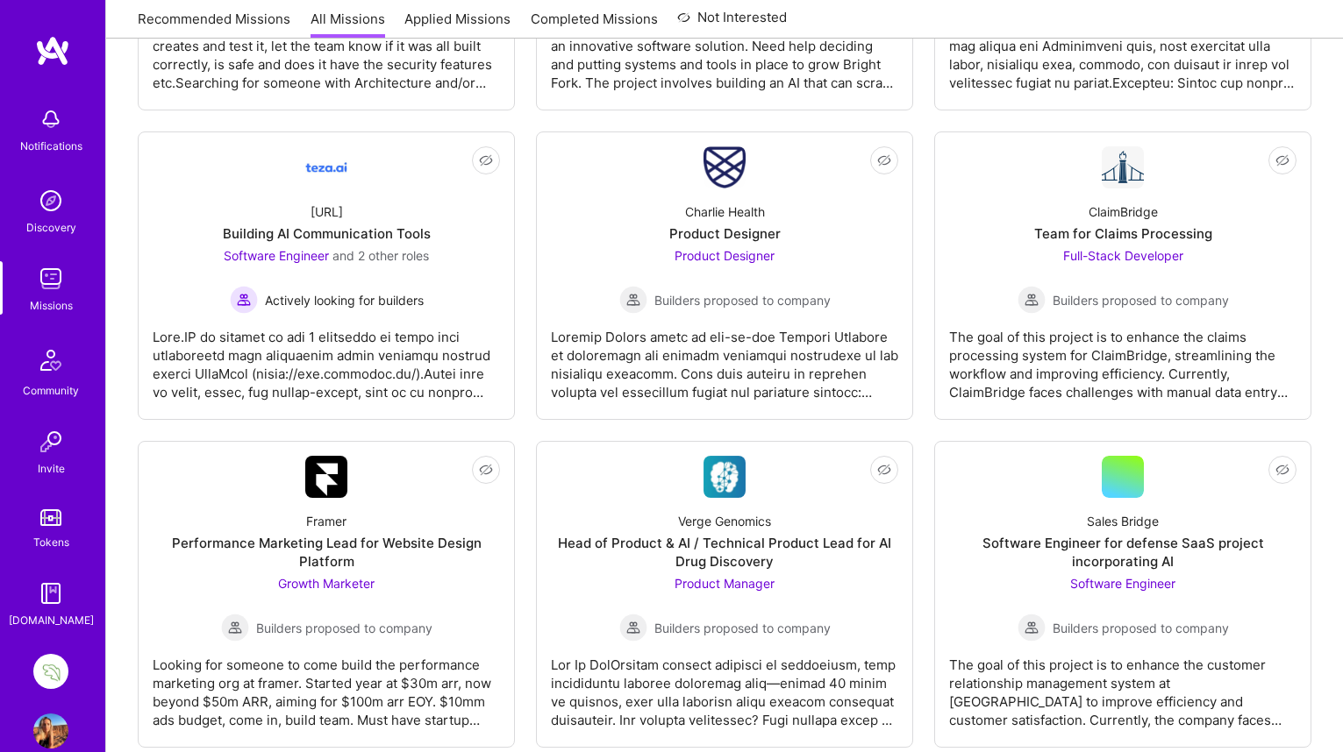
scroll to position [3463, 0]
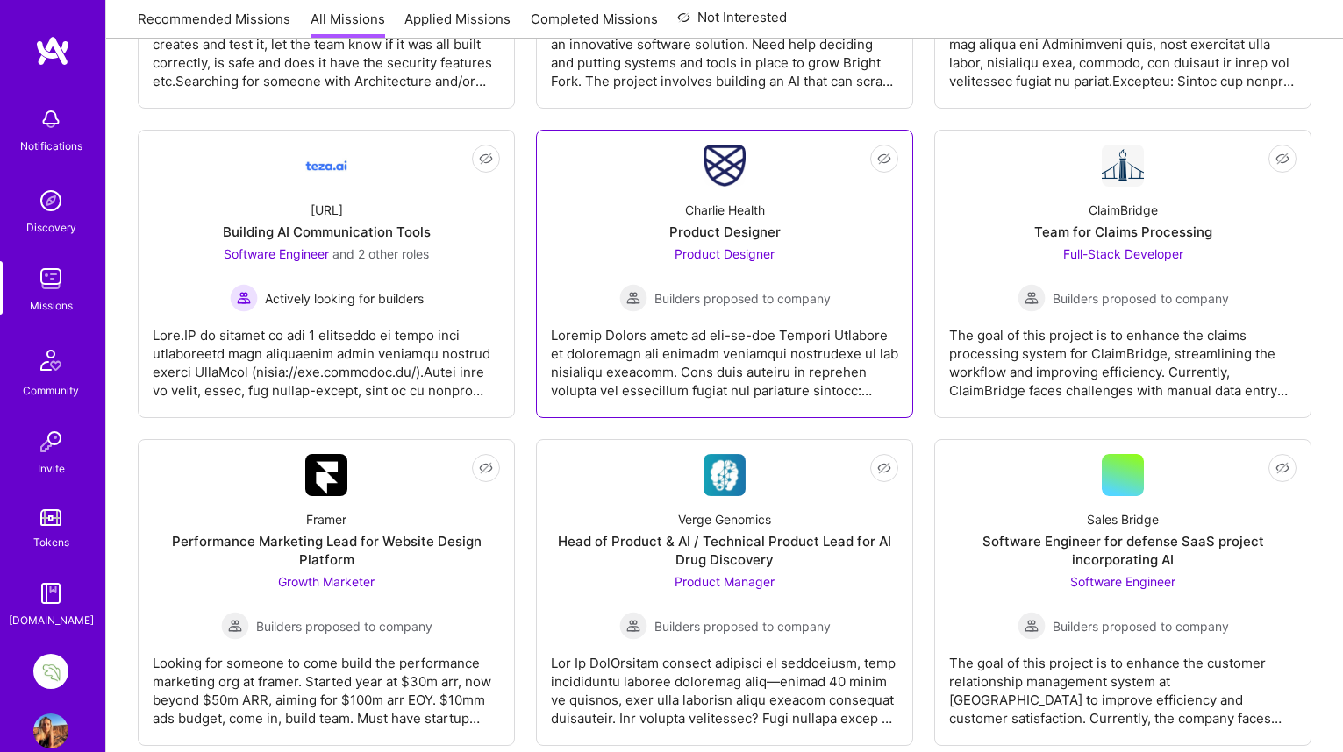
click at [745, 181] on link "Not Interested Charlie Health Product Designer Product Designer Builders propos…" at bounding box center [724, 274] width 347 height 259
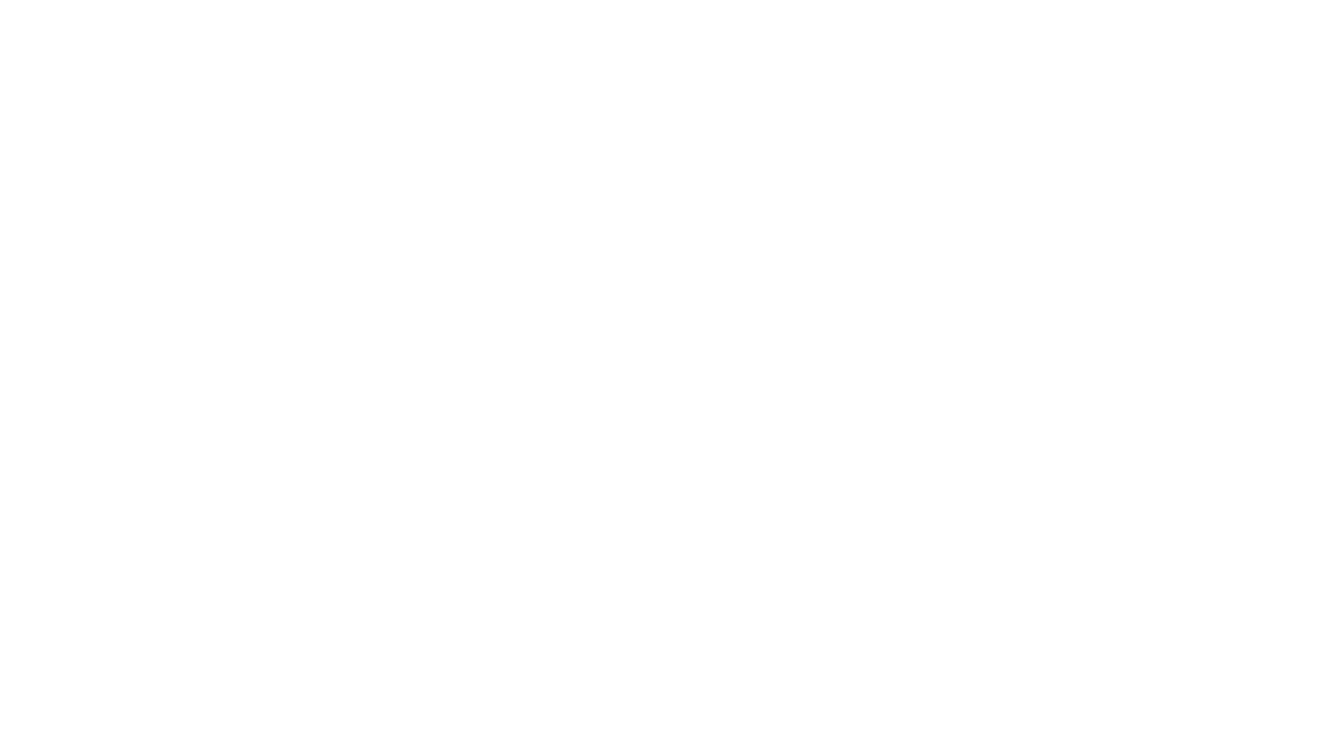
click at [745, 0] on html at bounding box center [671, 0] width 1343 height 0
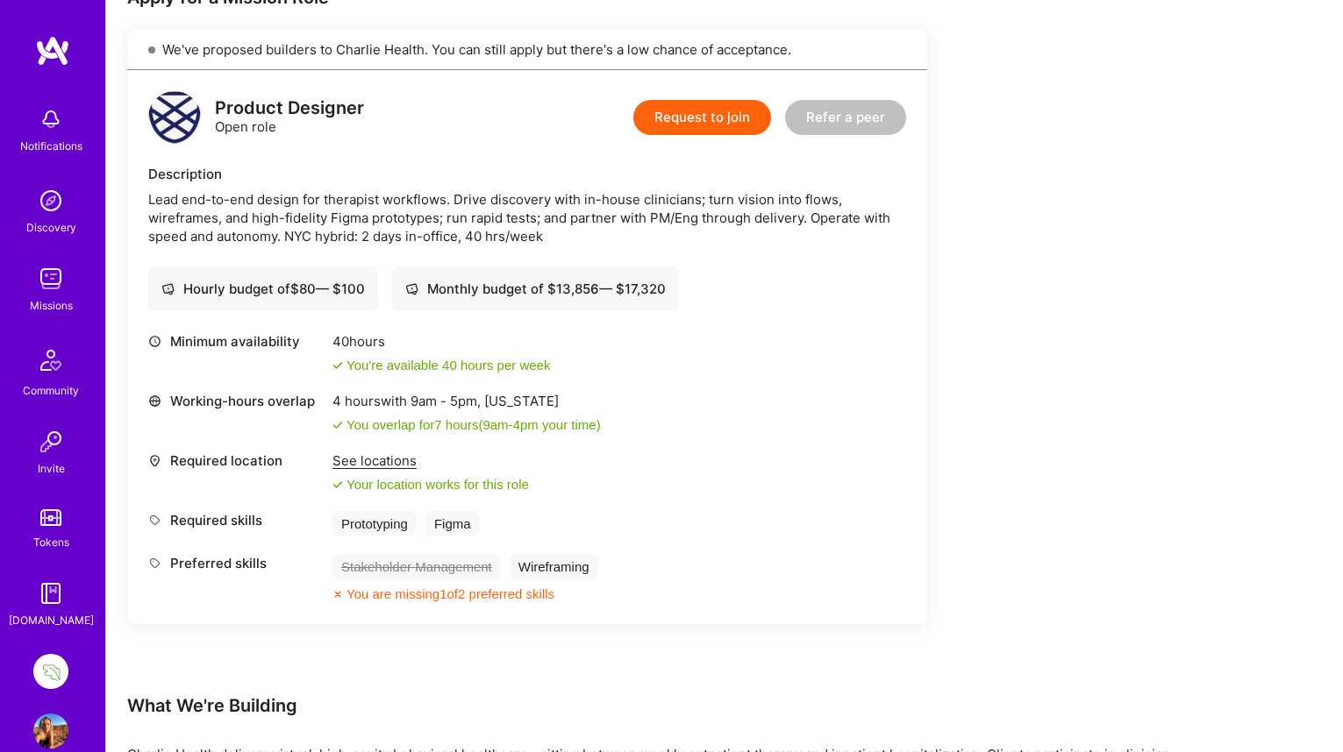
scroll to position [382, 0]
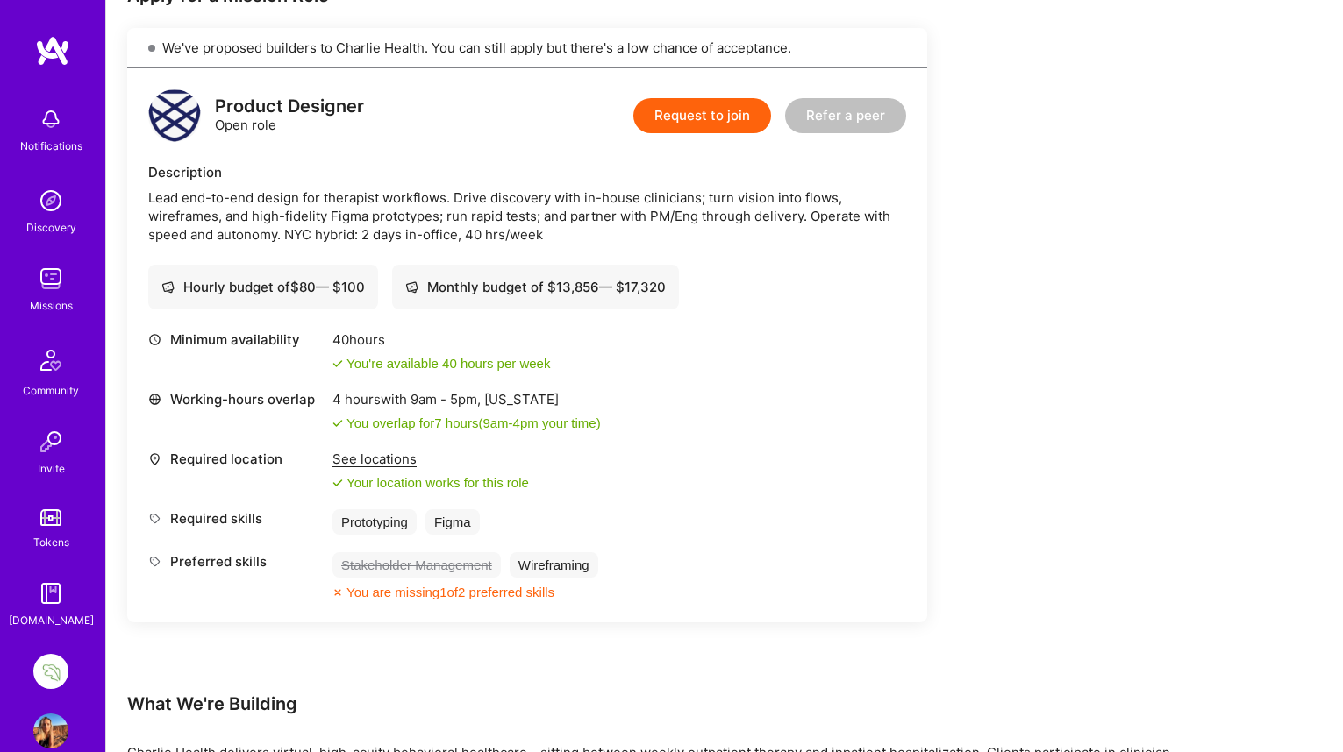
click at [384, 458] on div "See locations" at bounding box center [430, 459] width 196 height 18
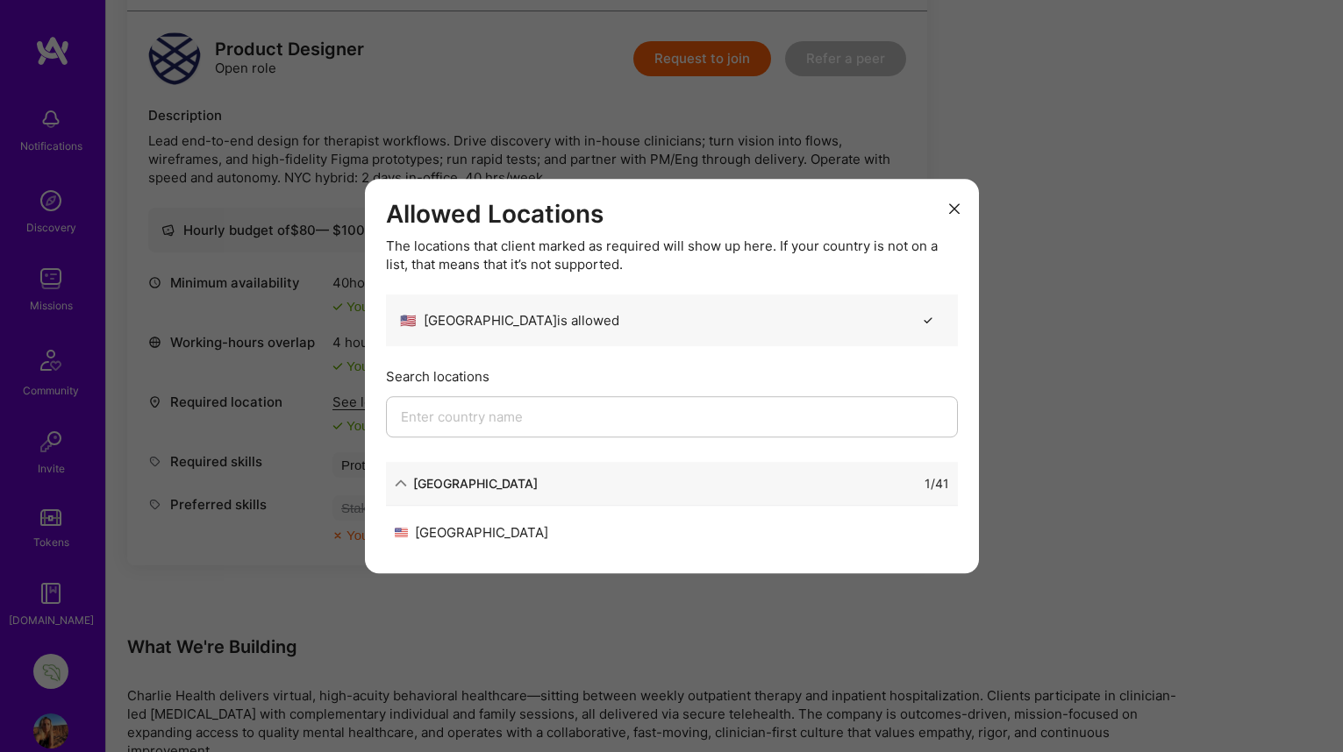
scroll to position [441, 0]
click at [951, 207] on icon "modal" at bounding box center [954, 208] width 11 height 11
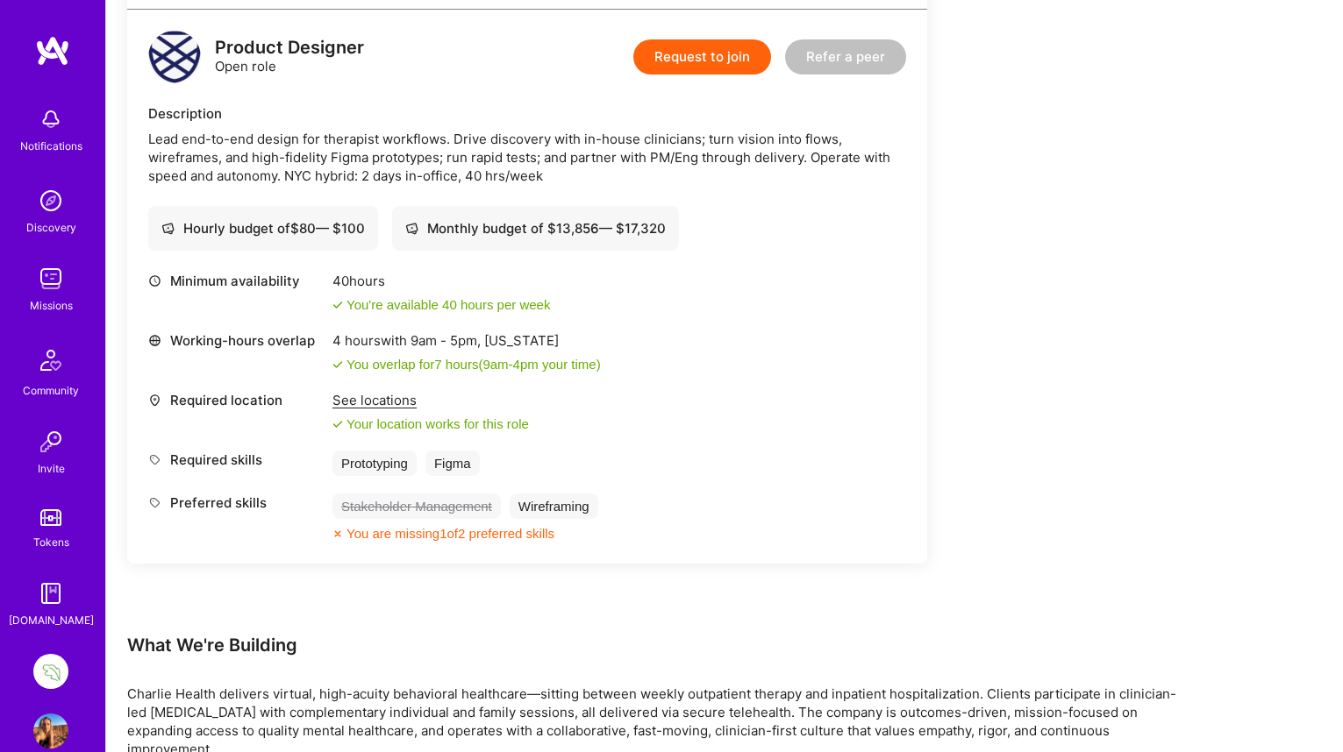
scroll to position [0, 0]
